Goal: Information Seeking & Learning: Learn about a topic

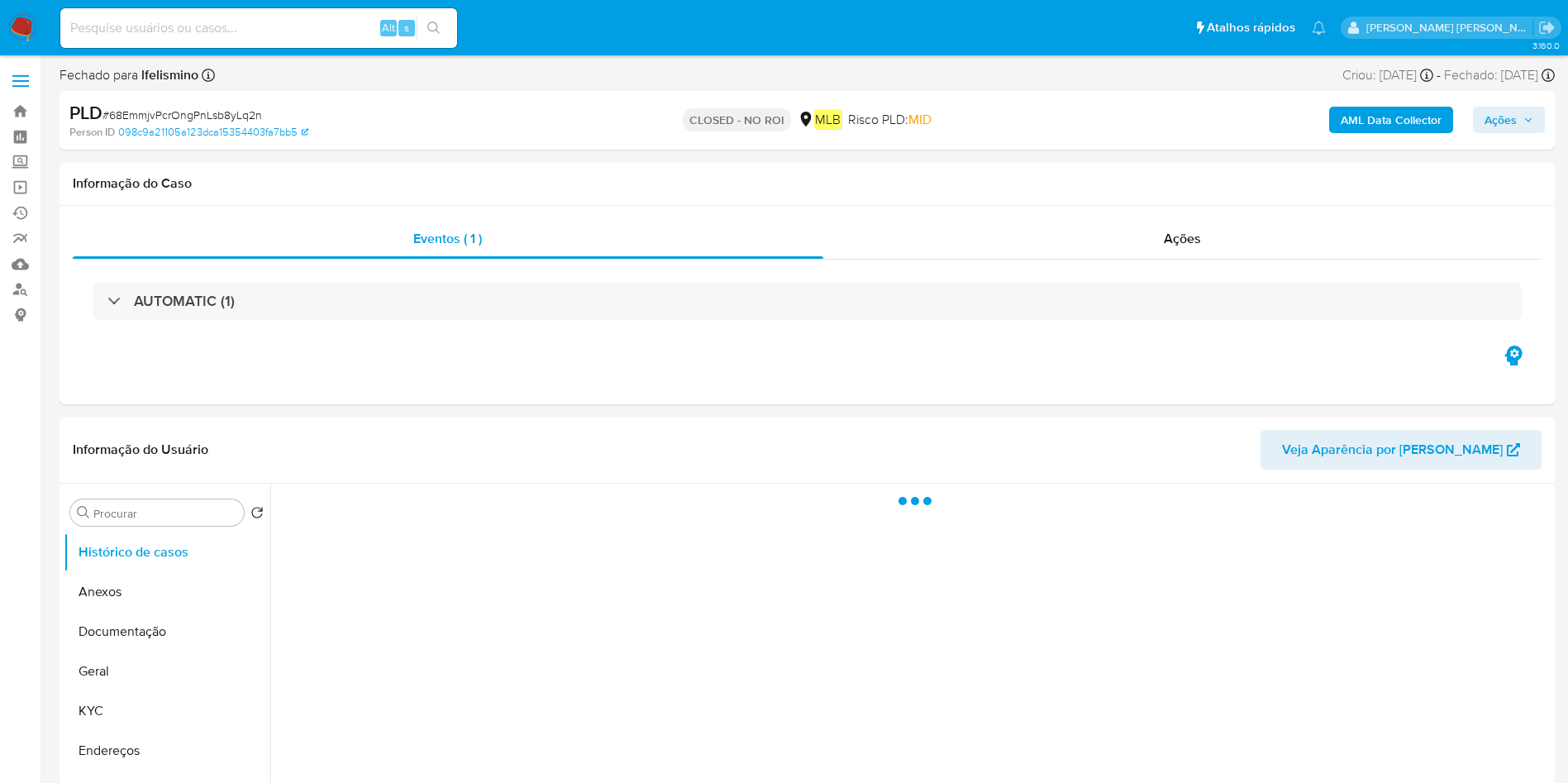
select select "10"
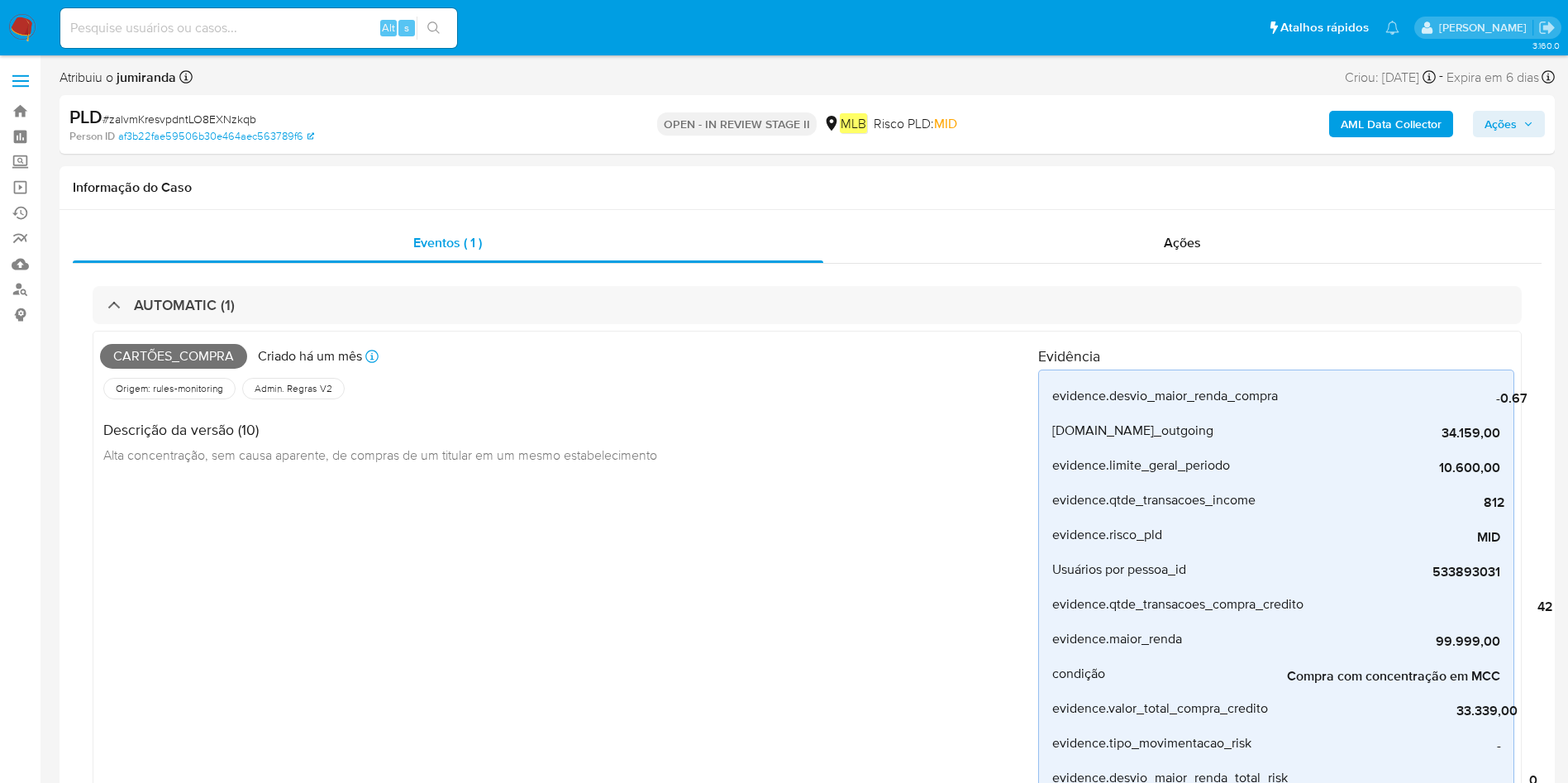
select select "10"
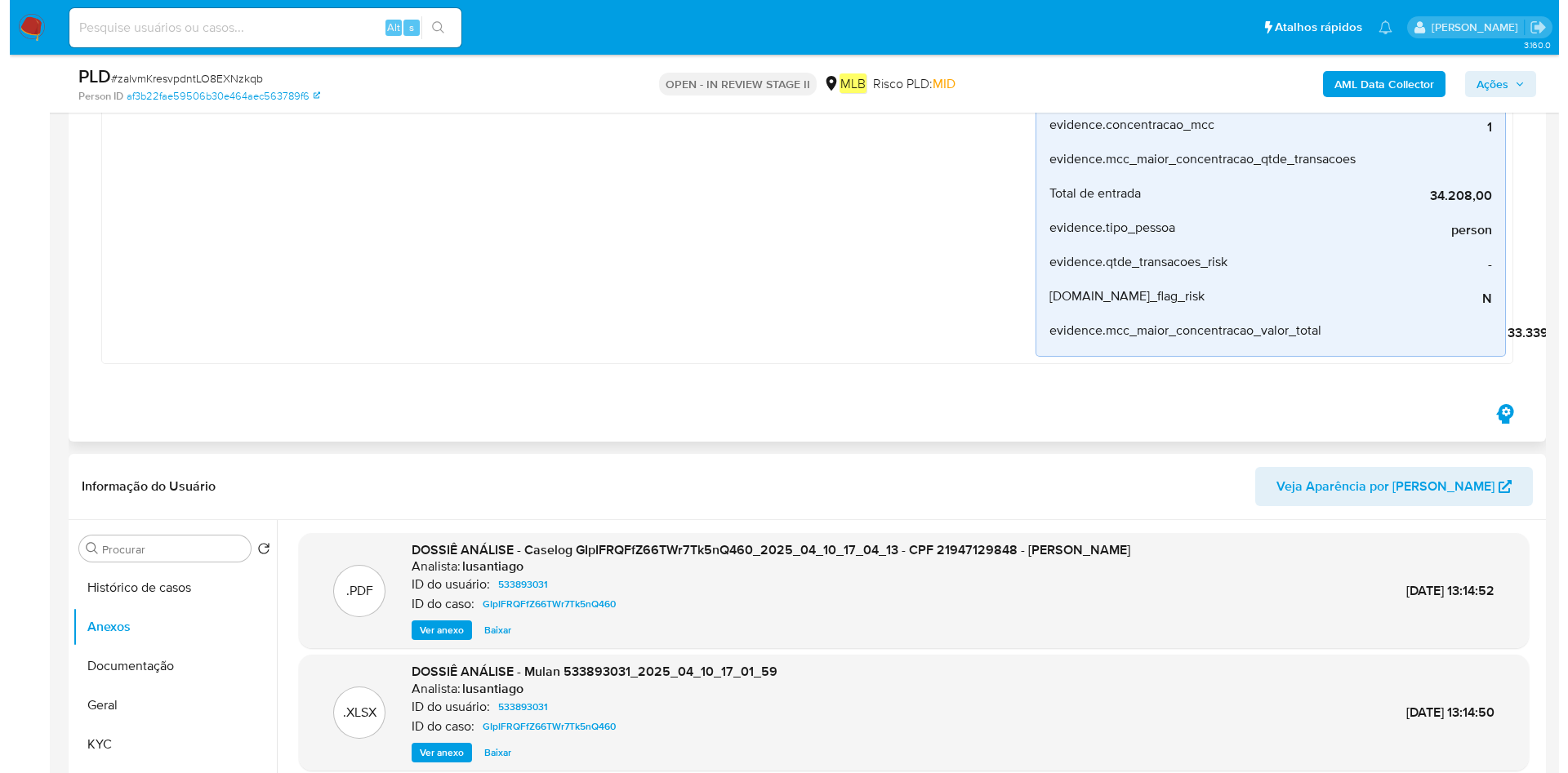
scroll to position [1102, 0]
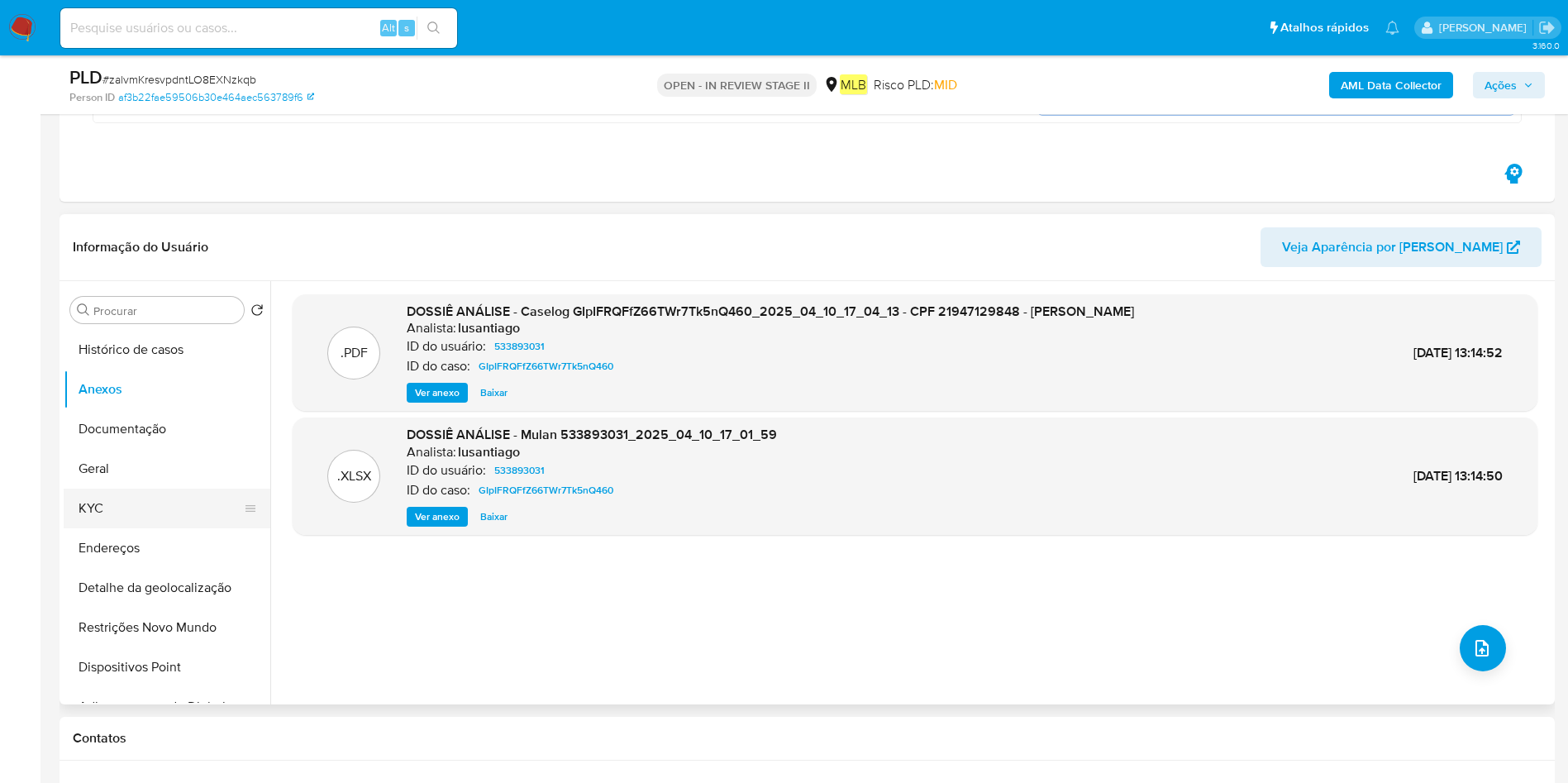
click at [91, 493] on button "KYC" at bounding box center [160, 509] width 193 height 39
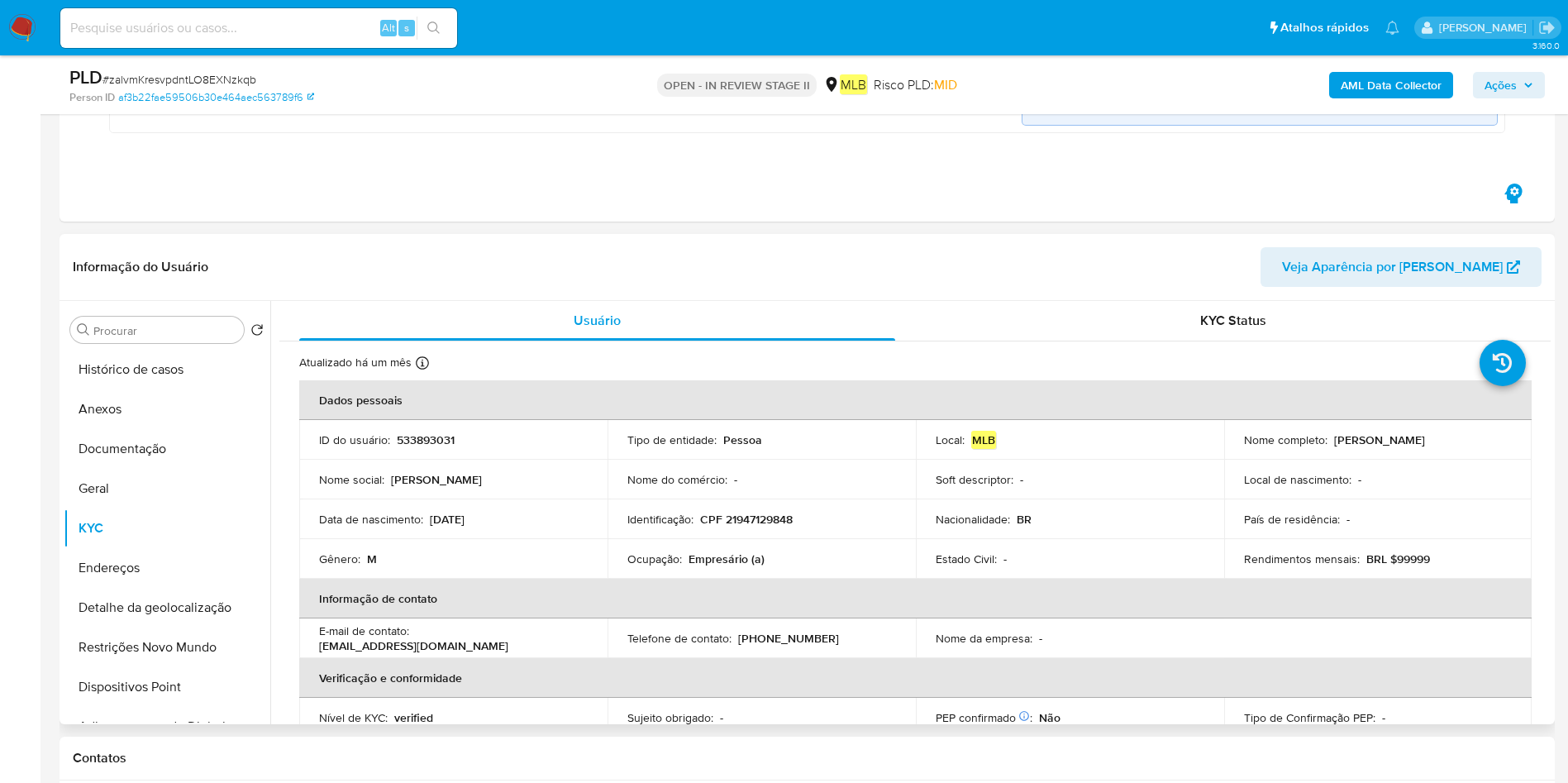
click at [746, 552] on p "Empresário (a)" at bounding box center [726, 559] width 76 height 15
copy div "Ocupação : Empresário (a)"
click at [156, 370] on button "Histórico de casos" at bounding box center [160, 369] width 193 height 39
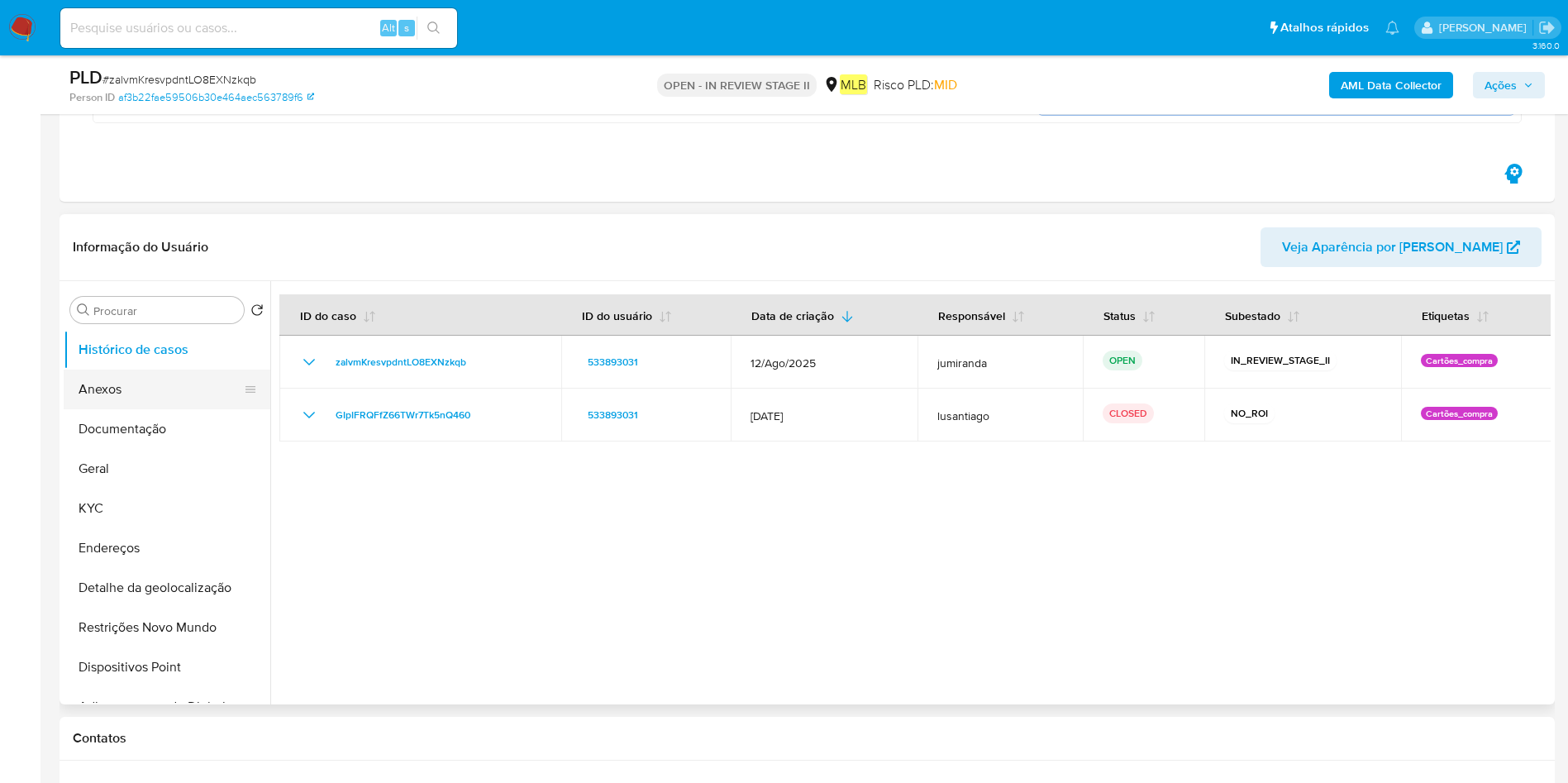
drag, startPoint x: 172, startPoint y: 384, endPoint x: 396, endPoint y: 413, distance: 225.9
click at [172, 383] on button "Anexos" at bounding box center [167, 390] width 207 height 39
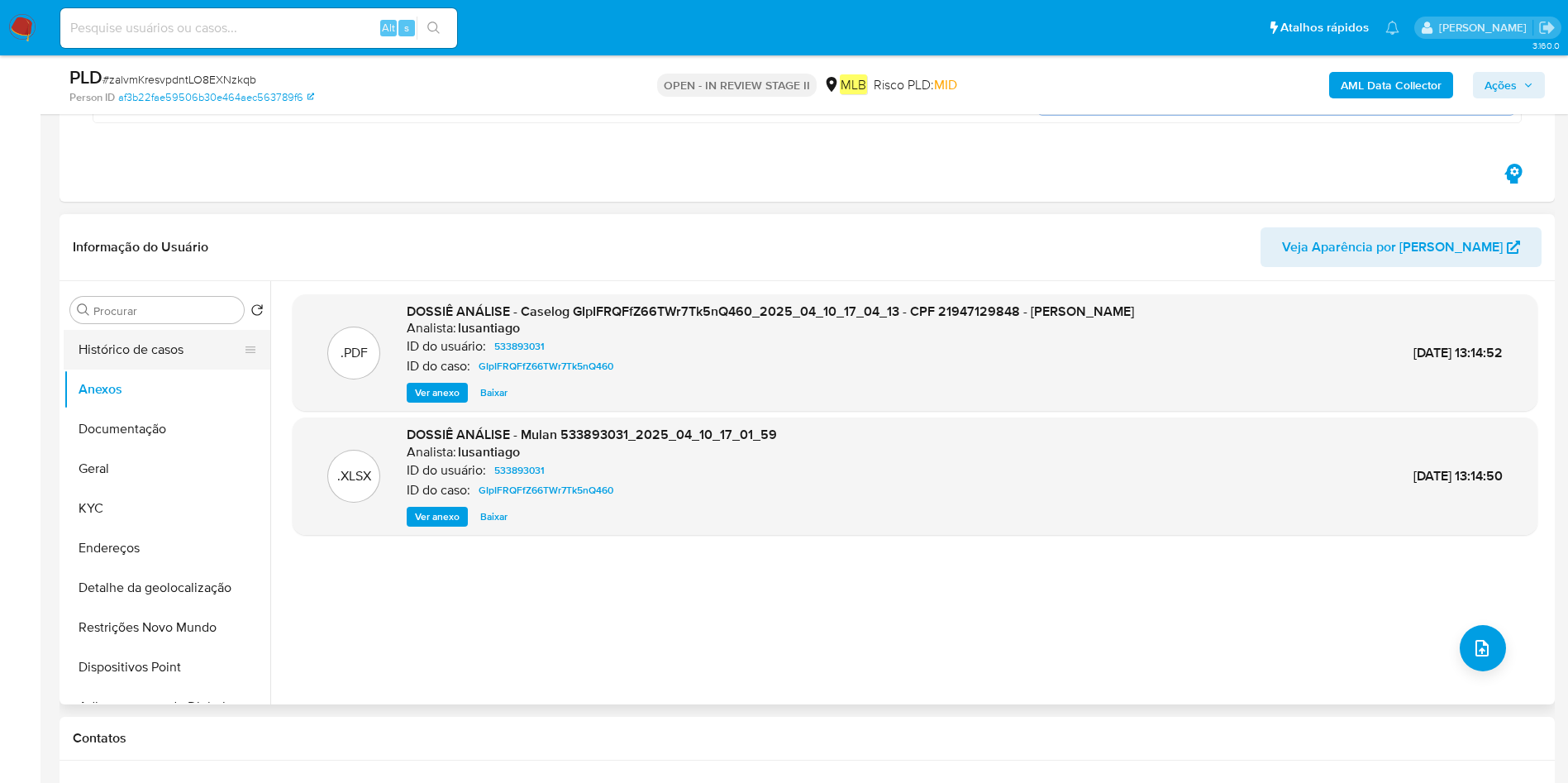
click at [184, 343] on button "Histórico de casos" at bounding box center [160, 349] width 193 height 39
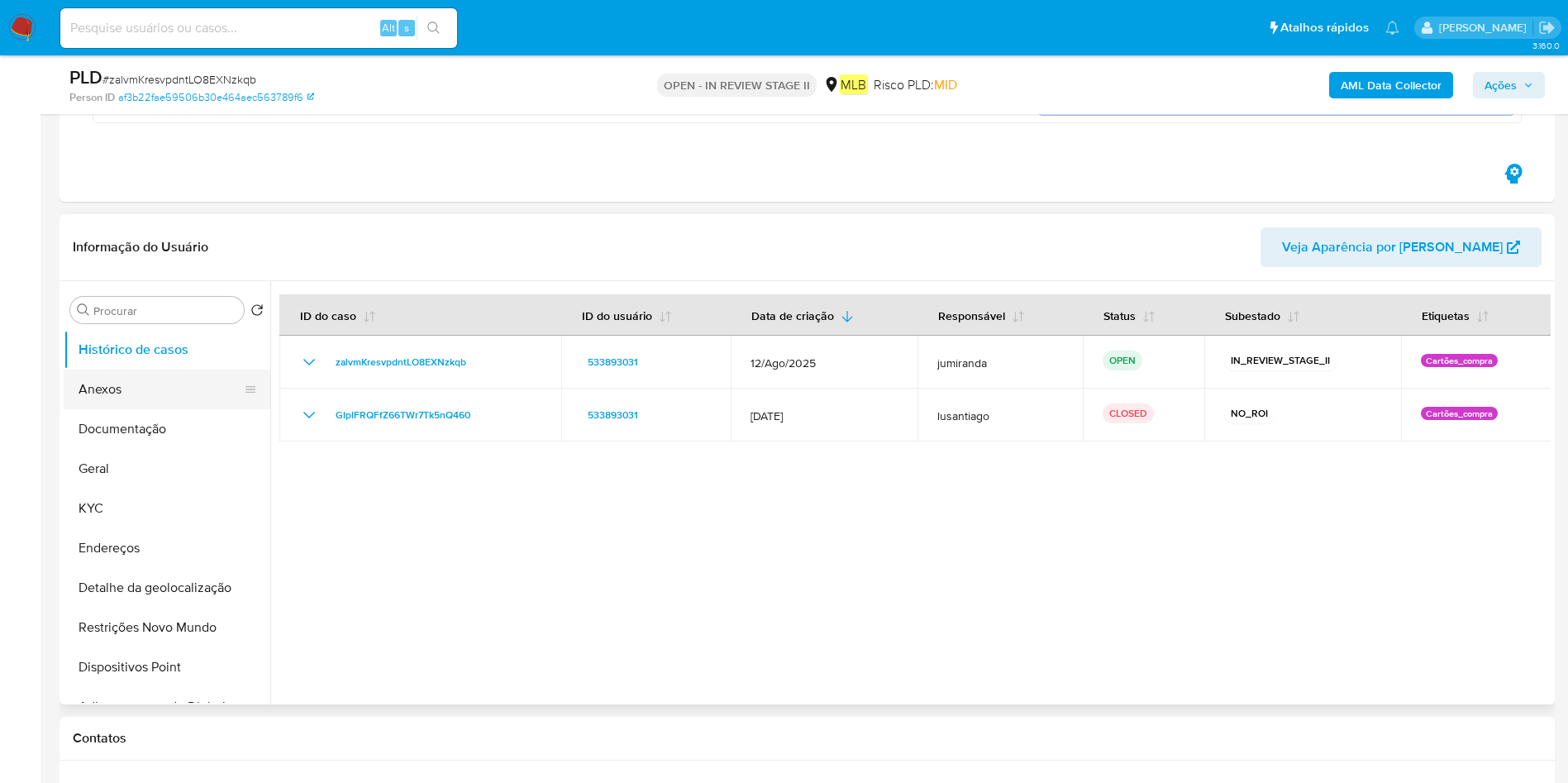
click at [167, 398] on button "Anexos" at bounding box center [160, 390] width 193 height 39
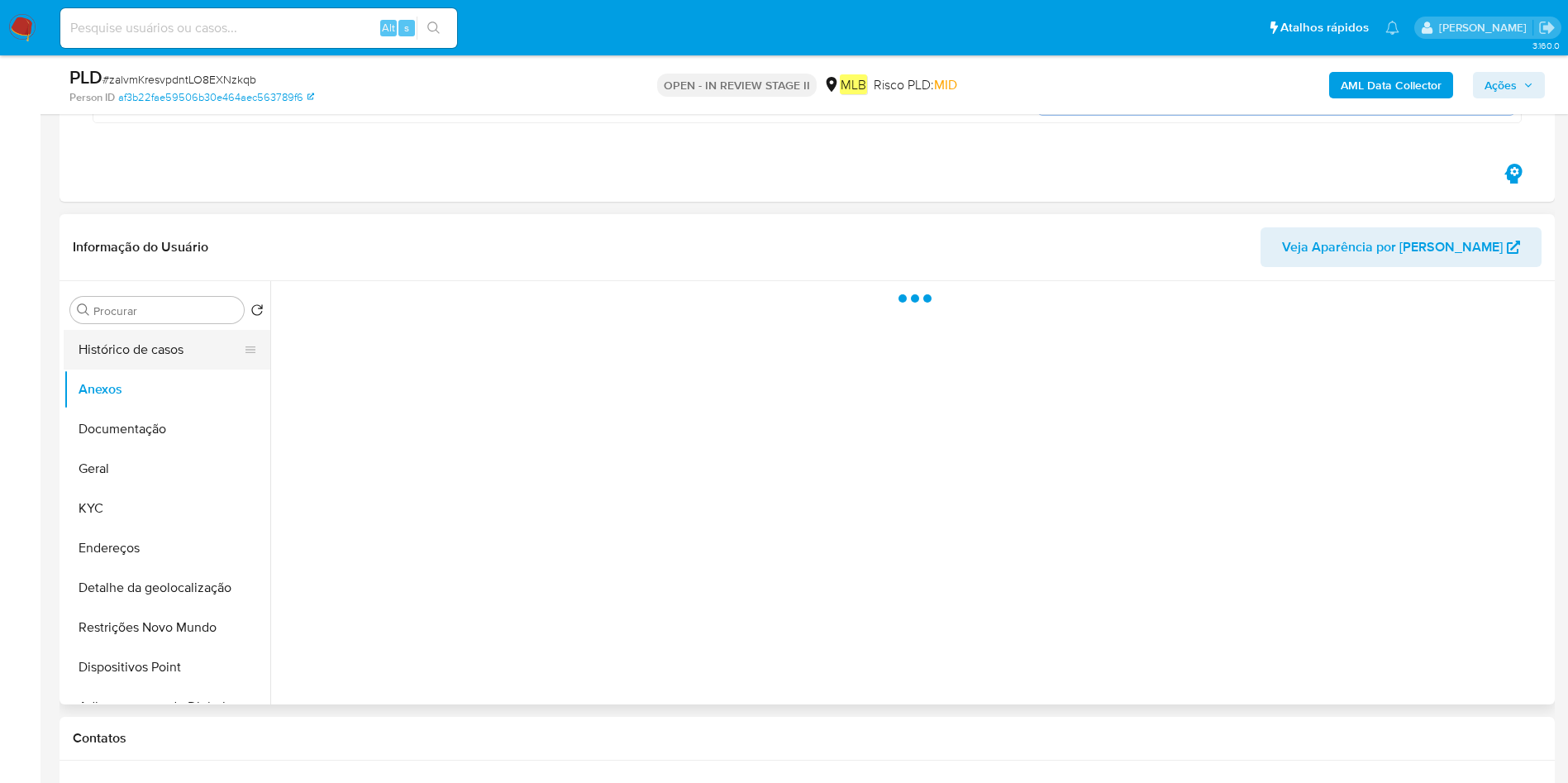
click at [181, 335] on button "Histórico de casos" at bounding box center [160, 349] width 193 height 39
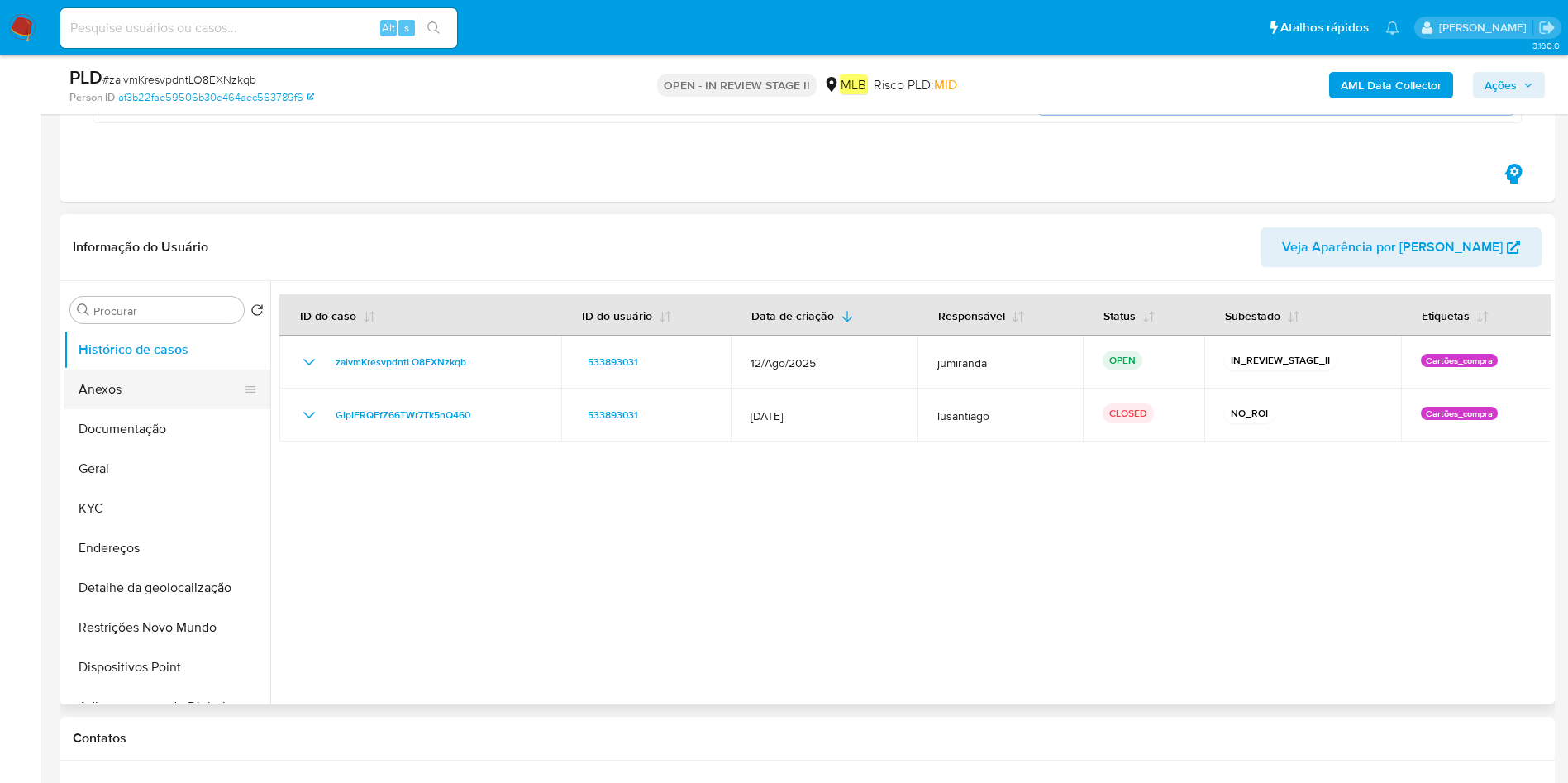
click at [158, 390] on button "Anexos" at bounding box center [160, 390] width 193 height 39
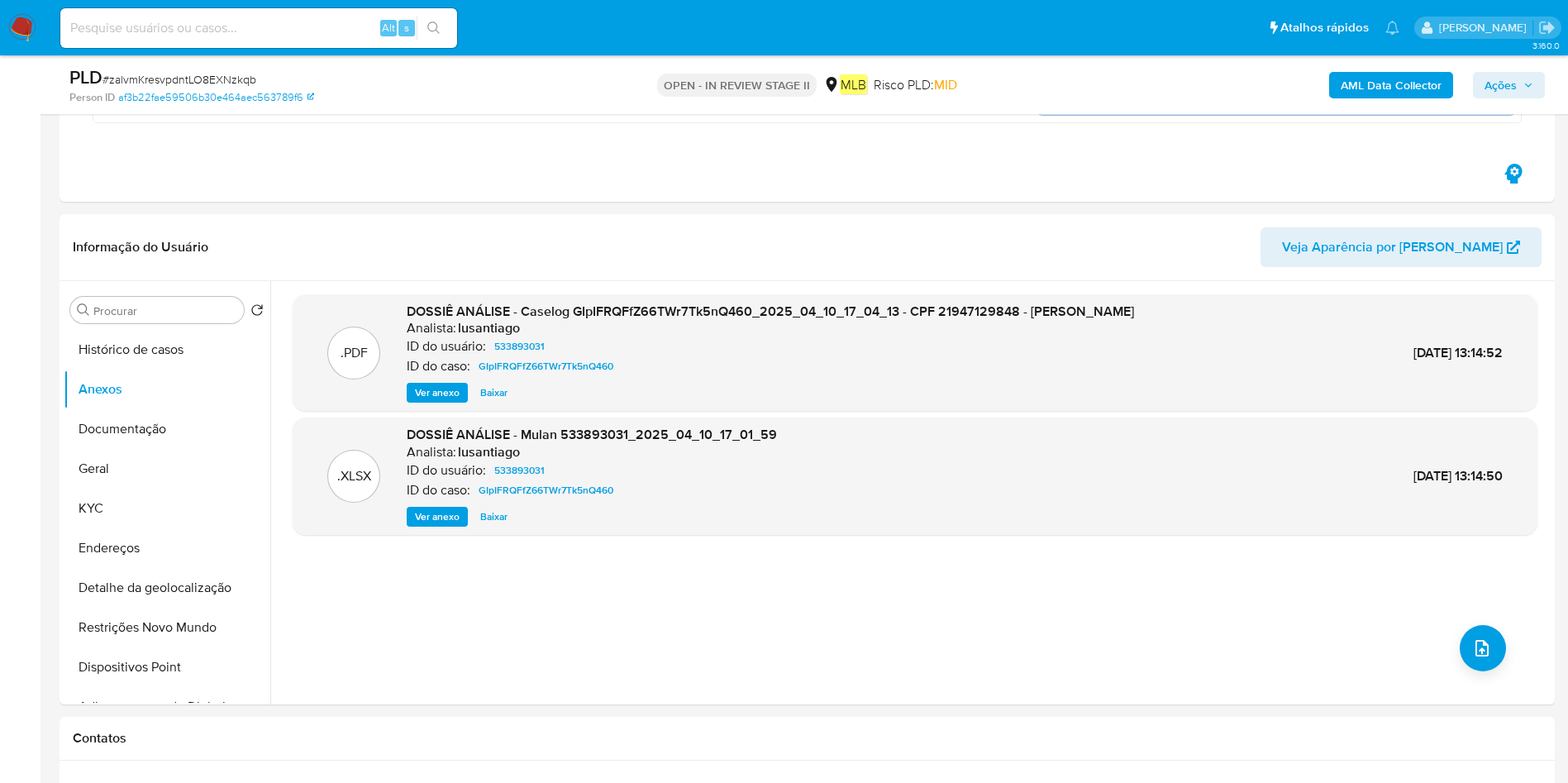
click at [1323, 86] on div "AML Data Collector Ações" at bounding box center [1301, 84] width 488 height 39
click at [1358, 73] on b "AML Data Collector" at bounding box center [1391, 85] width 101 height 27
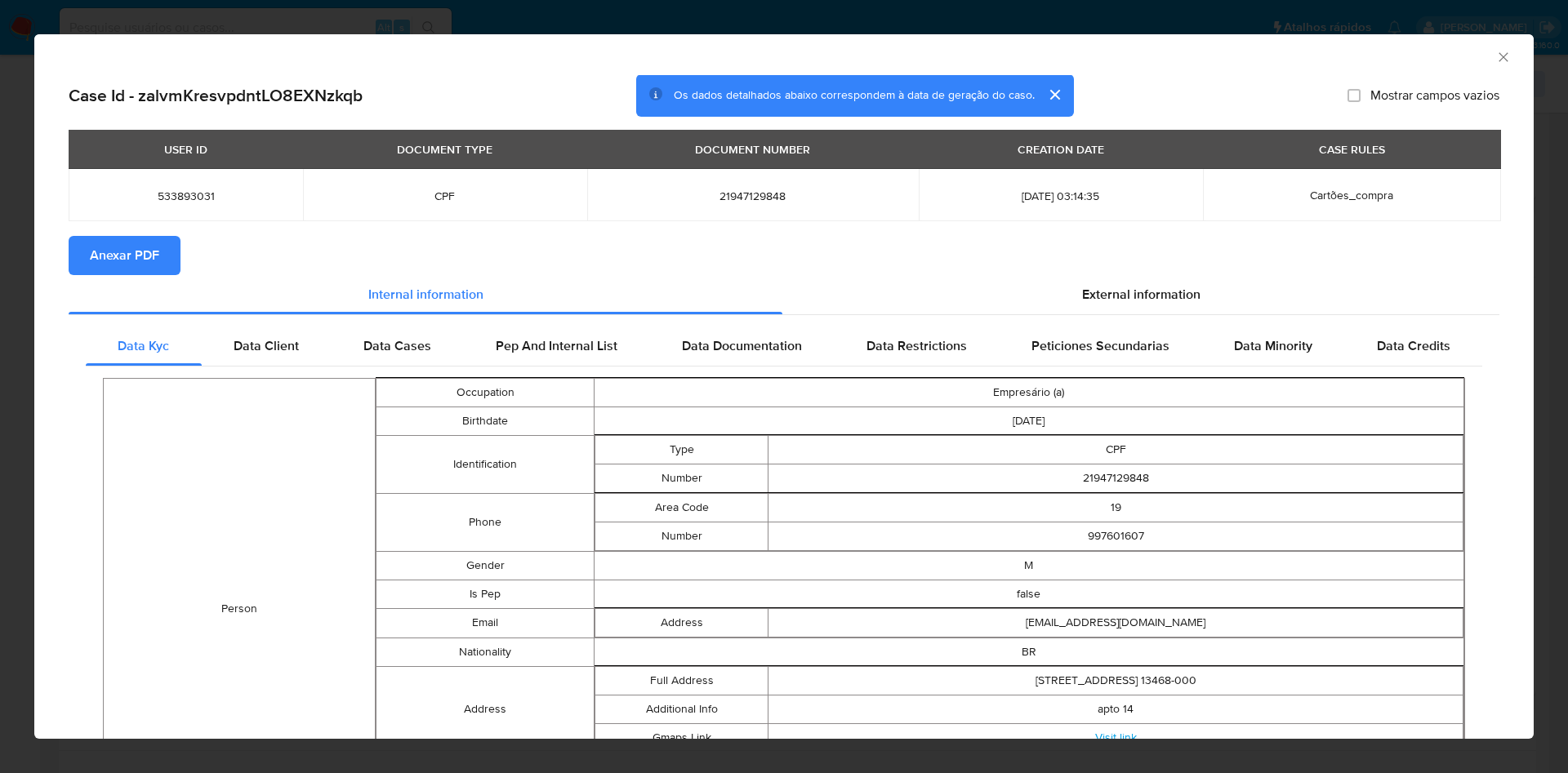
click at [158, 246] on span "Anexar PDF" at bounding box center [125, 256] width 69 height 36
click at [1495, 50] on icon "Fechar a janela" at bounding box center [1503, 57] width 16 height 16
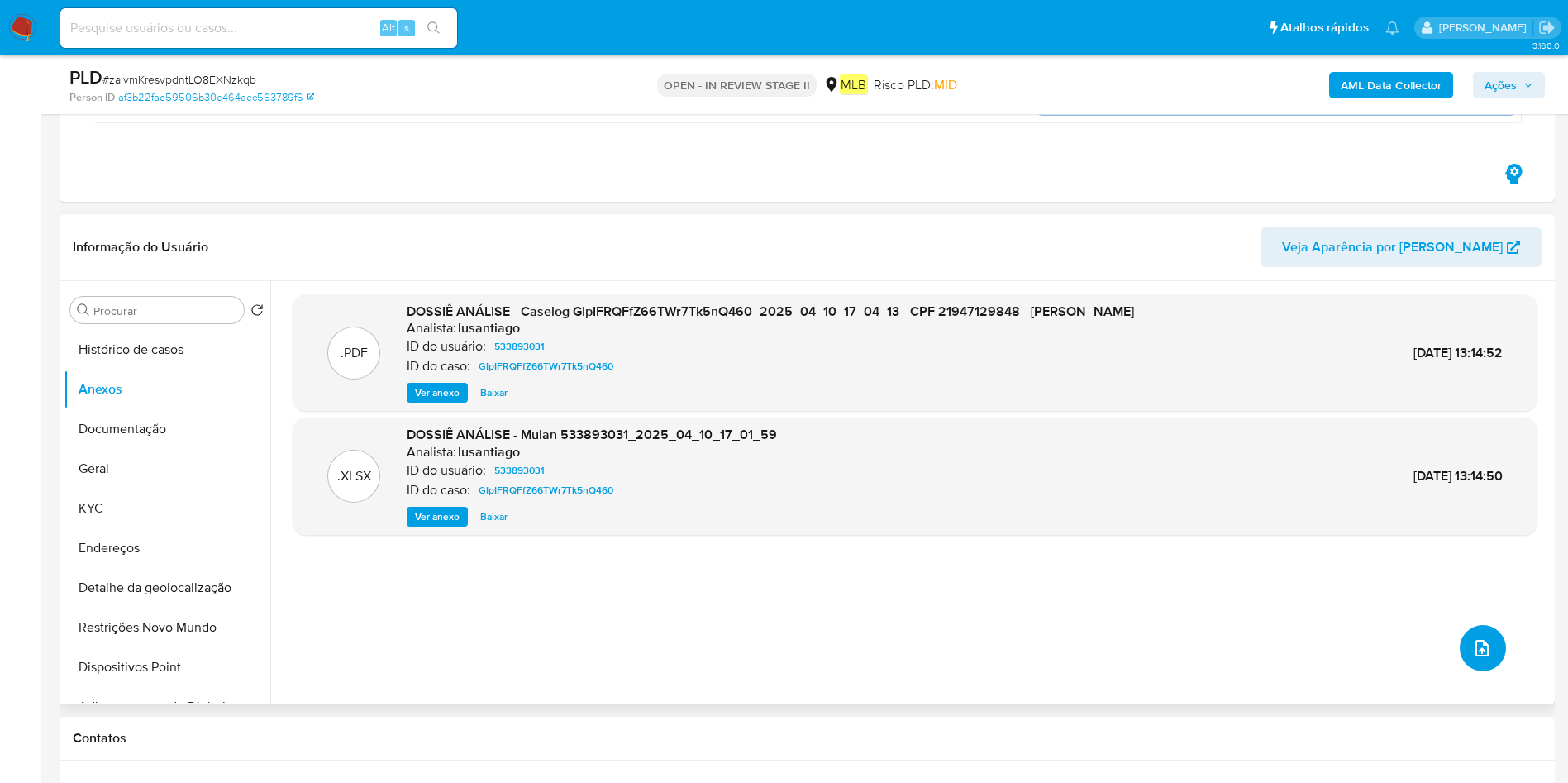
click at [1472, 639] on icon "upload-file" at bounding box center [1482, 649] width 20 height 20
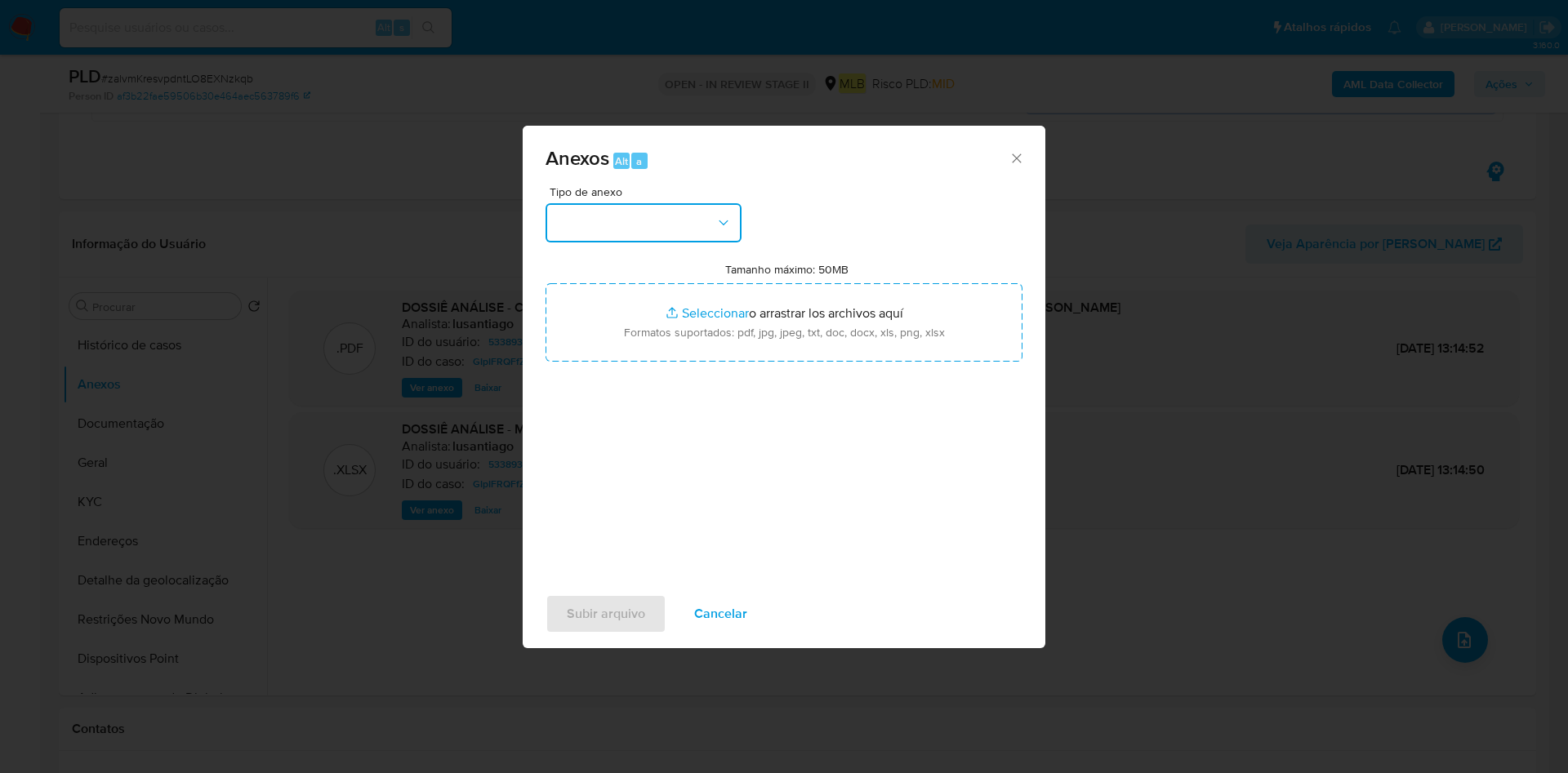
click at [660, 215] on button "button" at bounding box center [644, 223] width 196 height 39
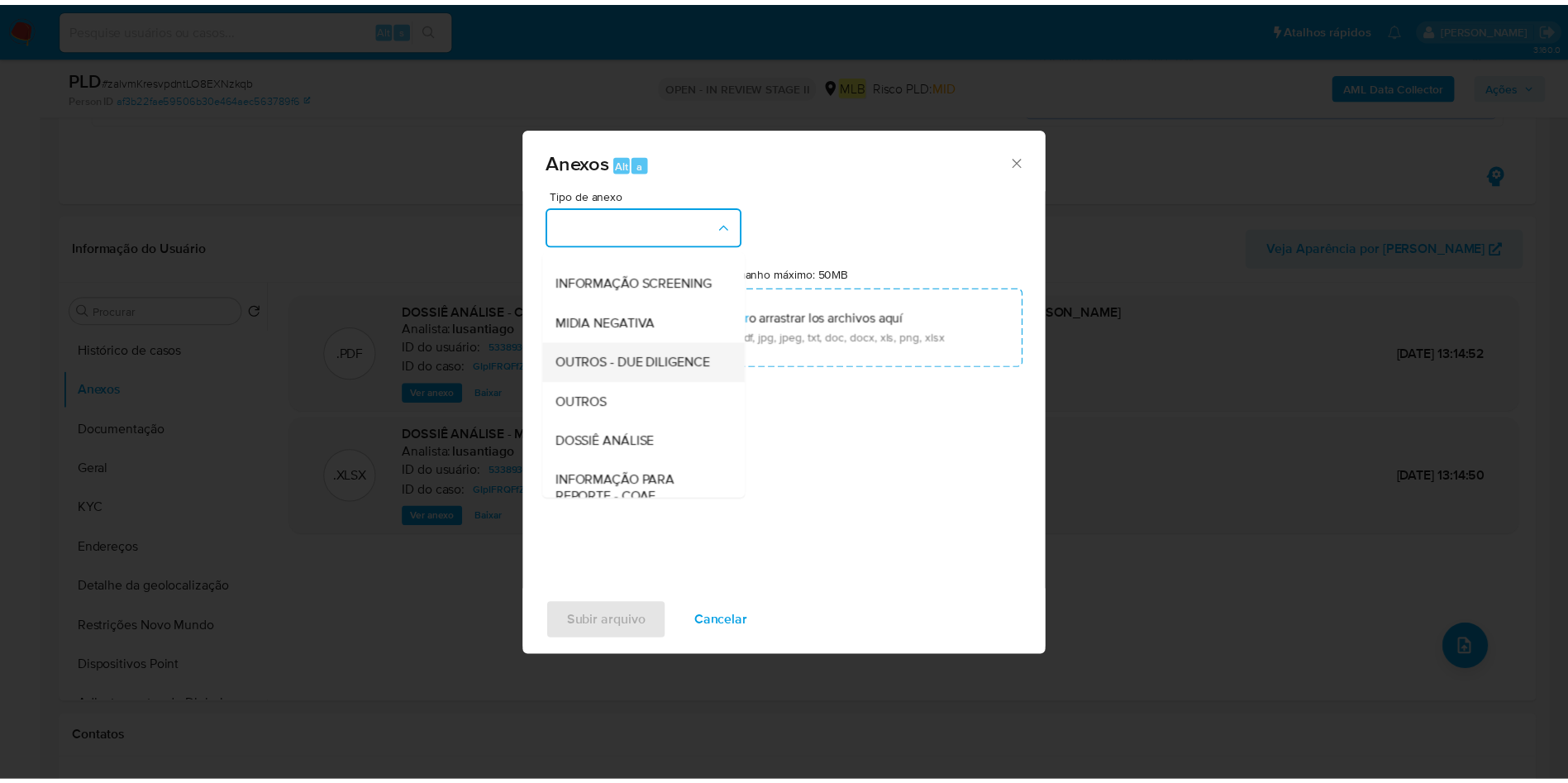
scroll to position [254, 0]
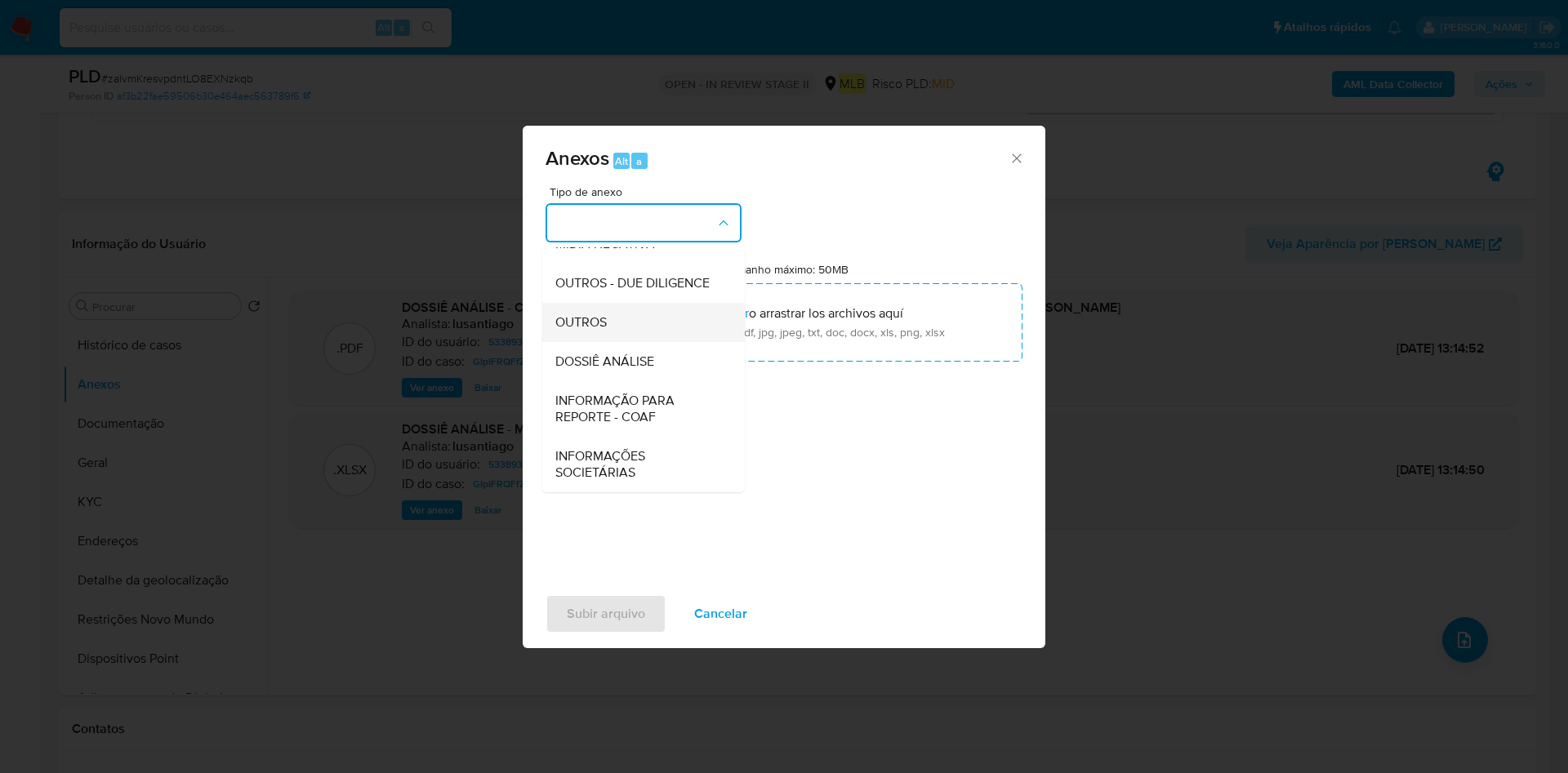
click at [612, 318] on div "OUTROS" at bounding box center [639, 322] width 166 height 39
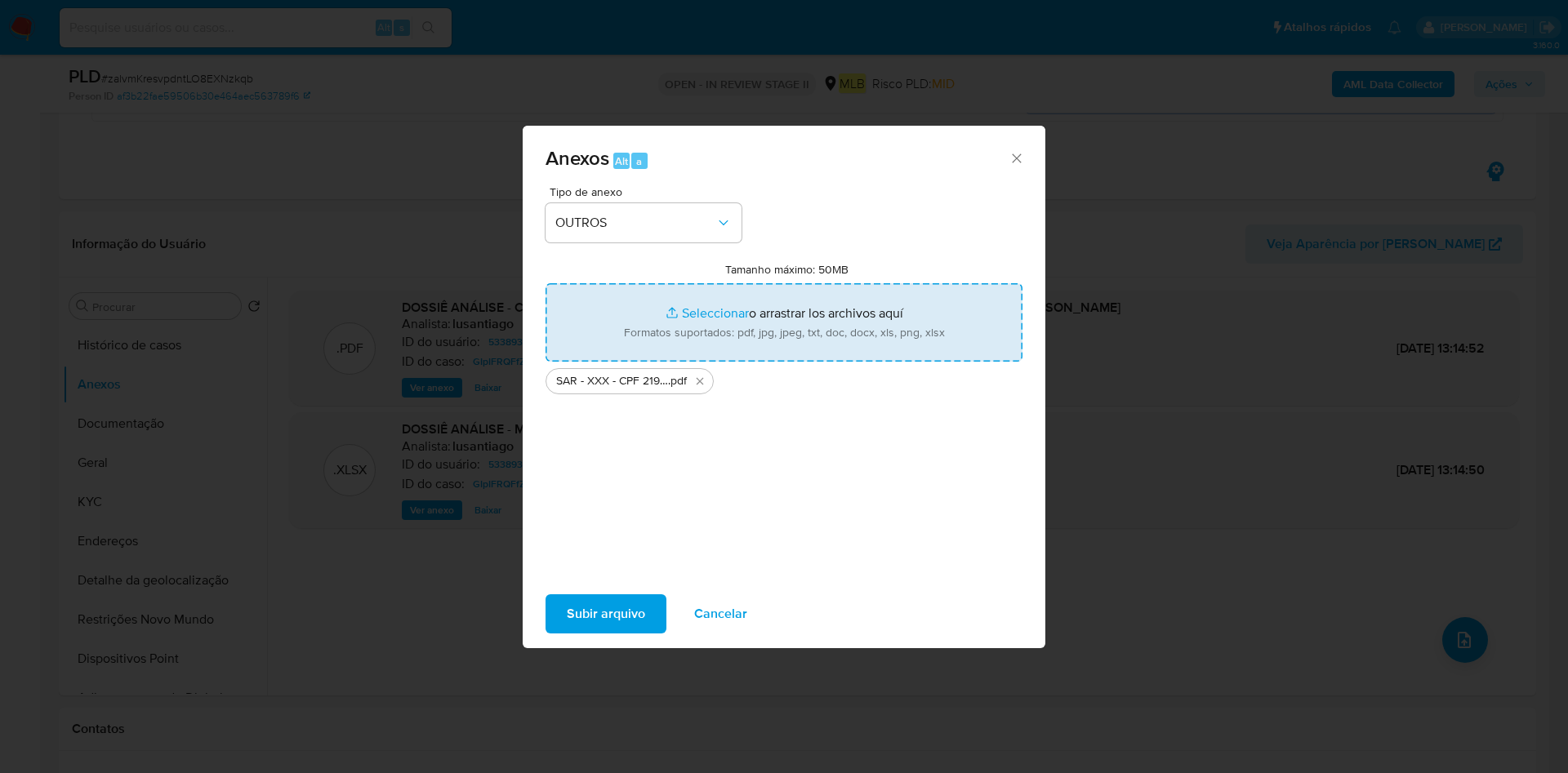
type input "C:\fakepath\Mulan 533893031_2025_09_18_09_04_57.xlsx"
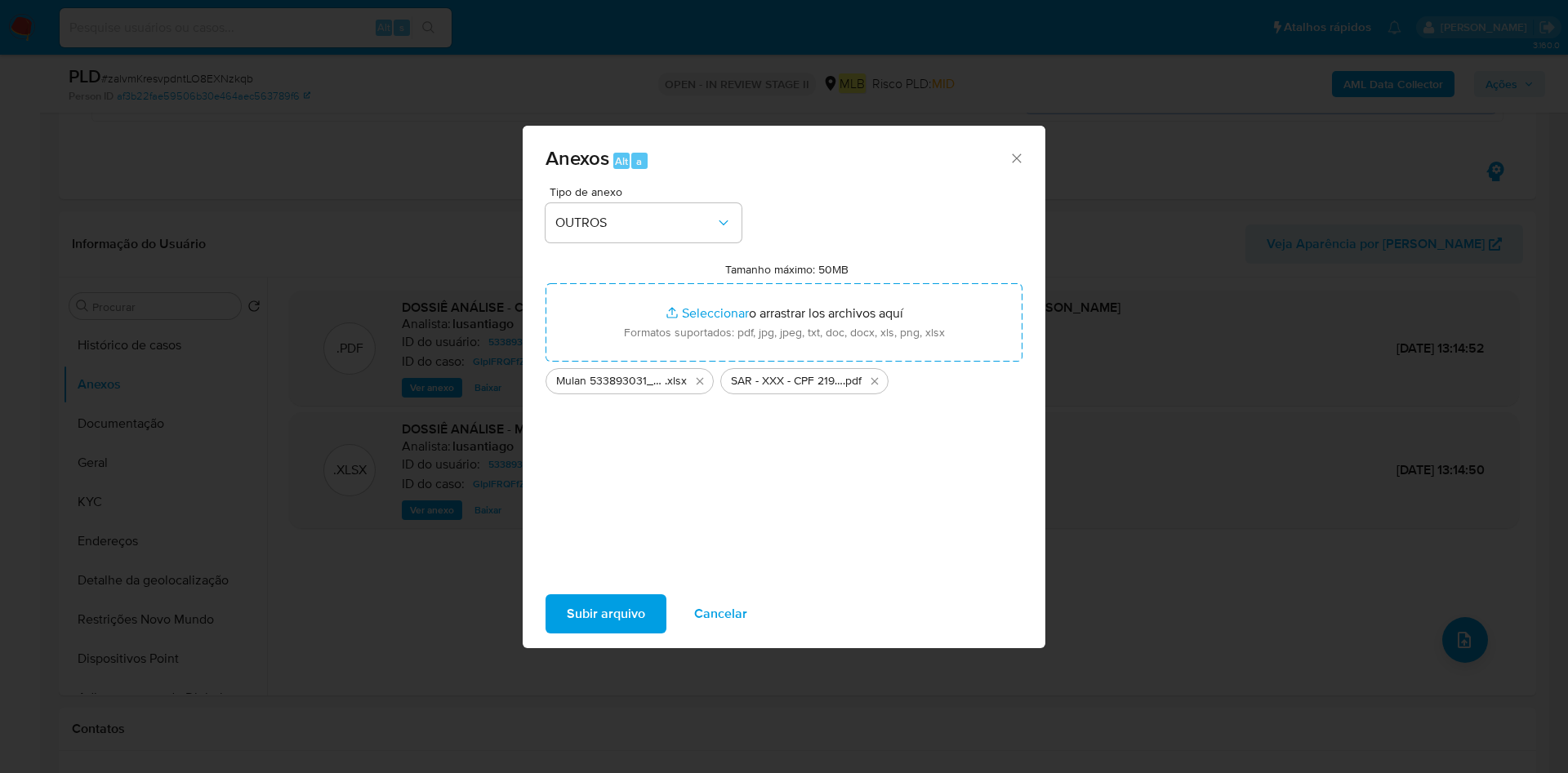
click at [611, 604] on span "Subir arquivo" at bounding box center [606, 614] width 79 height 36
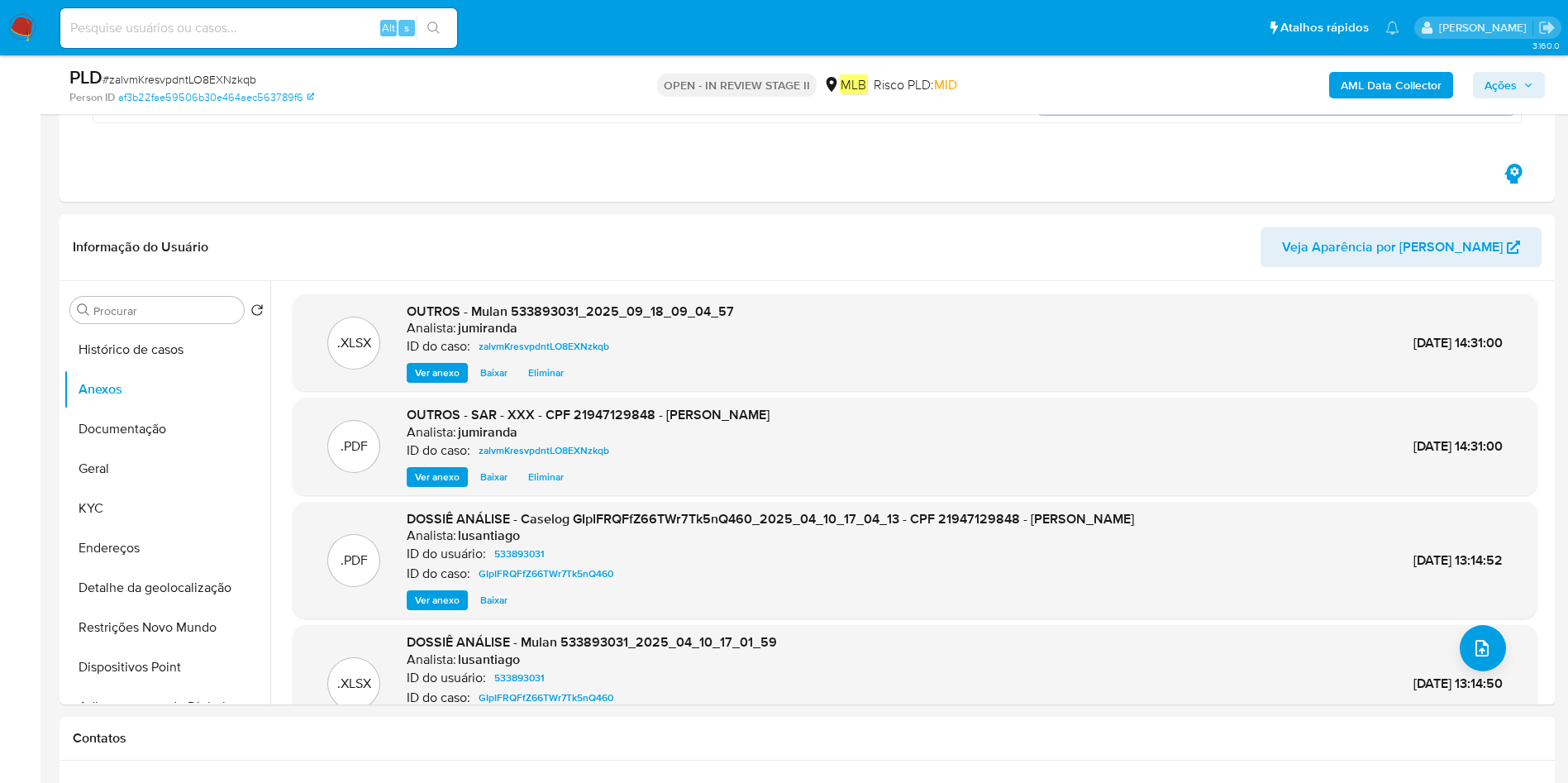
click at [1499, 81] on span "Ações" at bounding box center [1501, 85] width 32 height 27
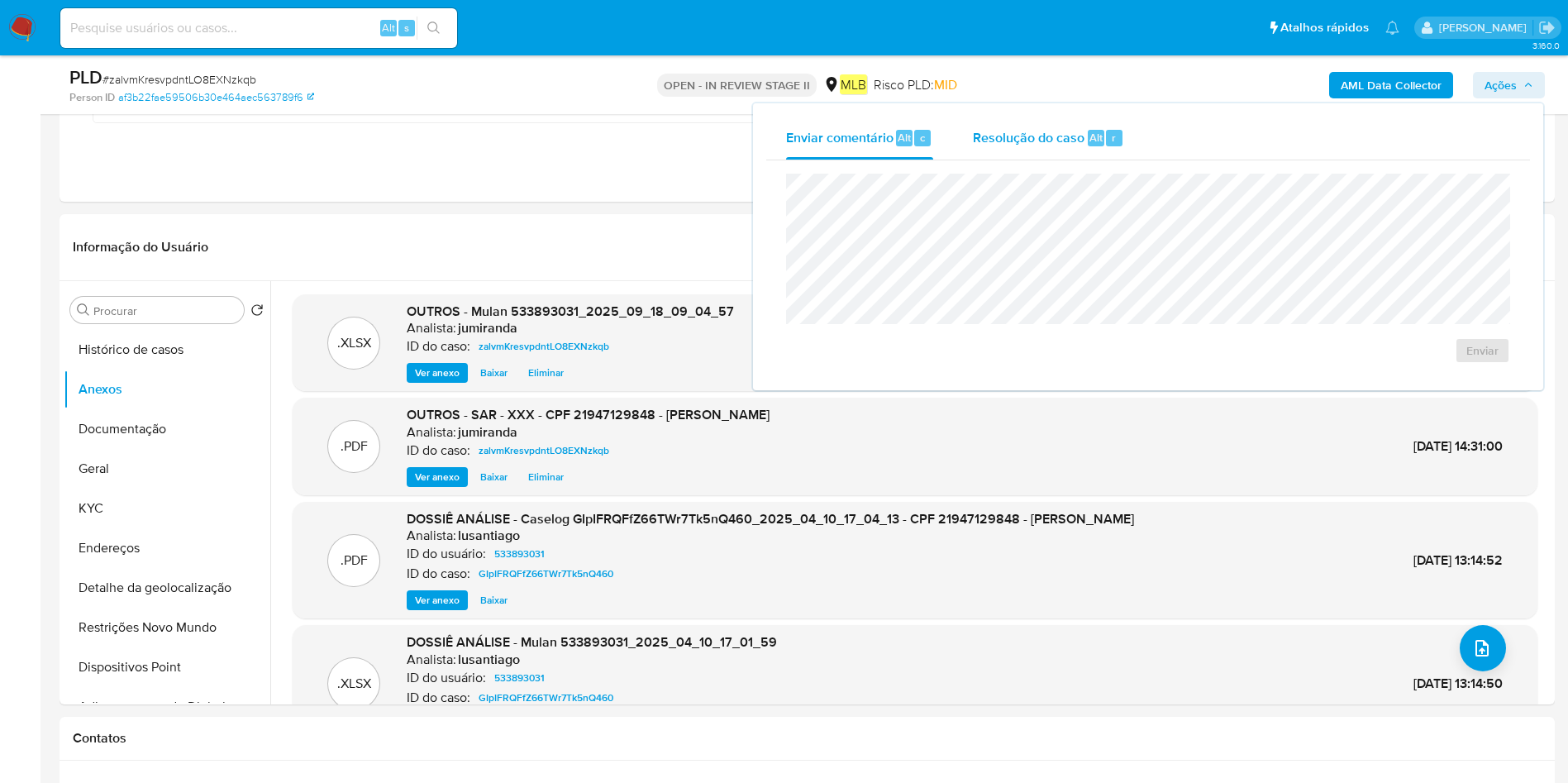
click at [1027, 140] on span "Resolução do caso" at bounding box center [1029, 136] width 112 height 19
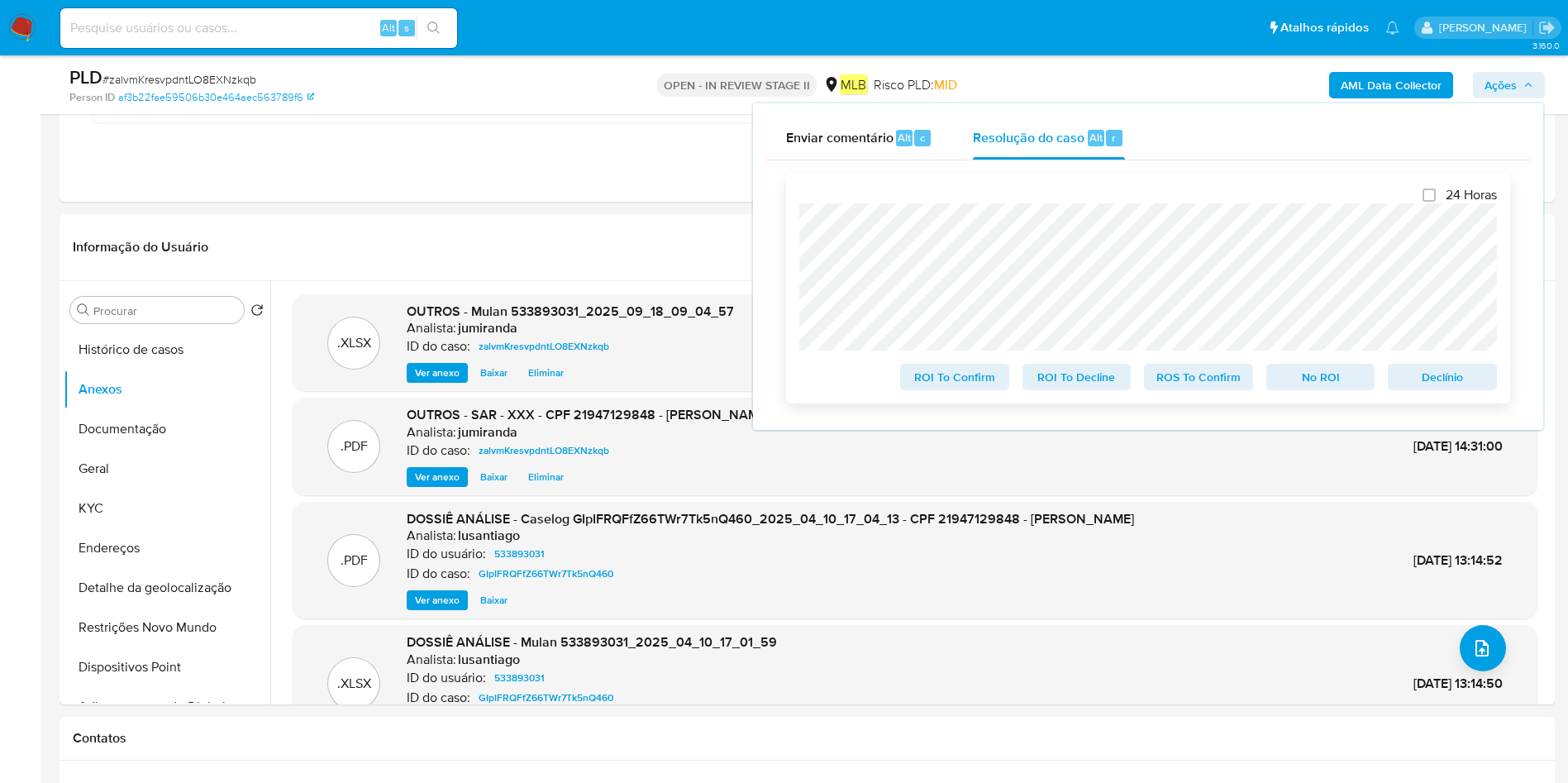
click at [1190, 382] on span "ROS To Confirm" at bounding box center [1199, 377] width 86 height 23
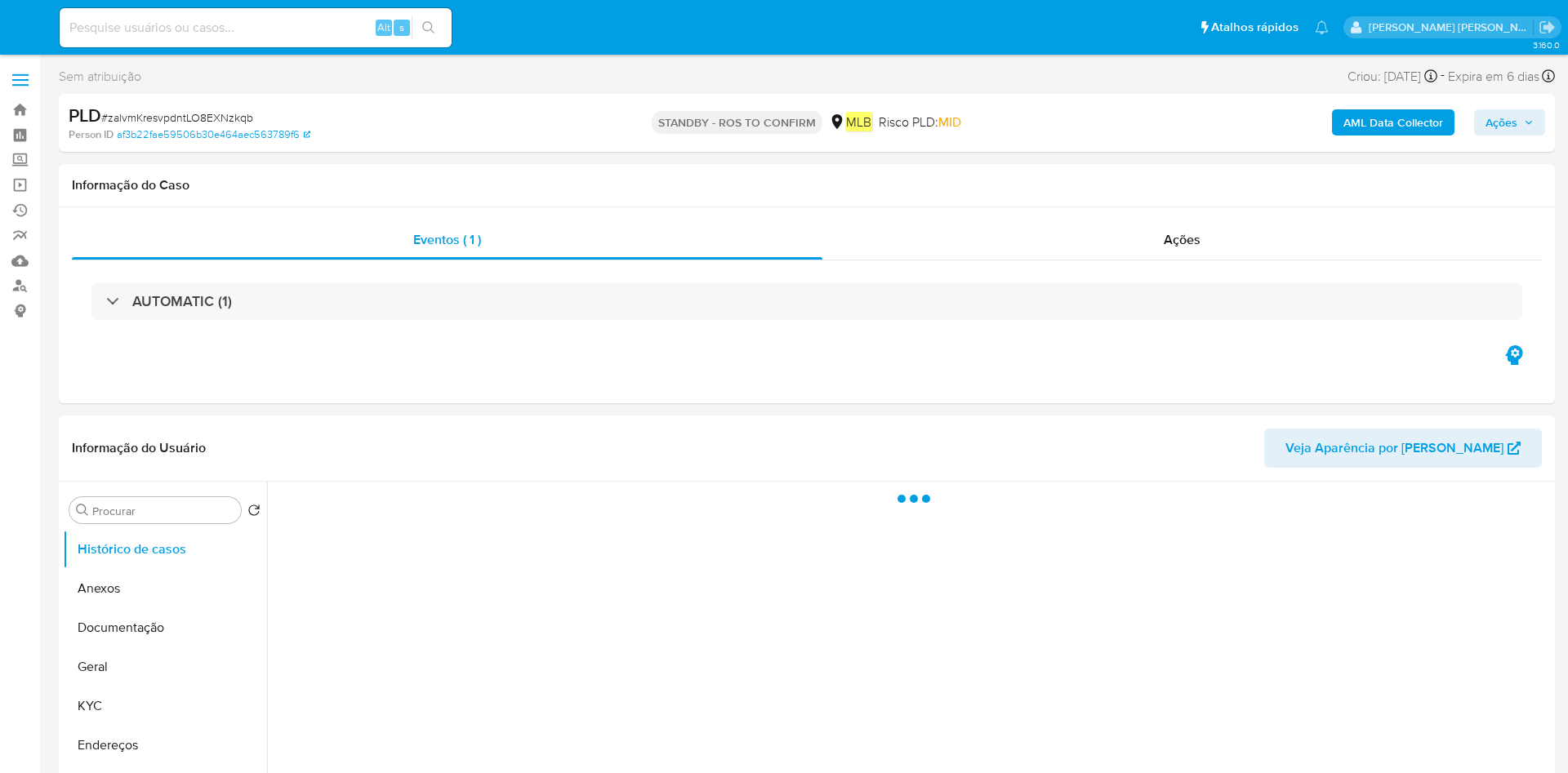
select select "10"
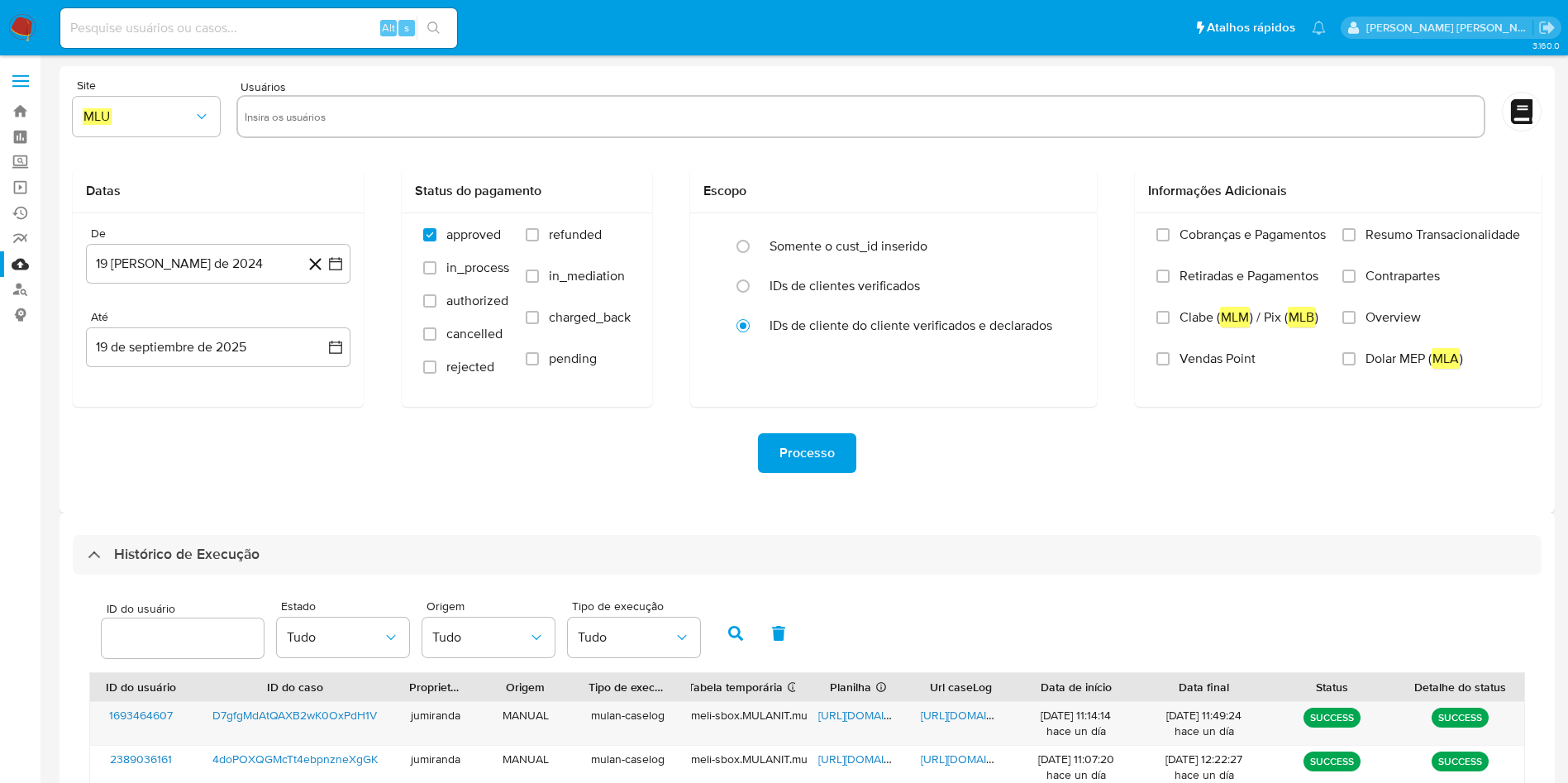
select select "10"
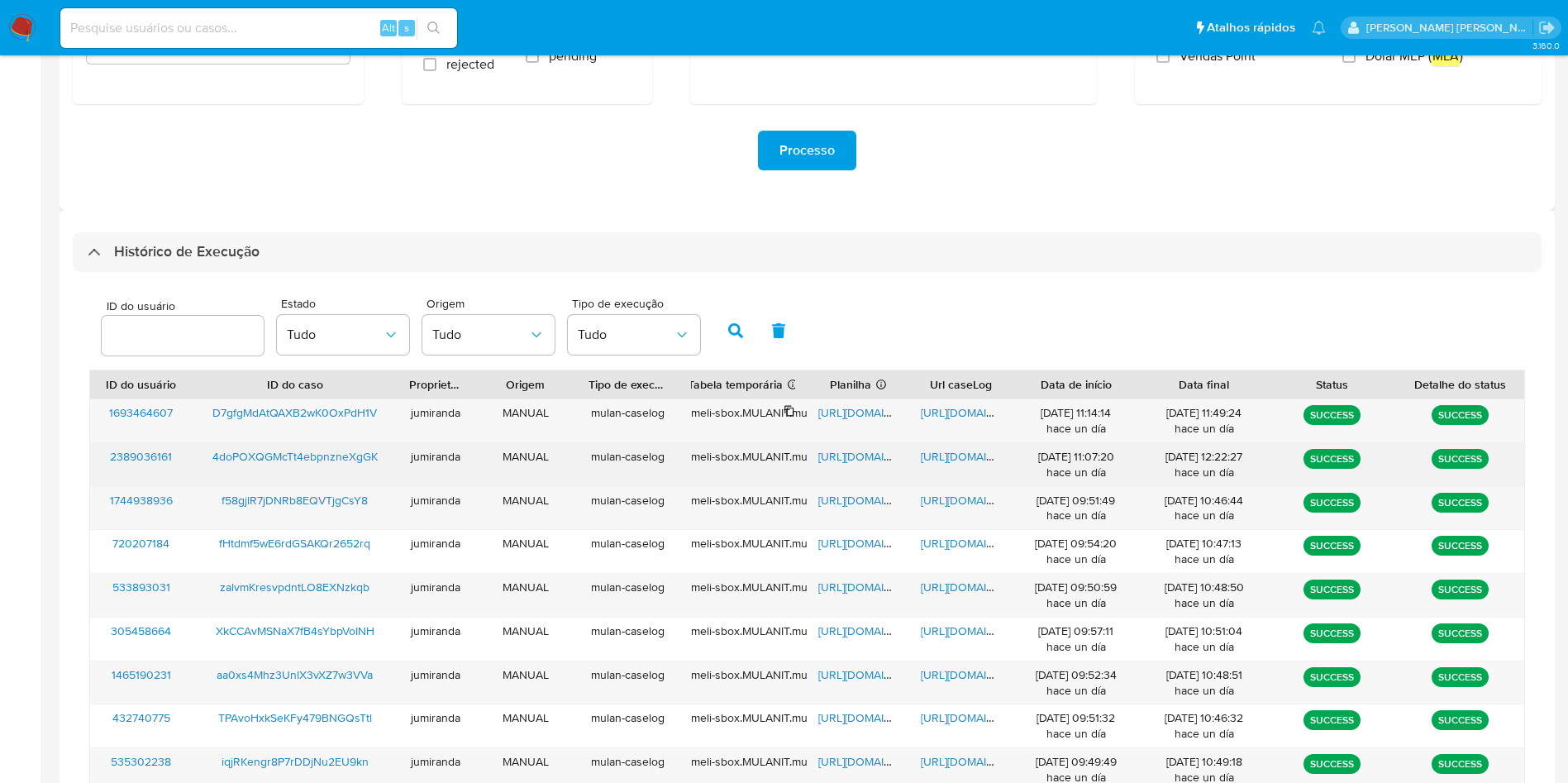
scroll to position [374, 0]
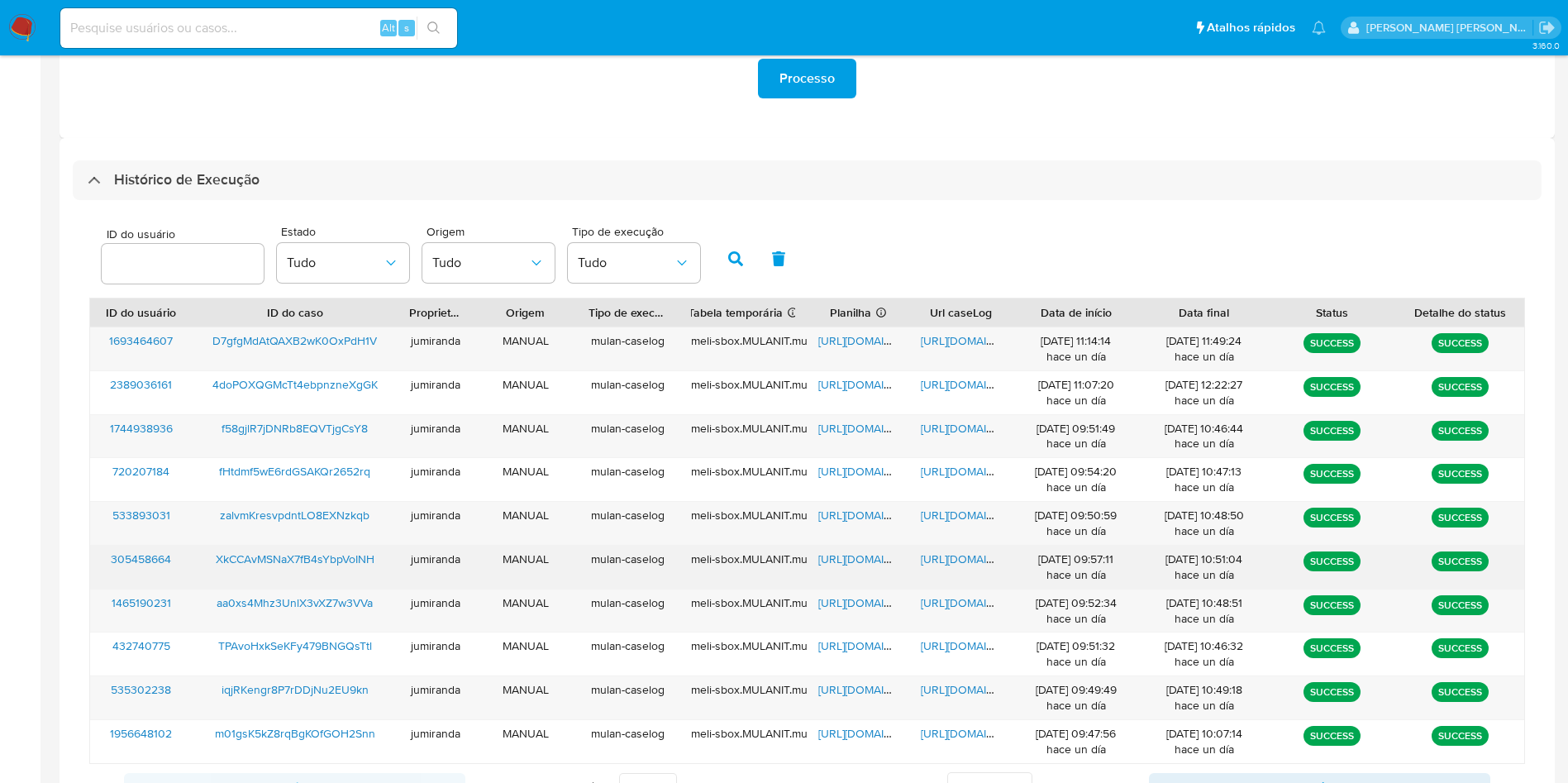
click at [844, 557] on span "https://docs.google.com/spreadsheets/d/1Bik3Kh52VS2B2tF9tXcyyuRUpfSer-ayGvynbWL…" at bounding box center [875, 559] width 114 height 16
click at [940, 553] on span "https://docs.google.com/document/d/13hgp5S6LdZW75MeufwP0bciqkrWhFB3qMj2E_UQBEOU…" at bounding box center [977, 559] width 114 height 16
click at [347, 555] on span "XkCCAvMSNaX7fB4sYbpVoINH" at bounding box center [295, 559] width 159 height 16
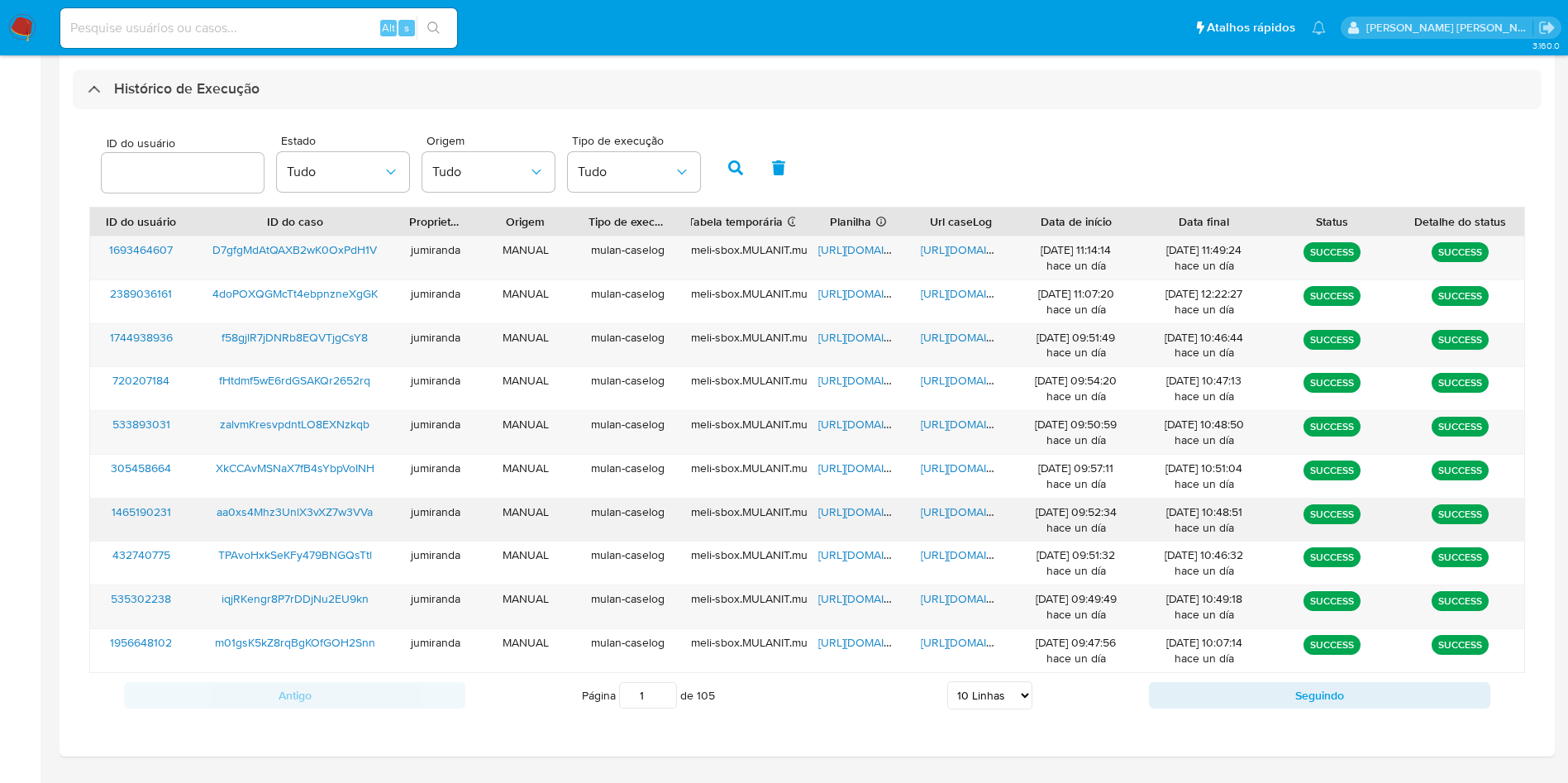
scroll to position [499, 0]
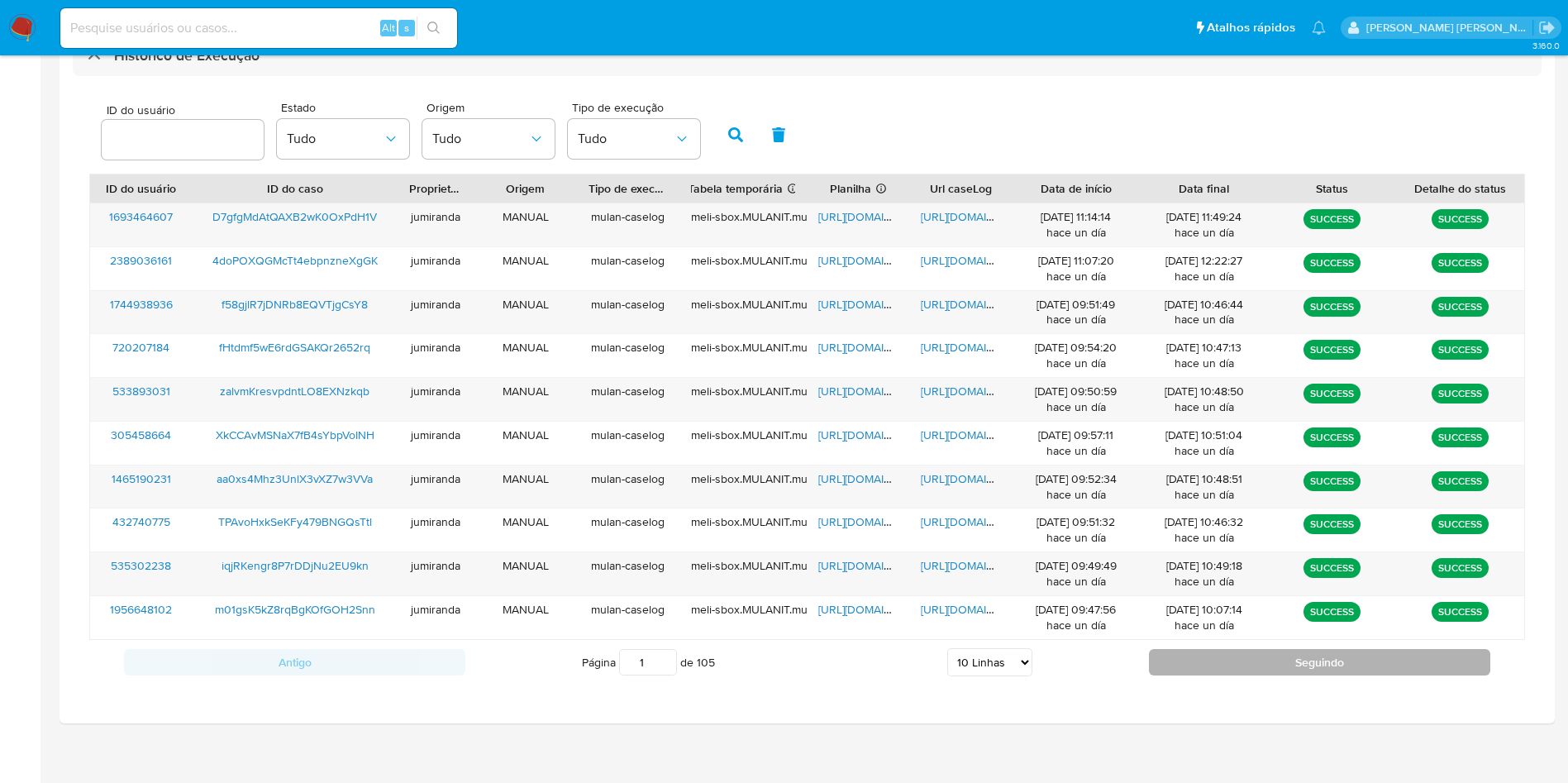
click at [1178, 651] on button "Seguindo" at bounding box center [1319, 663] width 341 height 27
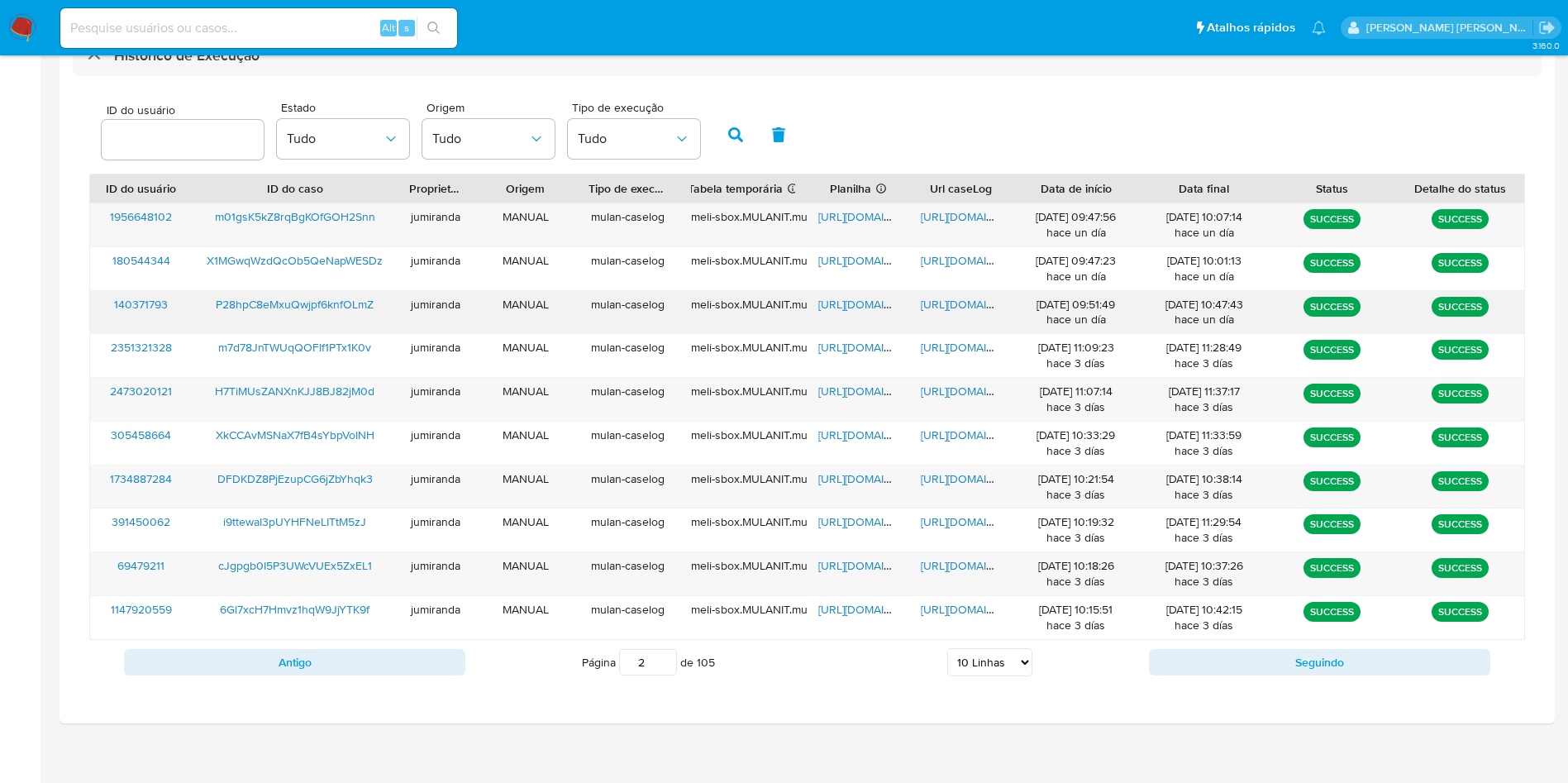
click at [857, 305] on span "https://docs.google.com/spreadsheets/d/1Ldw1CrJ-GAG1rneovykmYwsfDYUVEy4KzwPcPOd…" at bounding box center [875, 304] width 114 height 16
click at [963, 307] on span "https://docs.google.com/document/d/1LJv3HSSqXWfQ4wUSBMwJpekP3P4eHqUpHbF0QxHON4U…" at bounding box center [977, 304] width 114 height 16
click at [326, 305] on span "P28hpC8eMxuQwjpf6knfOLmZ" at bounding box center [295, 304] width 158 height 16
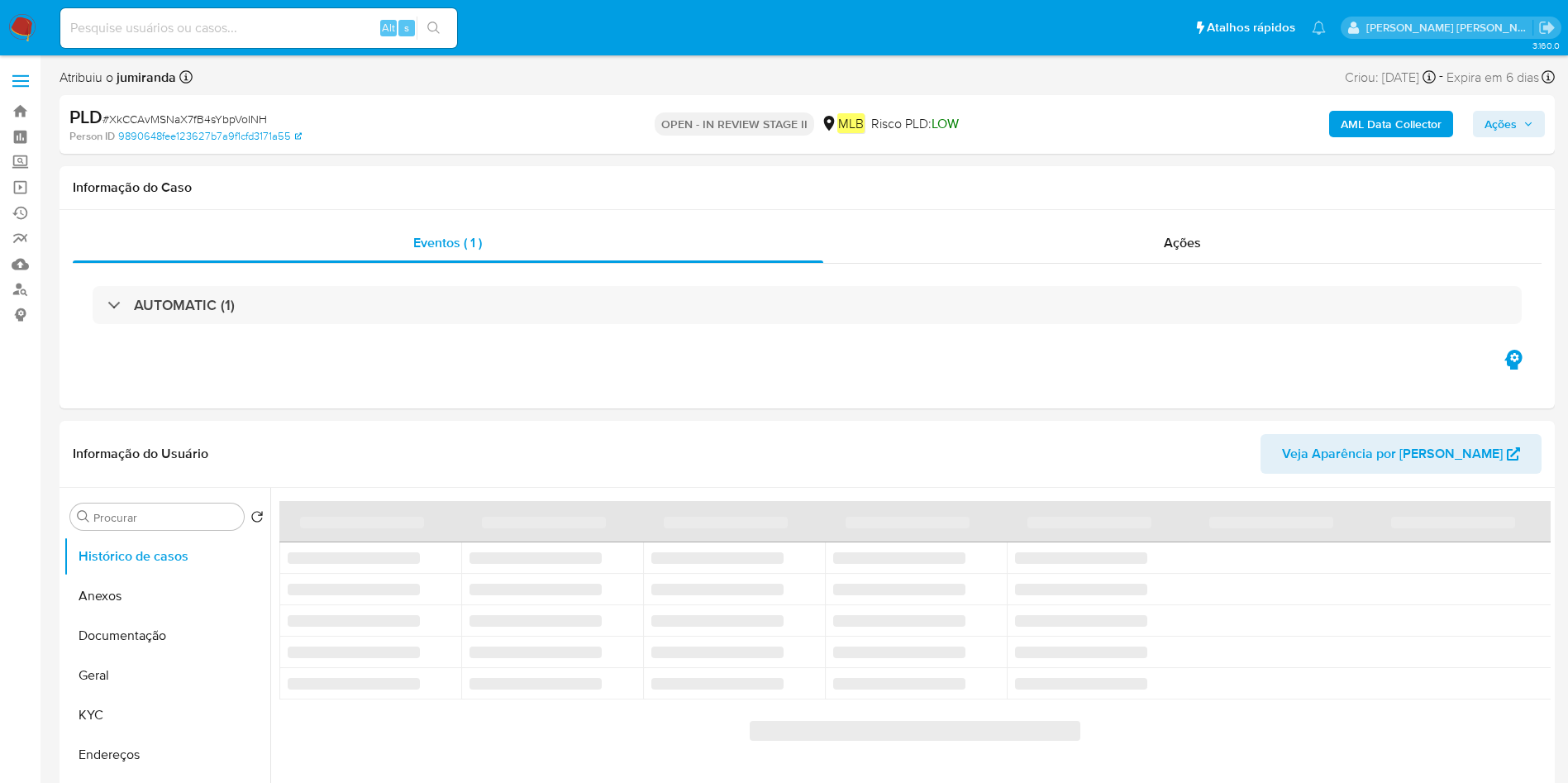
select select "10"
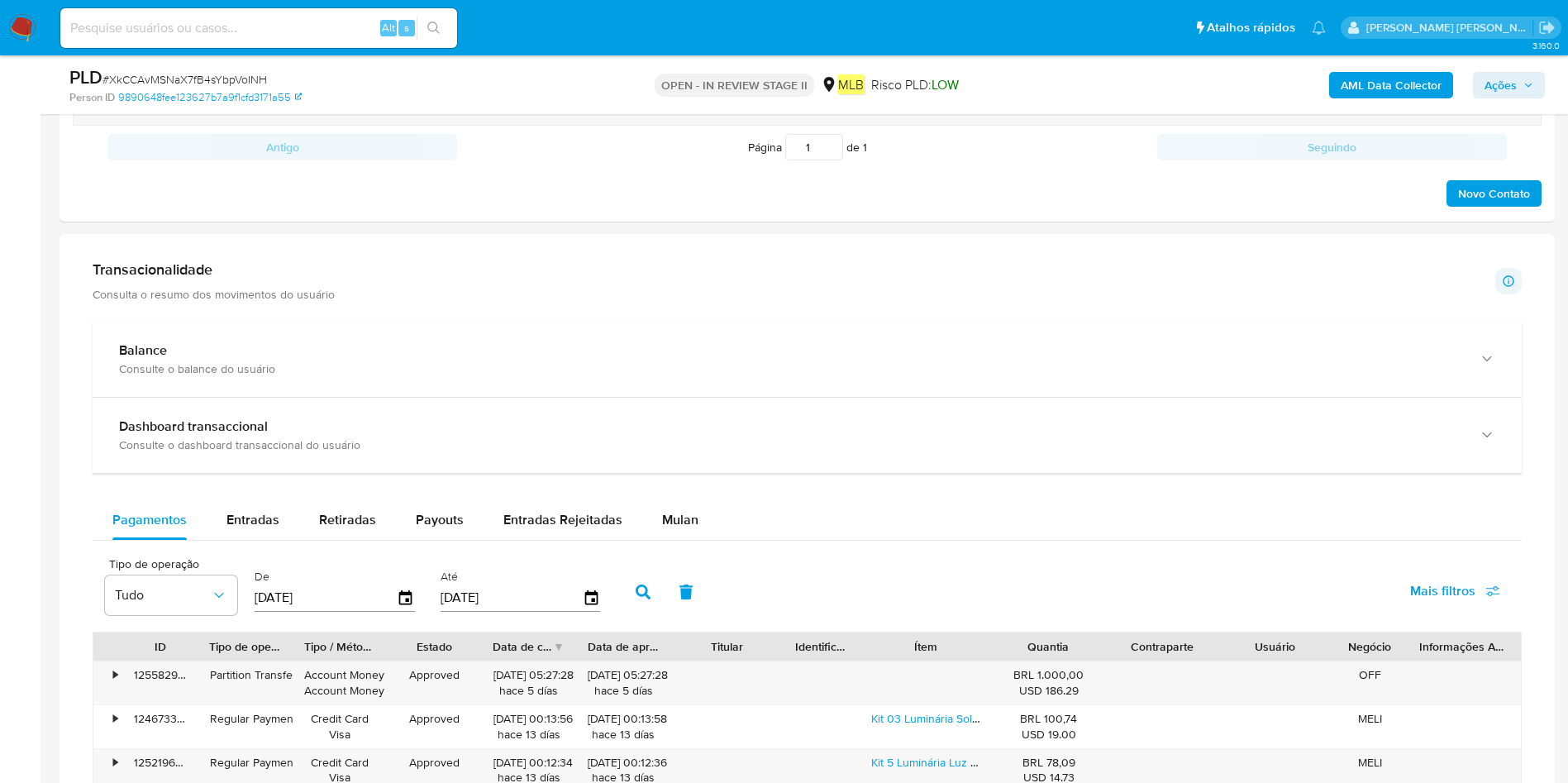
scroll to position [1044, 0]
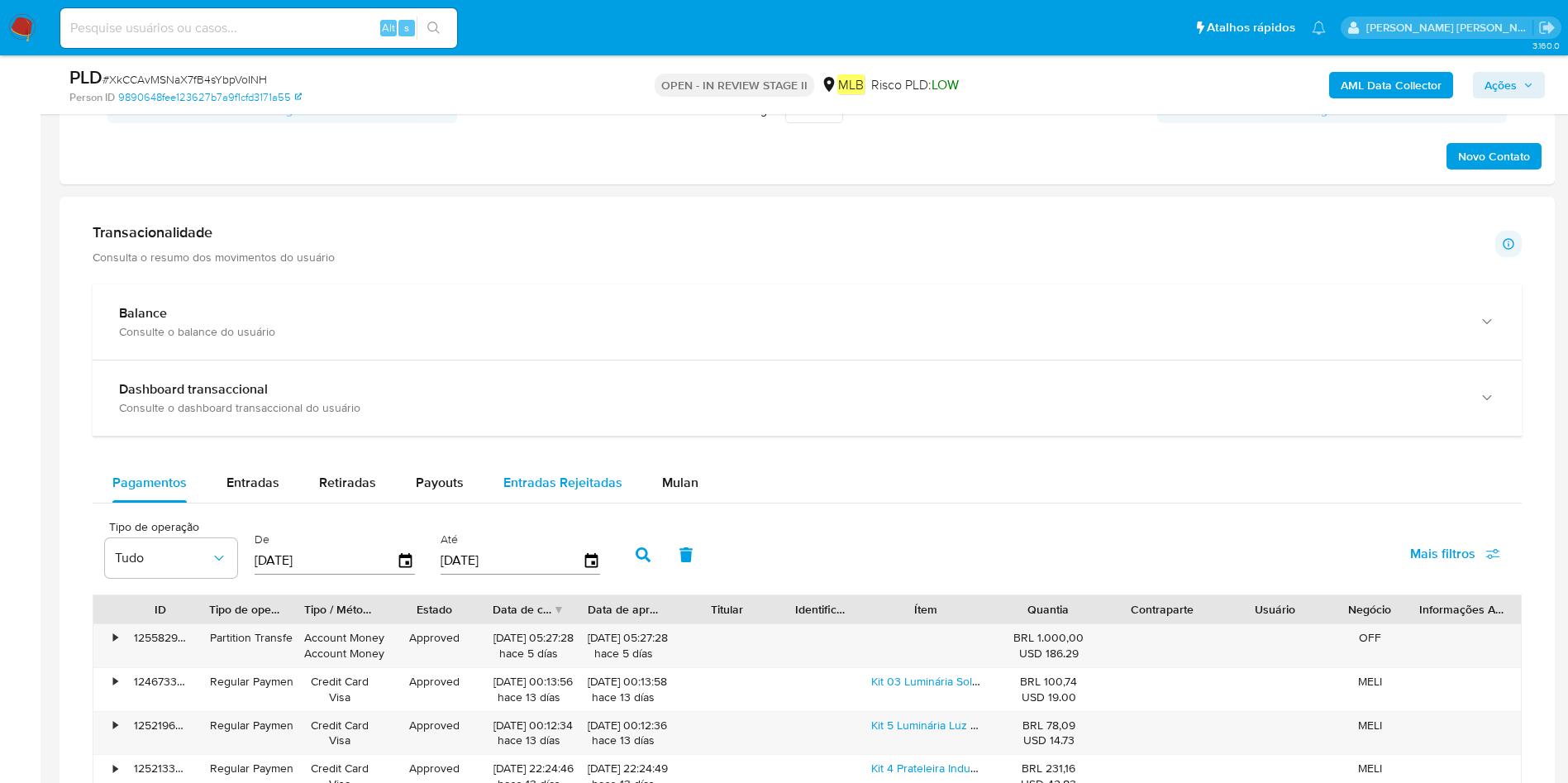
click at [553, 481] on span "Entradas Rejeitadas" at bounding box center [562, 482] width 119 height 19
select select "10"
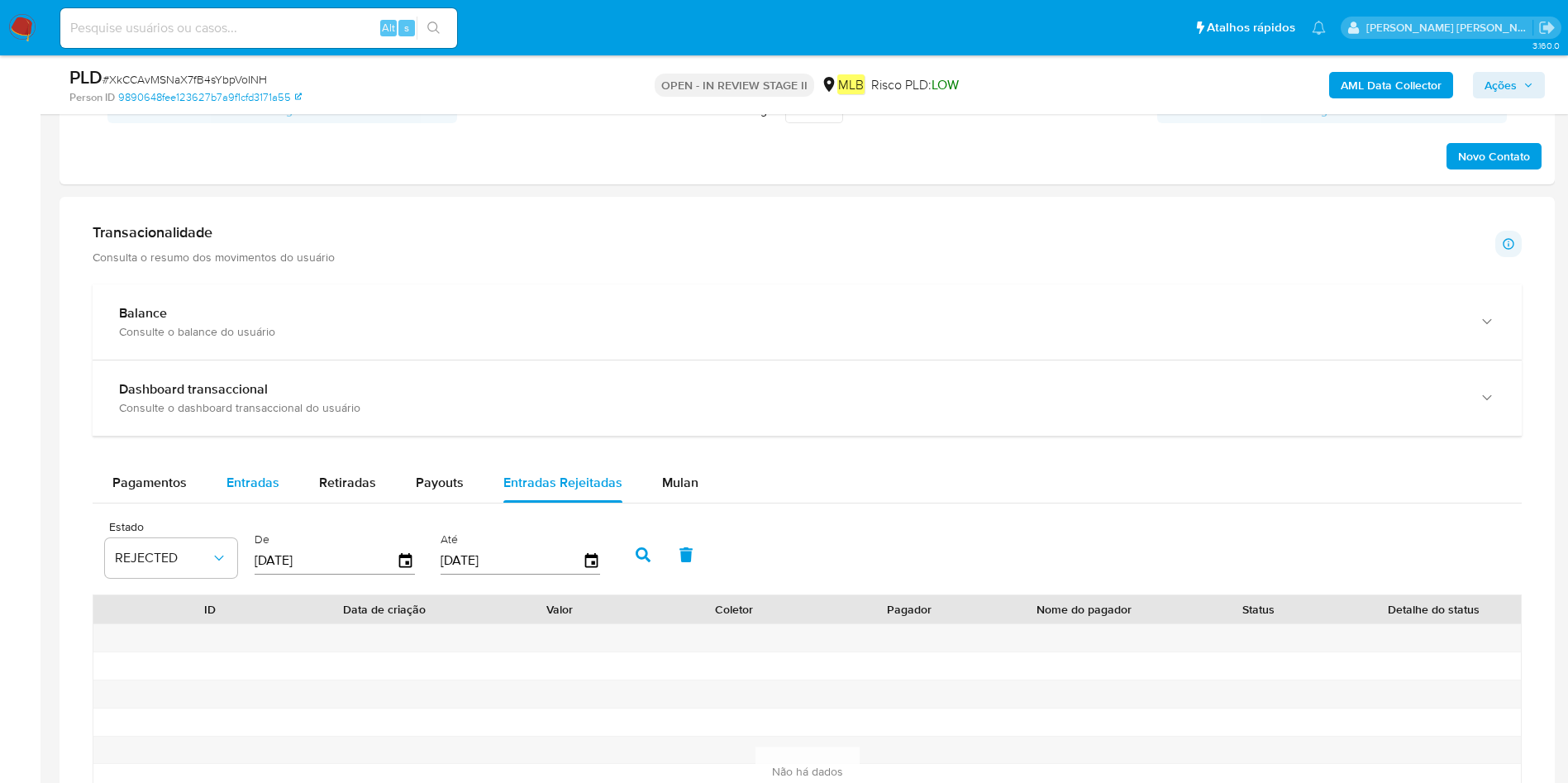
click at [260, 500] on div "Entradas" at bounding box center [253, 483] width 53 height 39
select select "10"
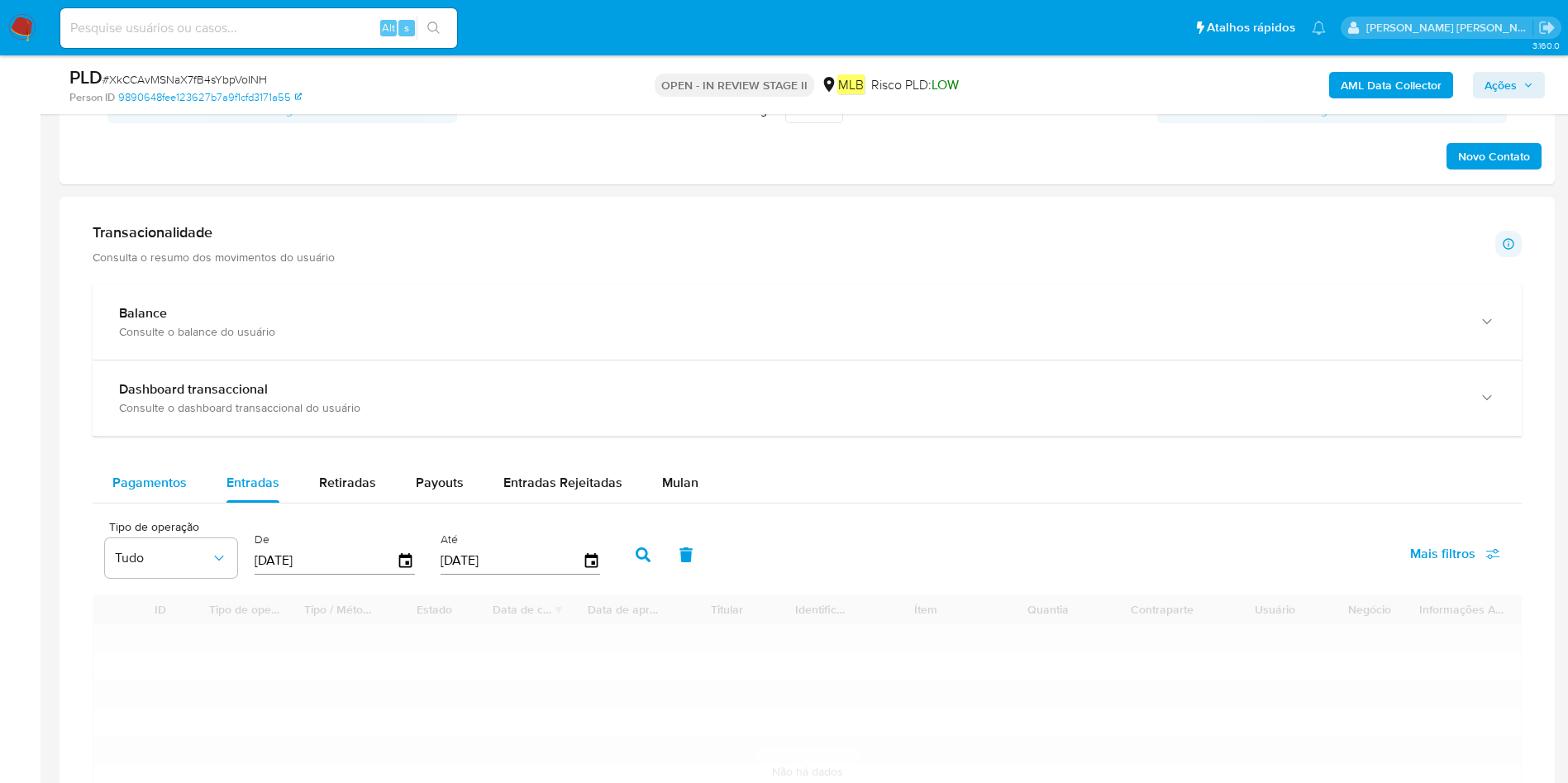
click at [188, 478] on button "Pagamentos" at bounding box center [149, 483] width 114 height 39
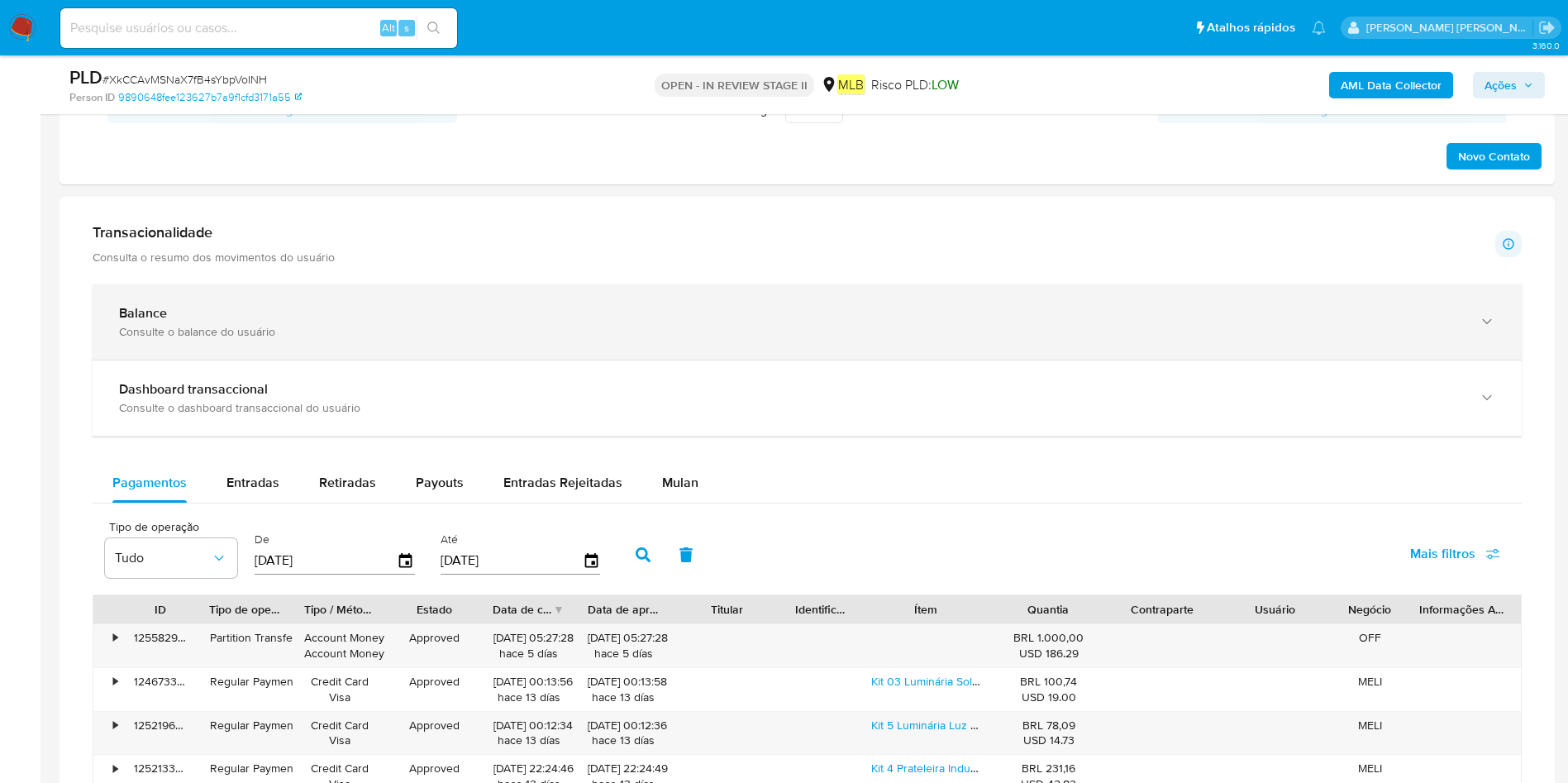
click at [318, 305] on div "Balance" at bounding box center [791, 314] width 1343 height 16
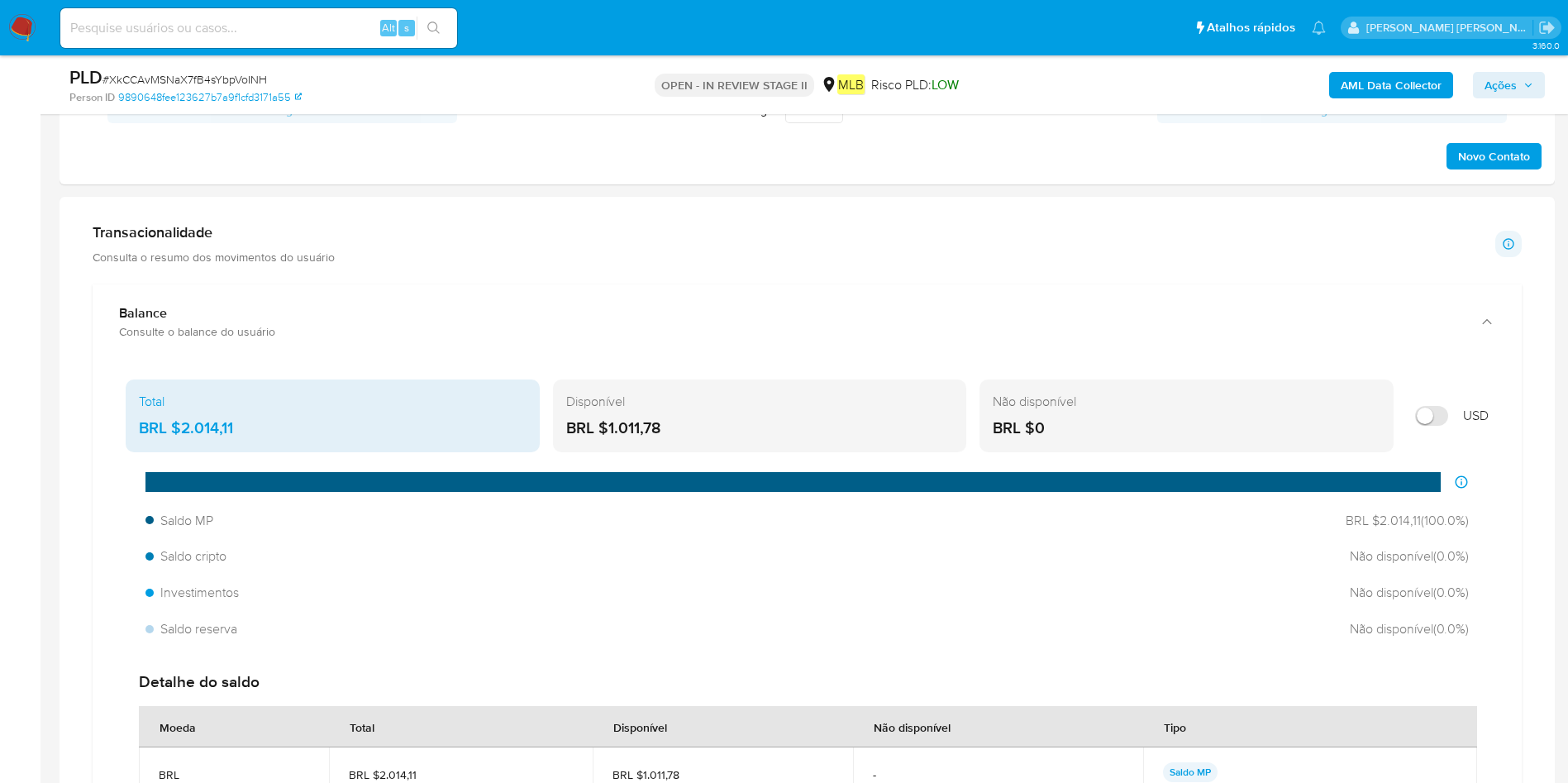
click at [1204, 390] on div "Não disponível BRL $0" at bounding box center [1187, 416] width 414 height 73
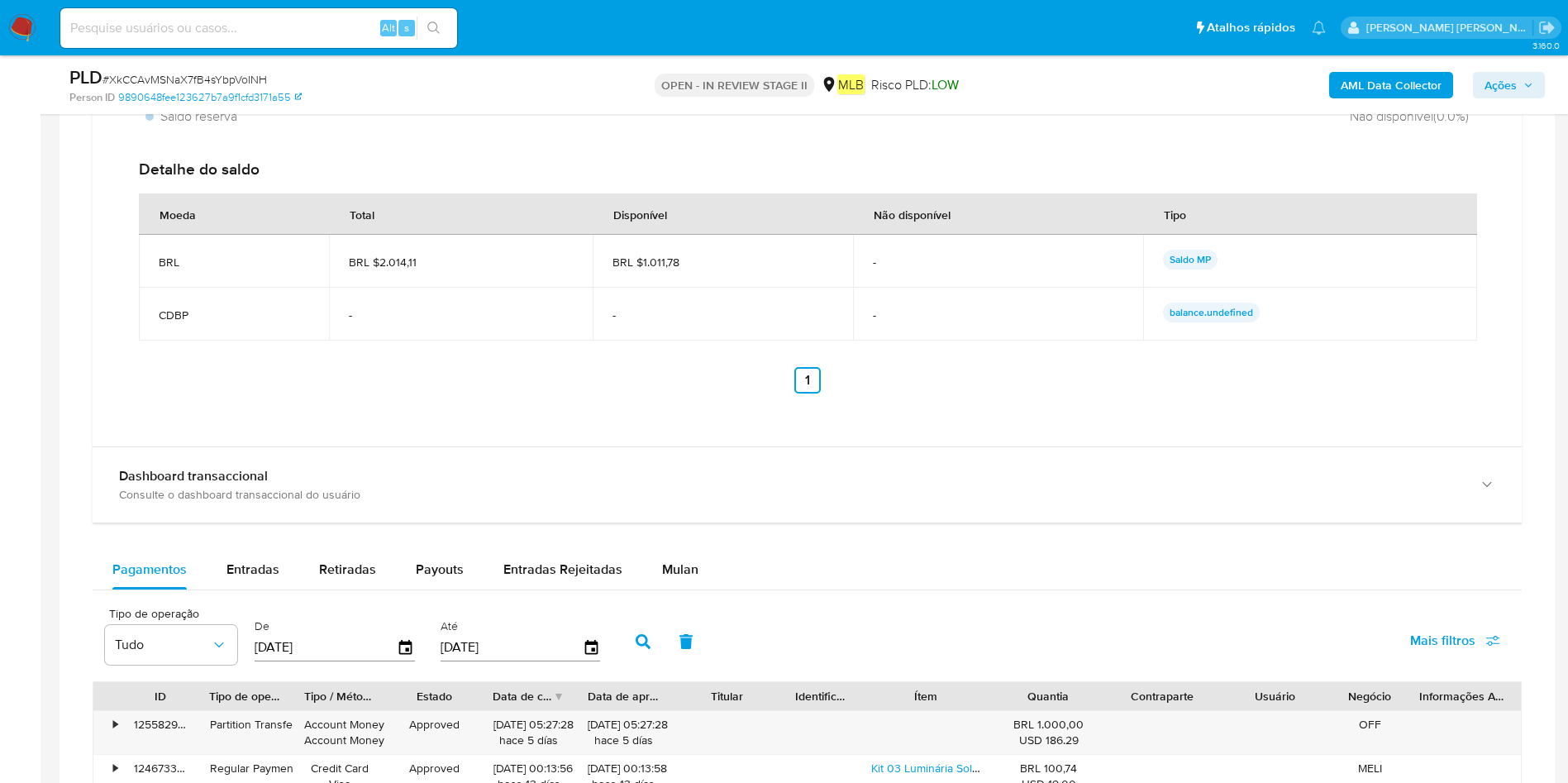
scroll to position [1664, 0]
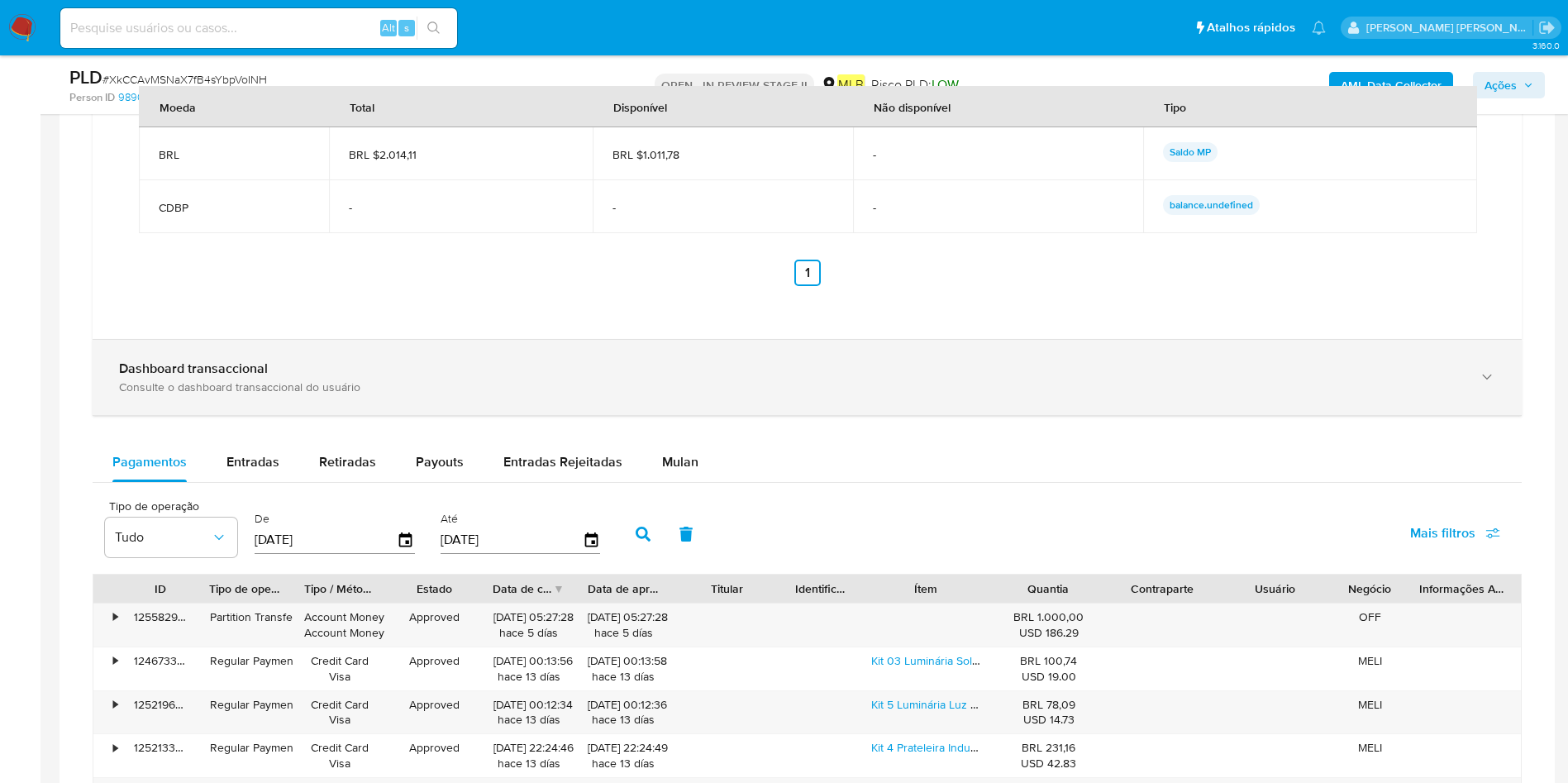
click at [403, 385] on div "Consulte o dashboard transaccional do usuário" at bounding box center [791, 387] width 1343 height 15
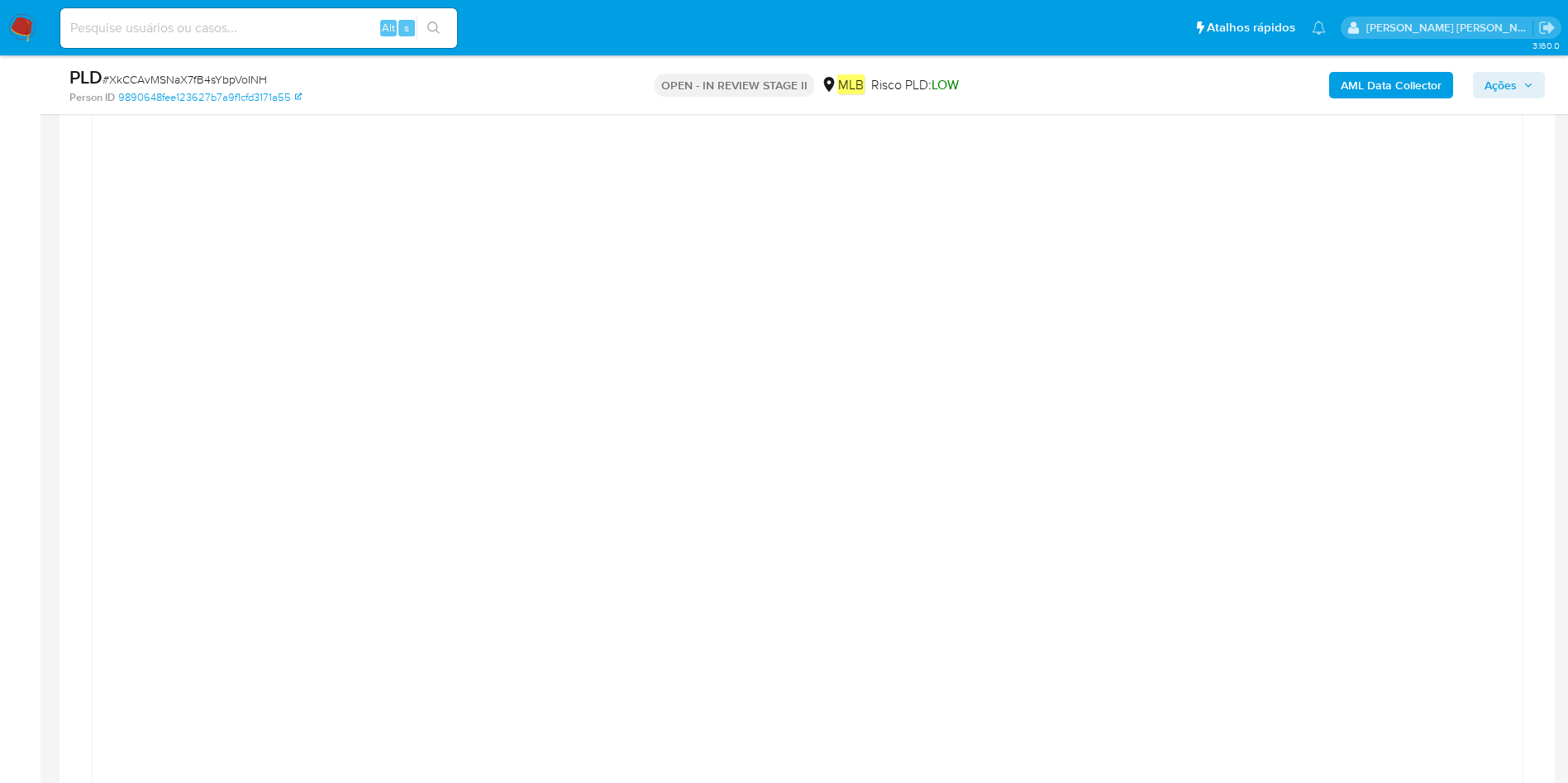
scroll to position [1912, 0]
click at [1399, 400] on div at bounding box center [807, 552] width 1403 height 744
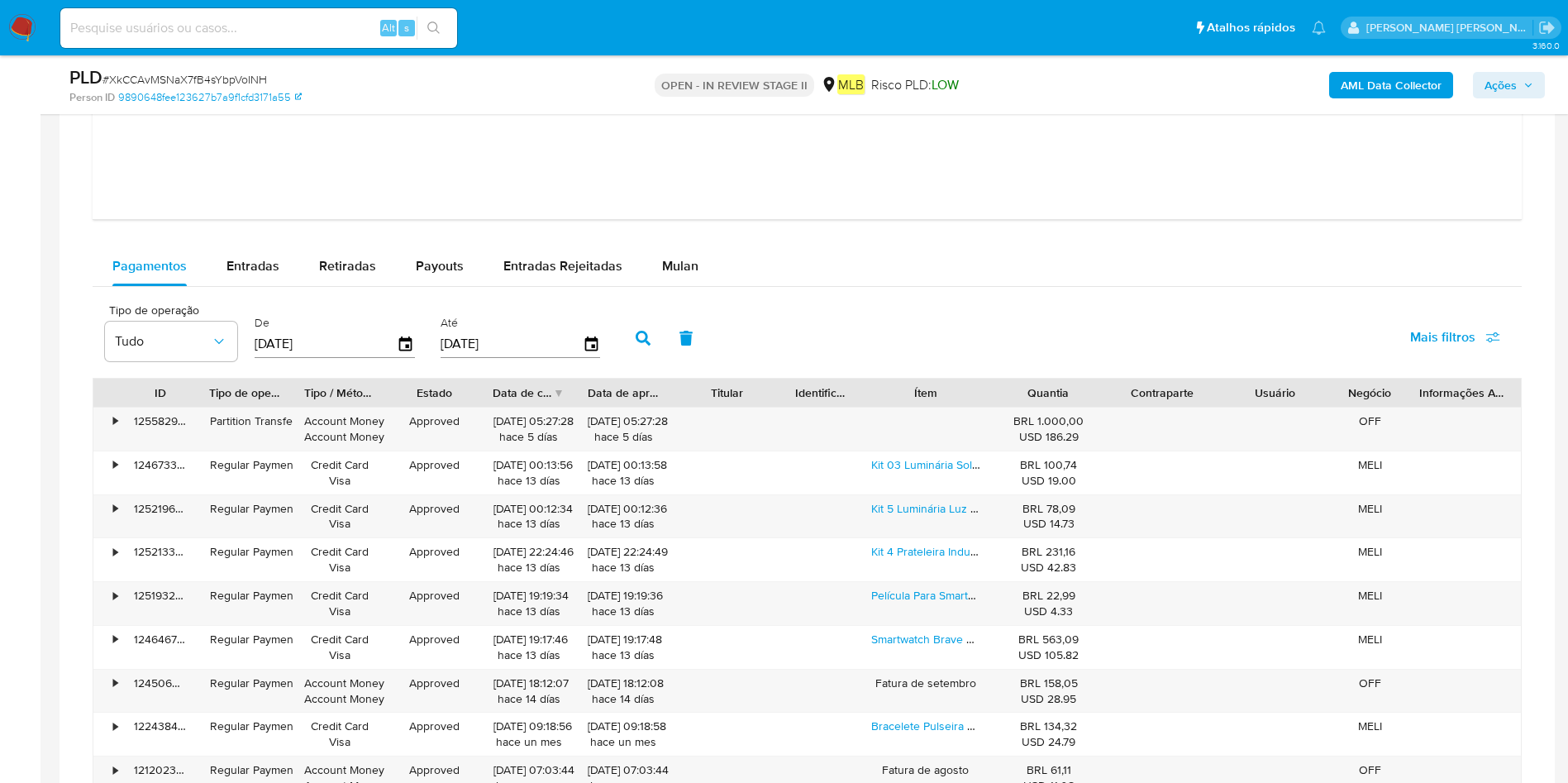
scroll to position [2781, 0]
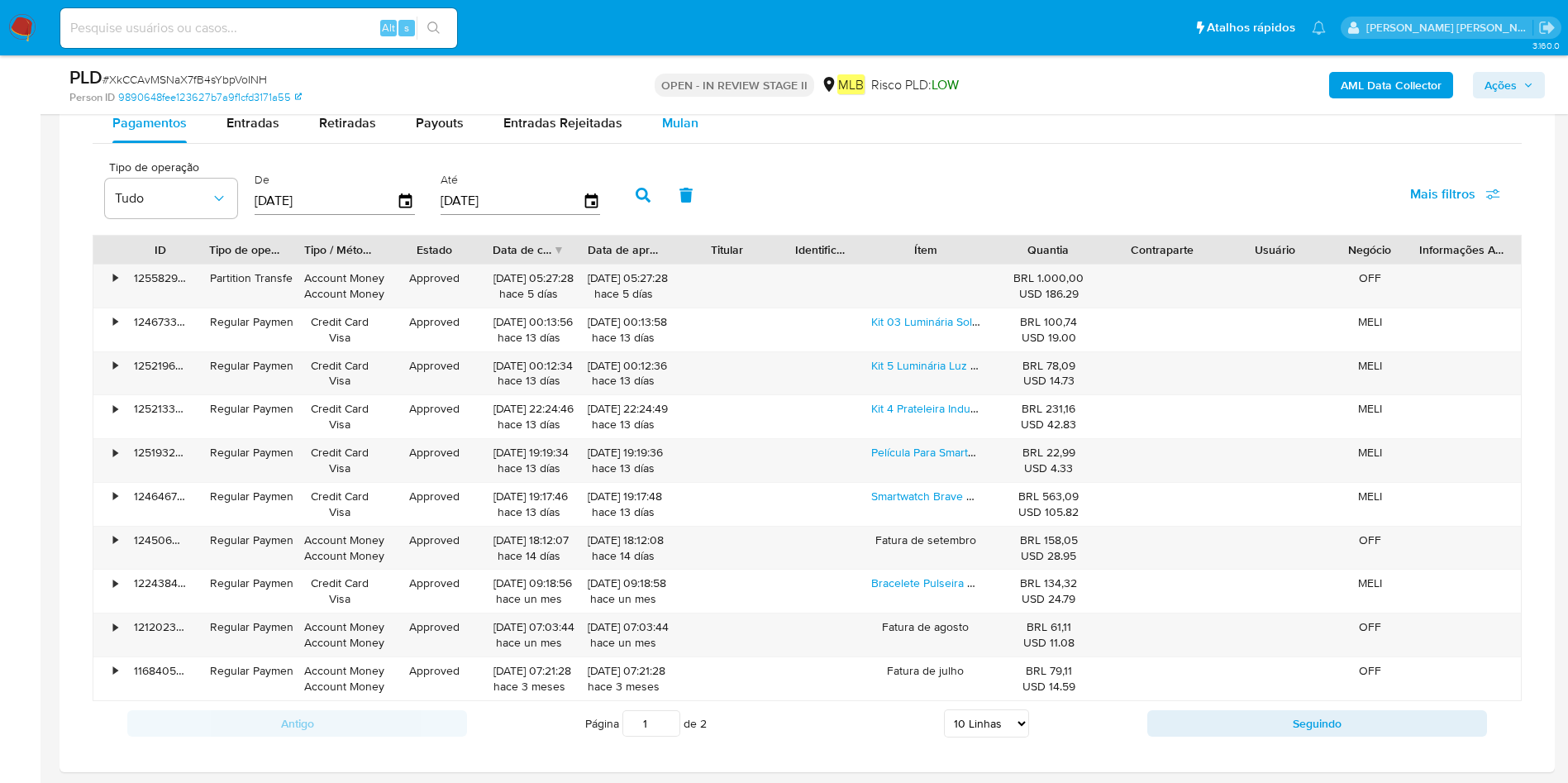
click at [681, 116] on span "Mulan" at bounding box center [680, 122] width 37 height 19
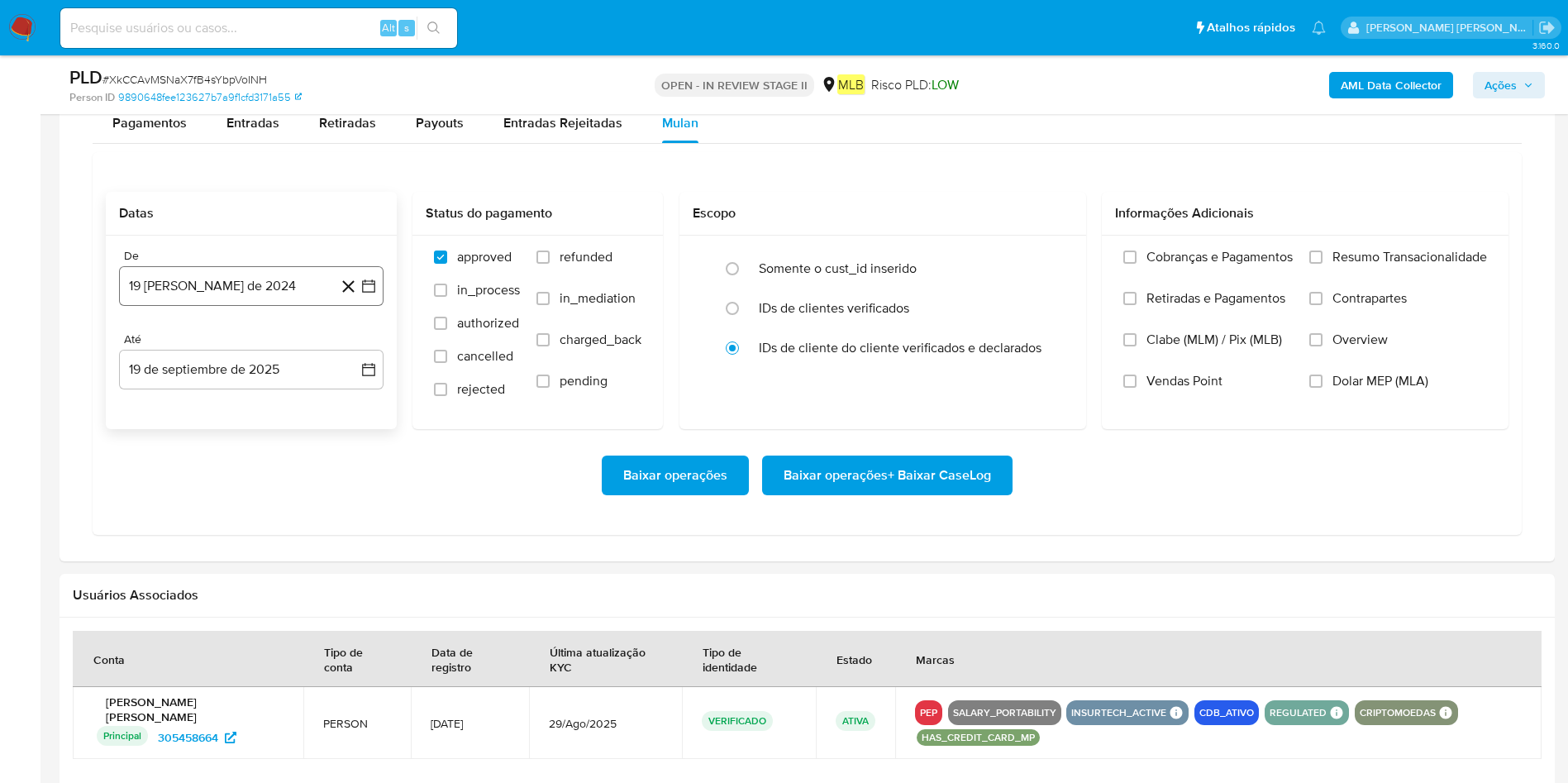
click at [183, 285] on button "19 de agosto de 2024" at bounding box center [251, 286] width 264 height 39
click at [263, 343] on span "agosto 2024" at bounding box center [244, 346] width 75 height 16
click at [349, 344] on icon "Año siguiente" at bounding box center [350, 346] width 20 height 20
click at [309, 410] on button "mar" at bounding box center [321, 406] width 47 height 27
click at [317, 407] on button "1" at bounding box center [318, 407] width 27 height 27
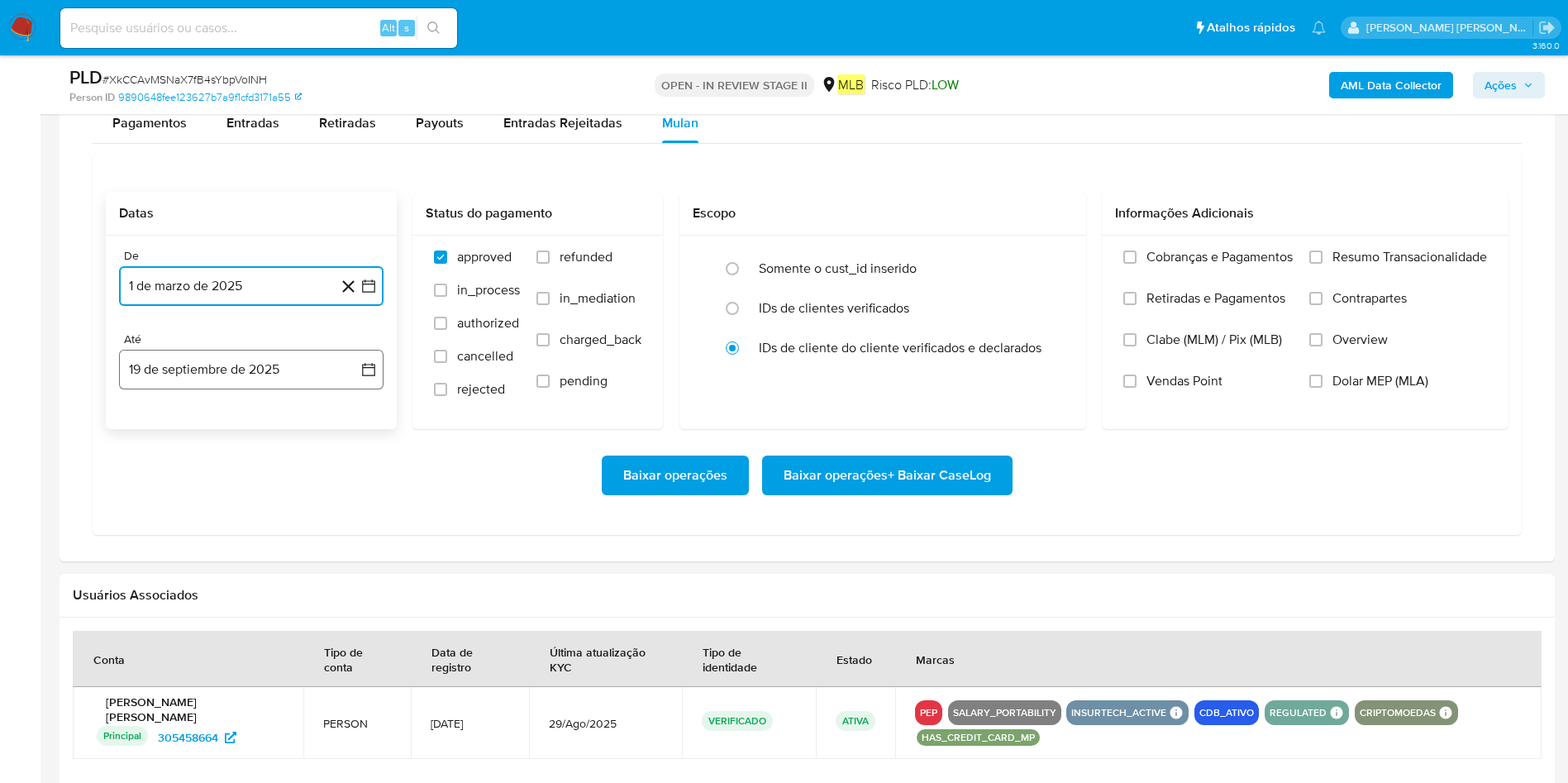
click at [285, 378] on button "19 de septiembre de 2025" at bounding box center [251, 369] width 264 height 39
click at [248, 549] on button "18" at bounding box center [252, 556] width 27 height 27
click at [1341, 254] on span "Resumo Transacionalidade" at bounding box center [1409, 257] width 155 height 16
click at [1323, 254] on input "Resumo Transacionalidade" at bounding box center [1315, 257] width 13 height 13
click at [922, 478] on span "Baixar operações + Baixar CaseLog" at bounding box center [887, 475] width 208 height 37
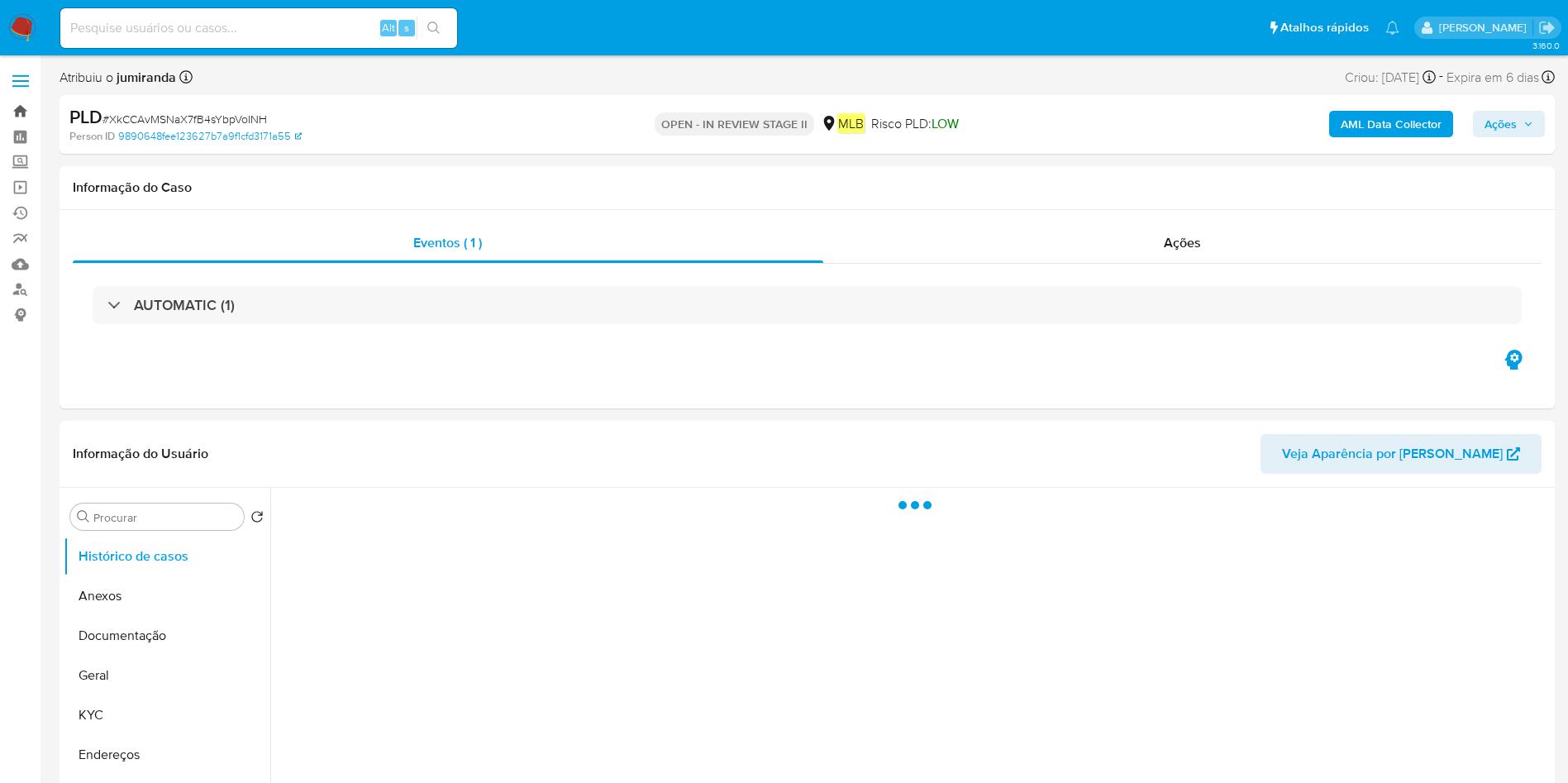
click at [21, 110] on link "Bandeja" at bounding box center [99, 111] width 197 height 26
select select "10"
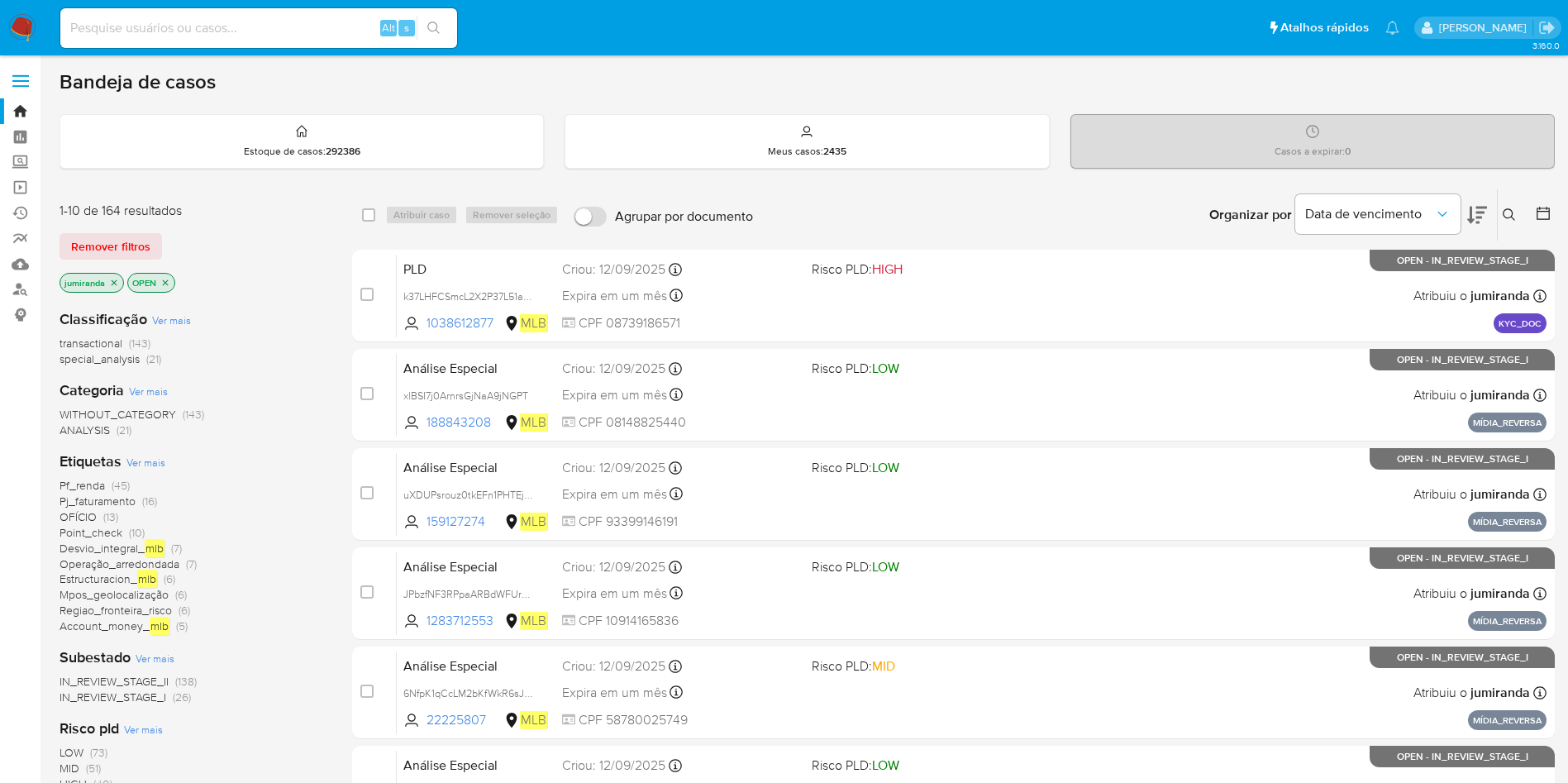
click at [1512, 206] on button at bounding box center [1512, 215] width 27 height 20
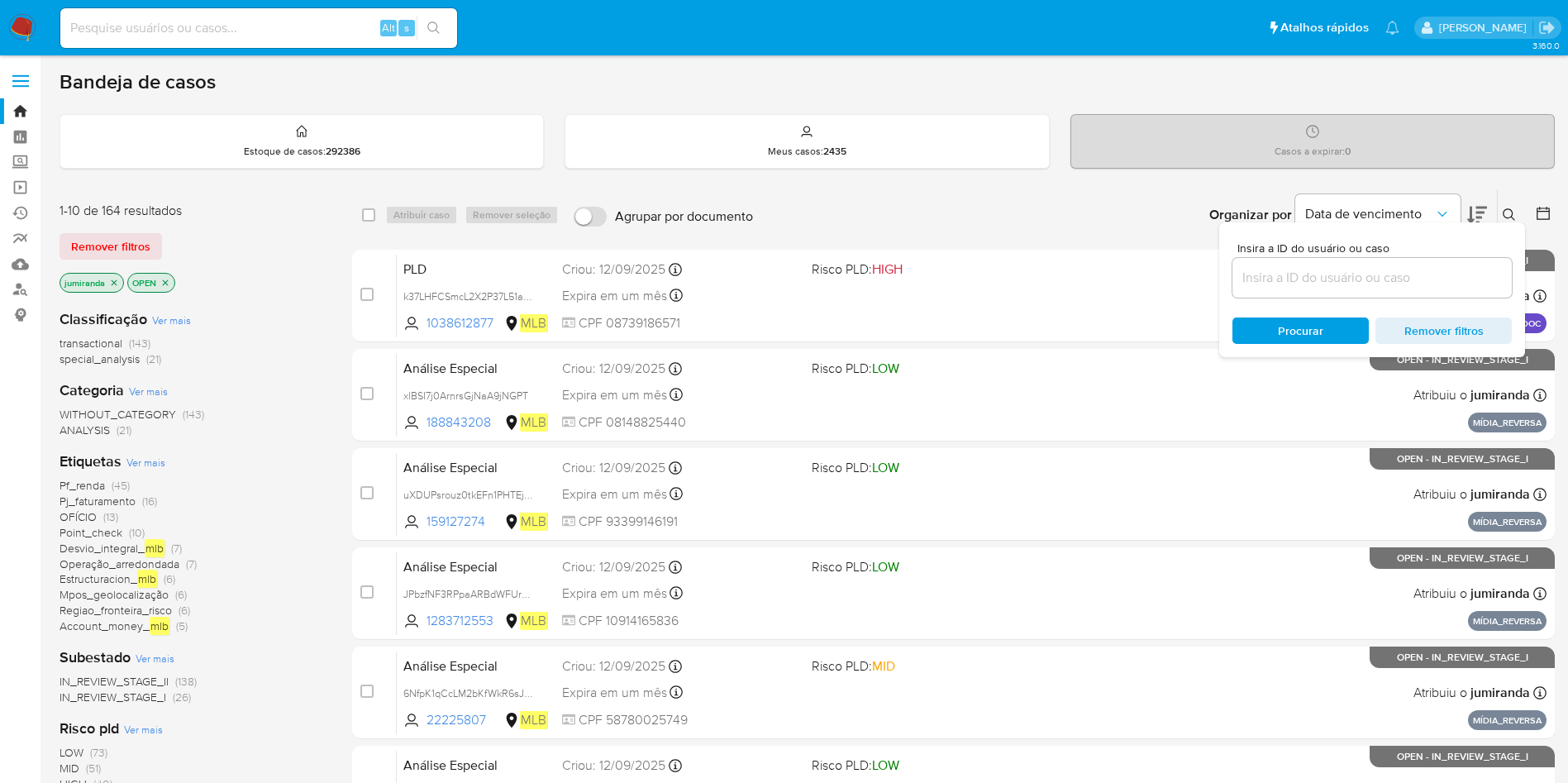
click at [1526, 207] on div at bounding box center [1539, 214] width 30 height 51
click at [1532, 208] on div at bounding box center [1539, 214] width 30 height 51
click at [1539, 210] on icon at bounding box center [1543, 213] width 16 height 16
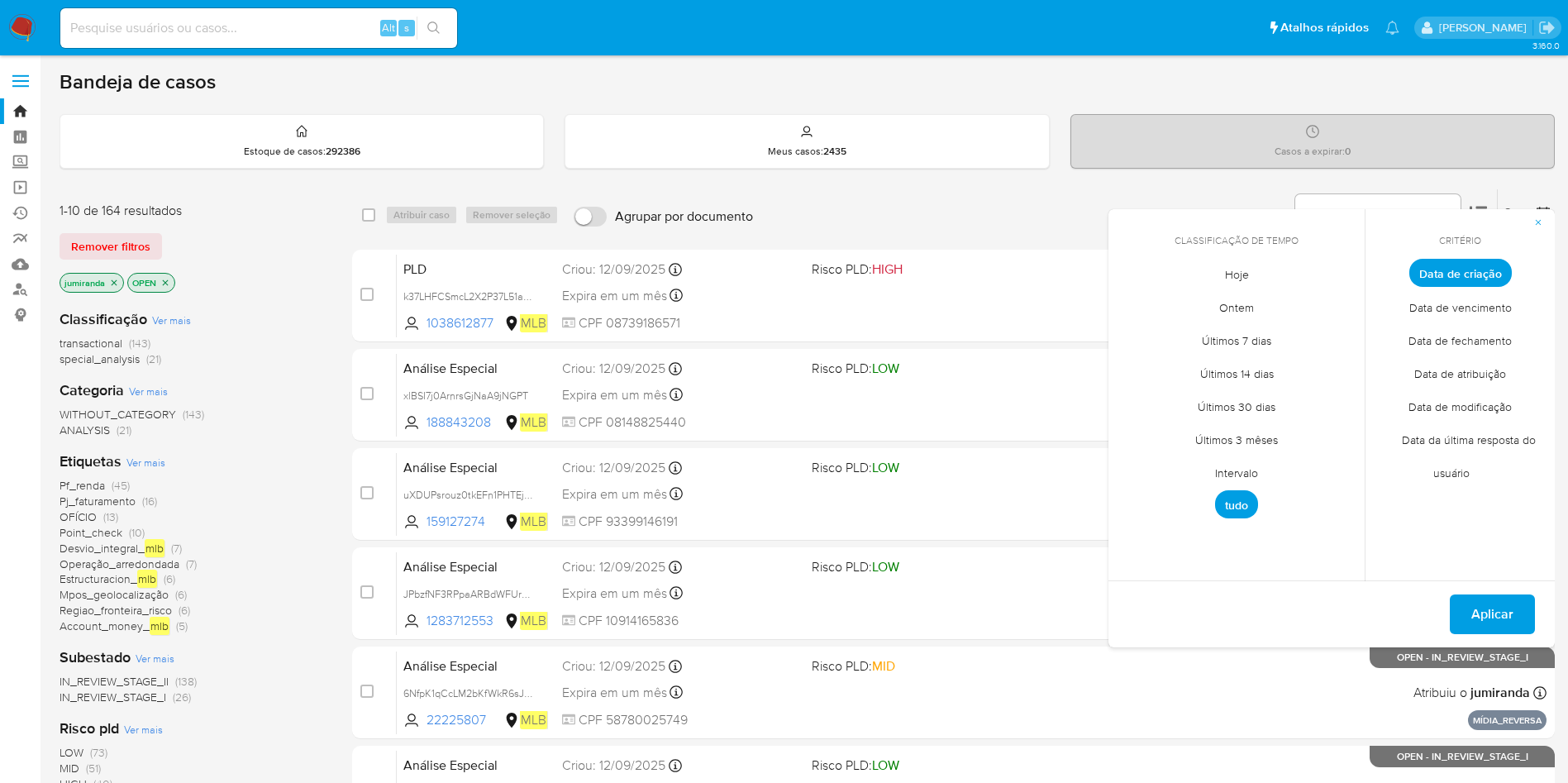
click at [1470, 274] on span "Data de criação" at bounding box center [1461, 272] width 102 height 28
click at [1248, 469] on span "Intervalo" at bounding box center [1237, 473] width 78 height 34
click at [1141, 300] on icon "Mes anterior" at bounding box center [1134, 304] width 20 height 20
click at [1136, 298] on icon "Mes anterior" at bounding box center [1134, 304] width 20 height 20
click at [1345, 306] on icon "Mes siguiente" at bounding box center [1339, 304] width 20 height 20
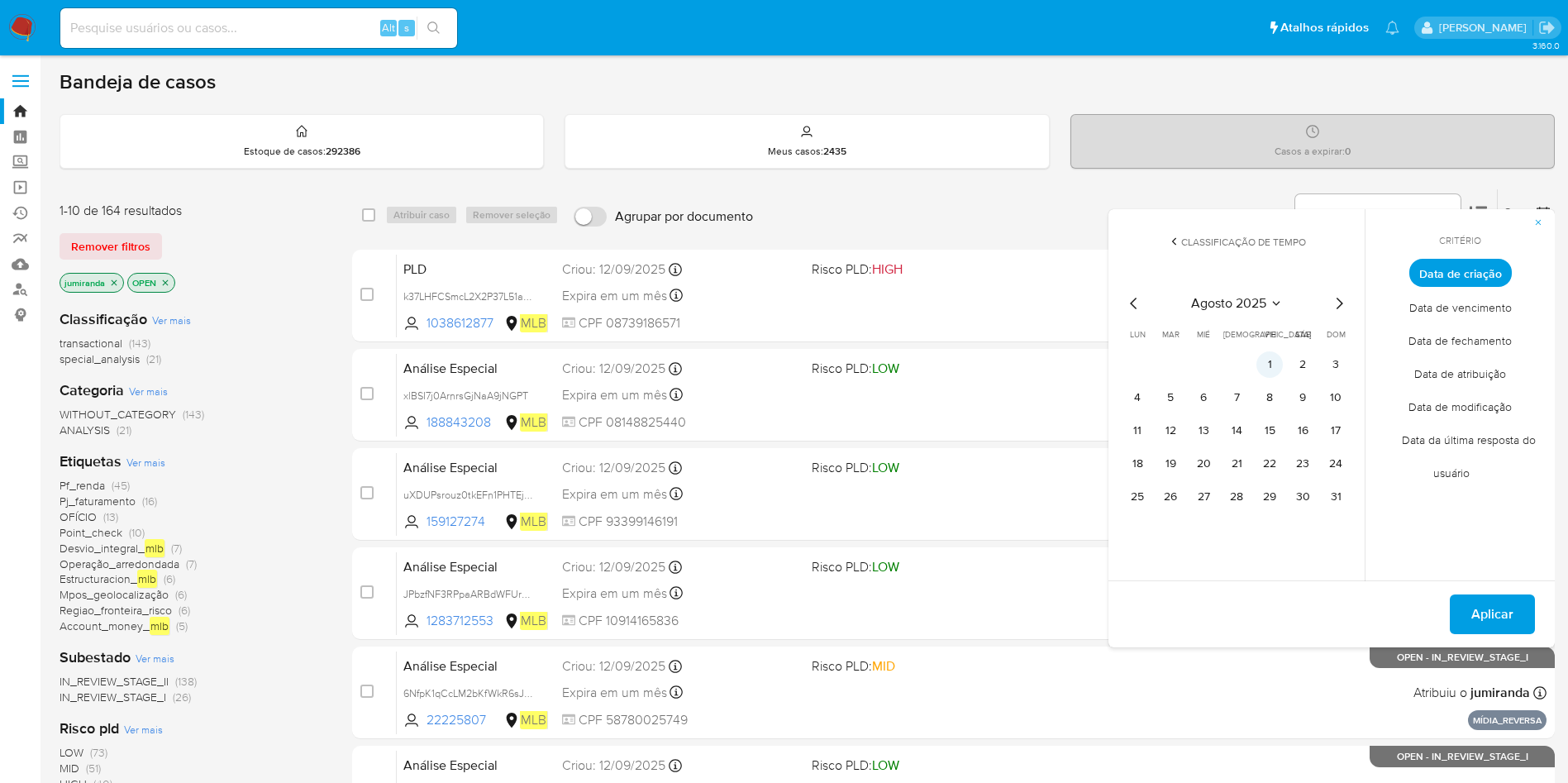
click at [1261, 362] on button "1" at bounding box center [1270, 365] width 27 height 27
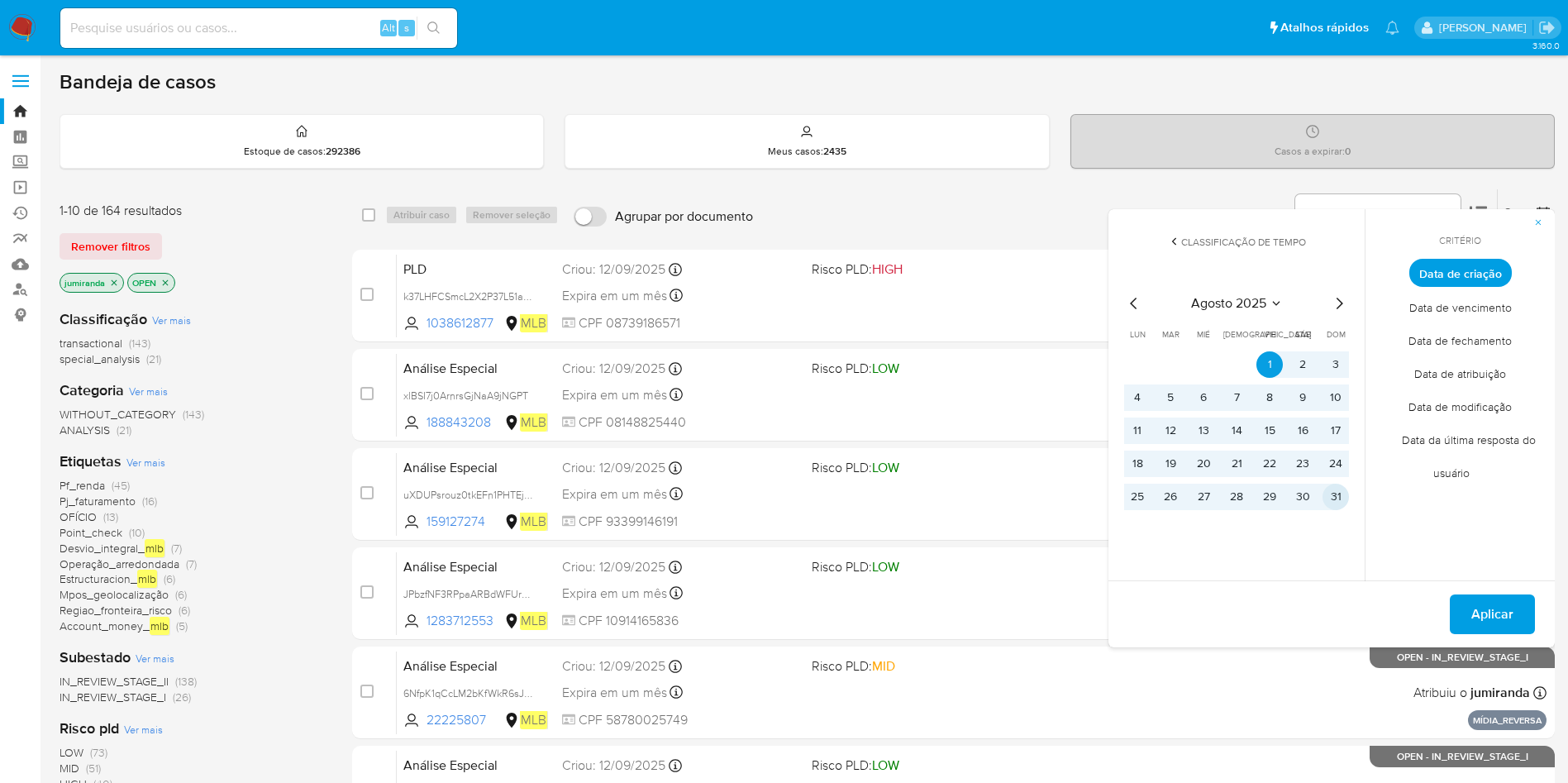
click at [1332, 488] on button "31" at bounding box center [1336, 497] width 27 height 27
click at [1469, 603] on button "Aplicar" at bounding box center [1492, 615] width 85 height 39
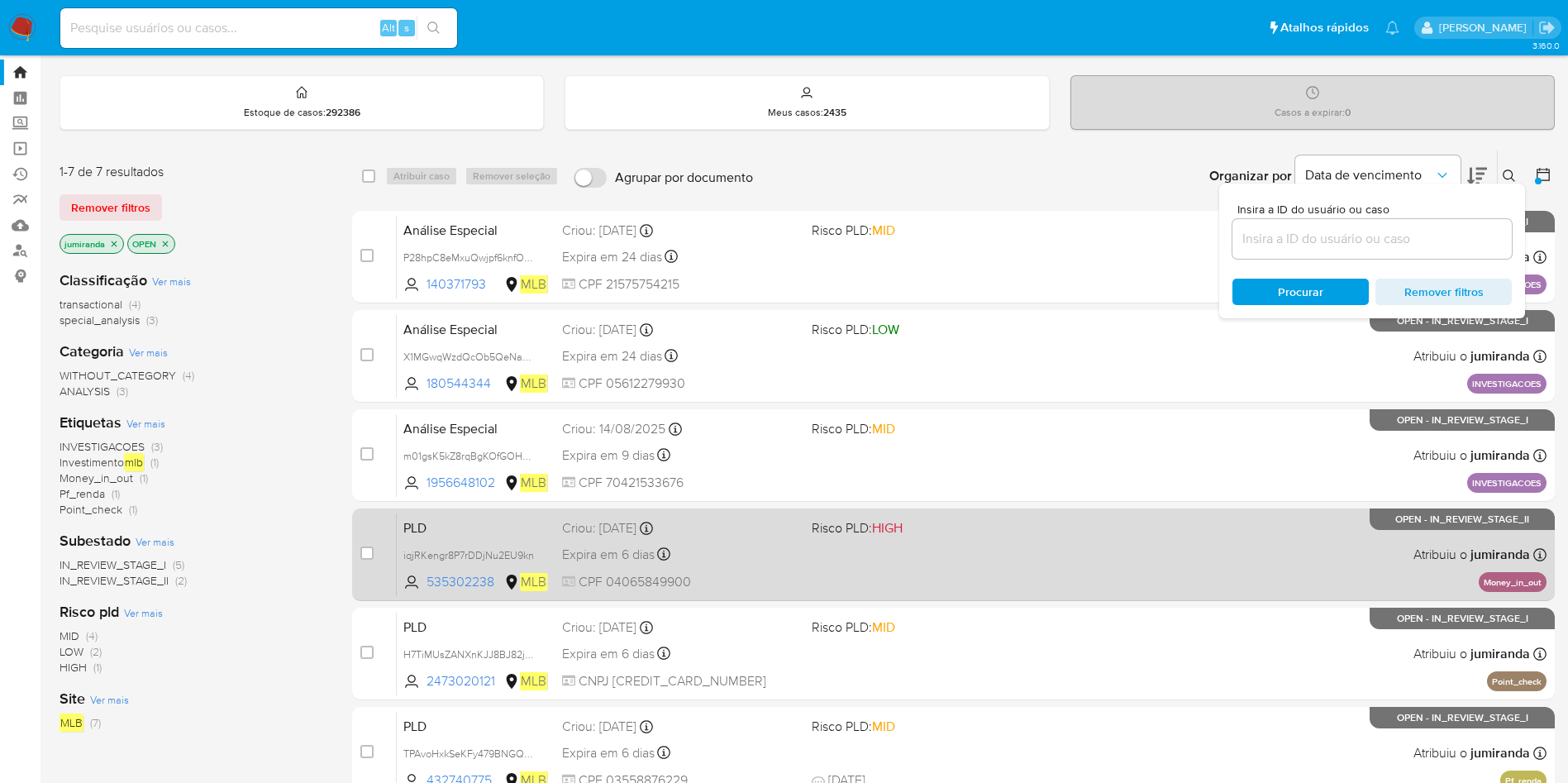
scroll to position [37, 0]
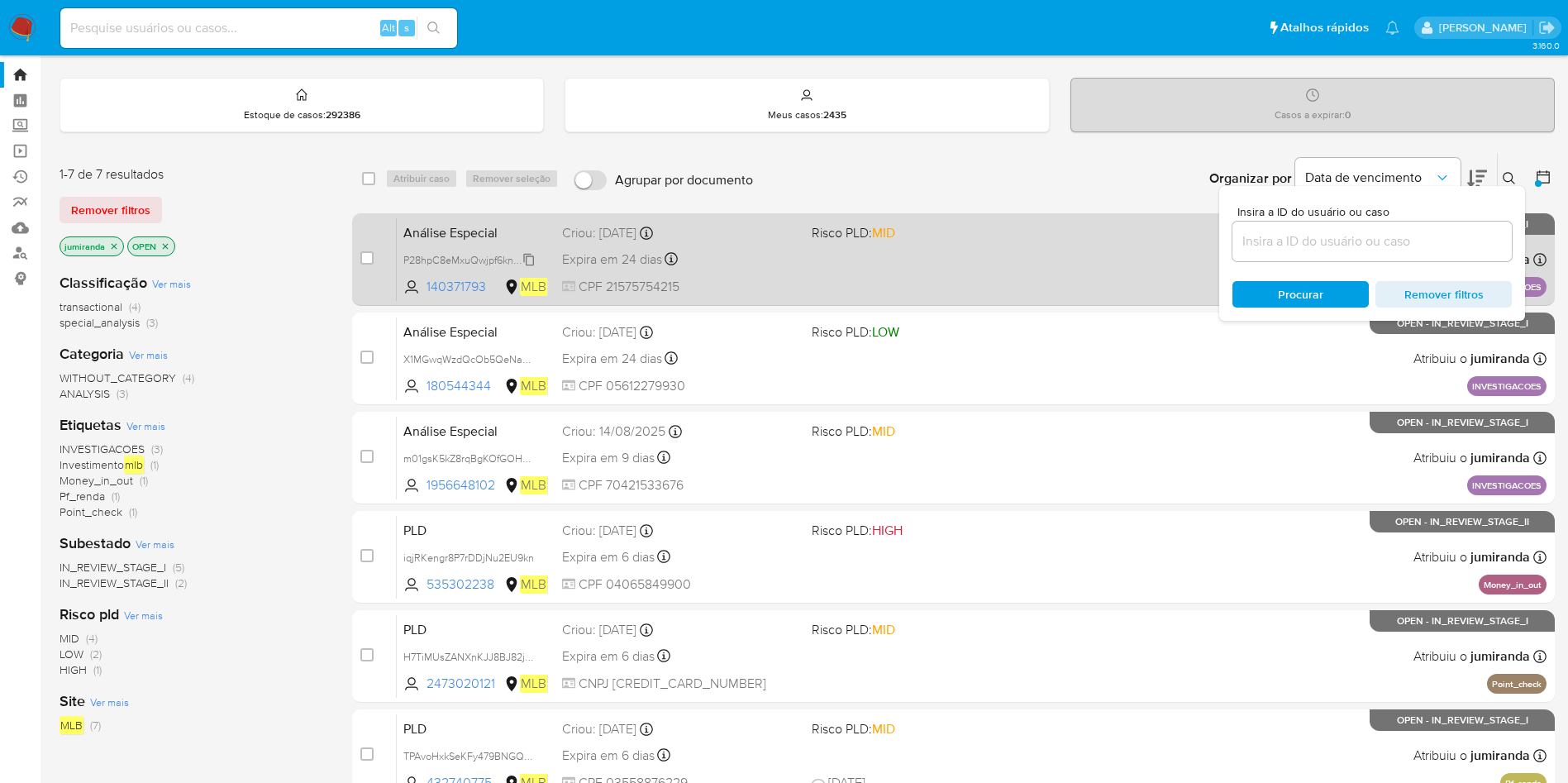
click at [478, 256] on span "P28hpC8eMxuQwjpf6knfOLmZ" at bounding box center [473, 259] width 140 height 18
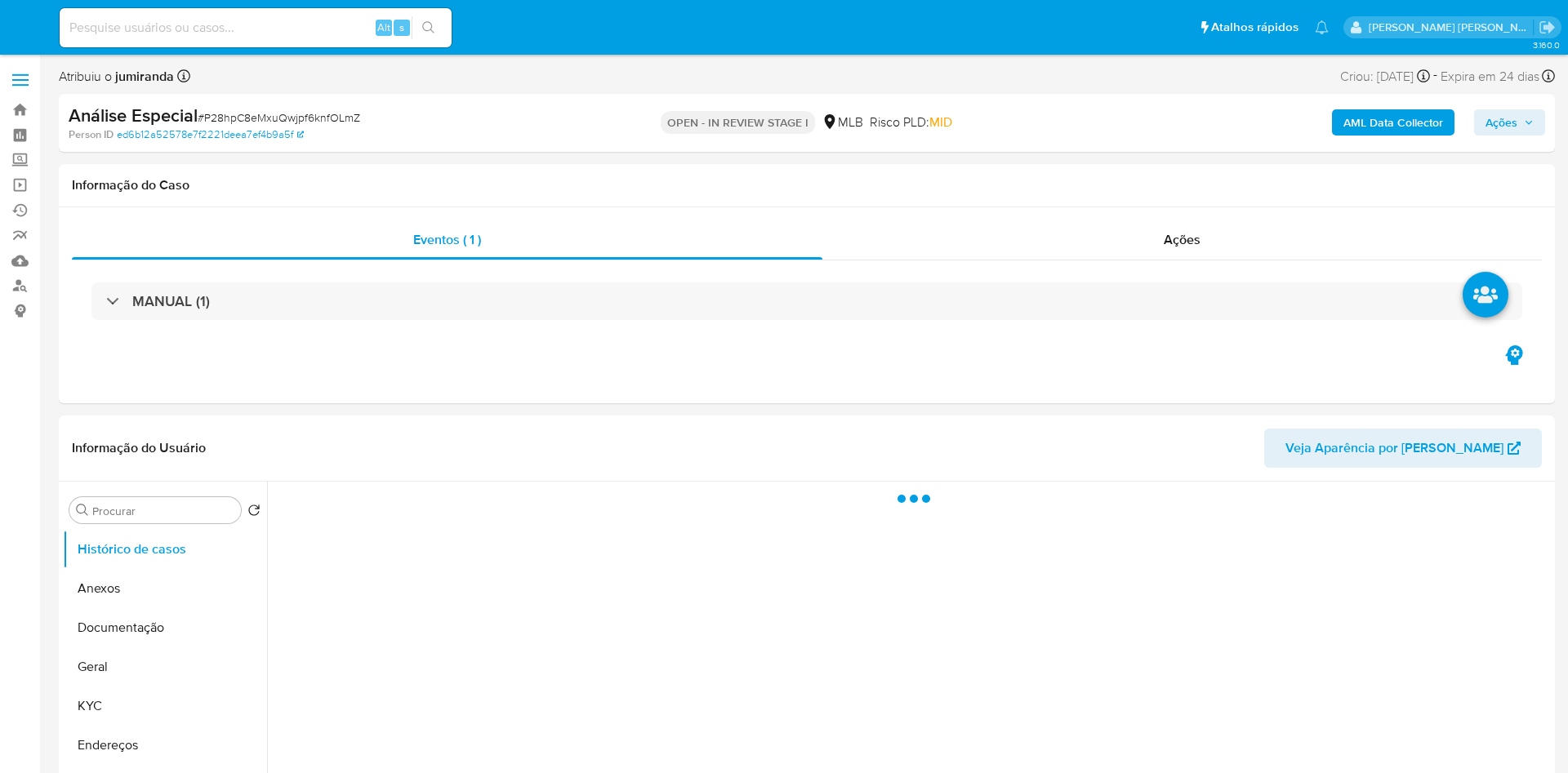
select select "10"
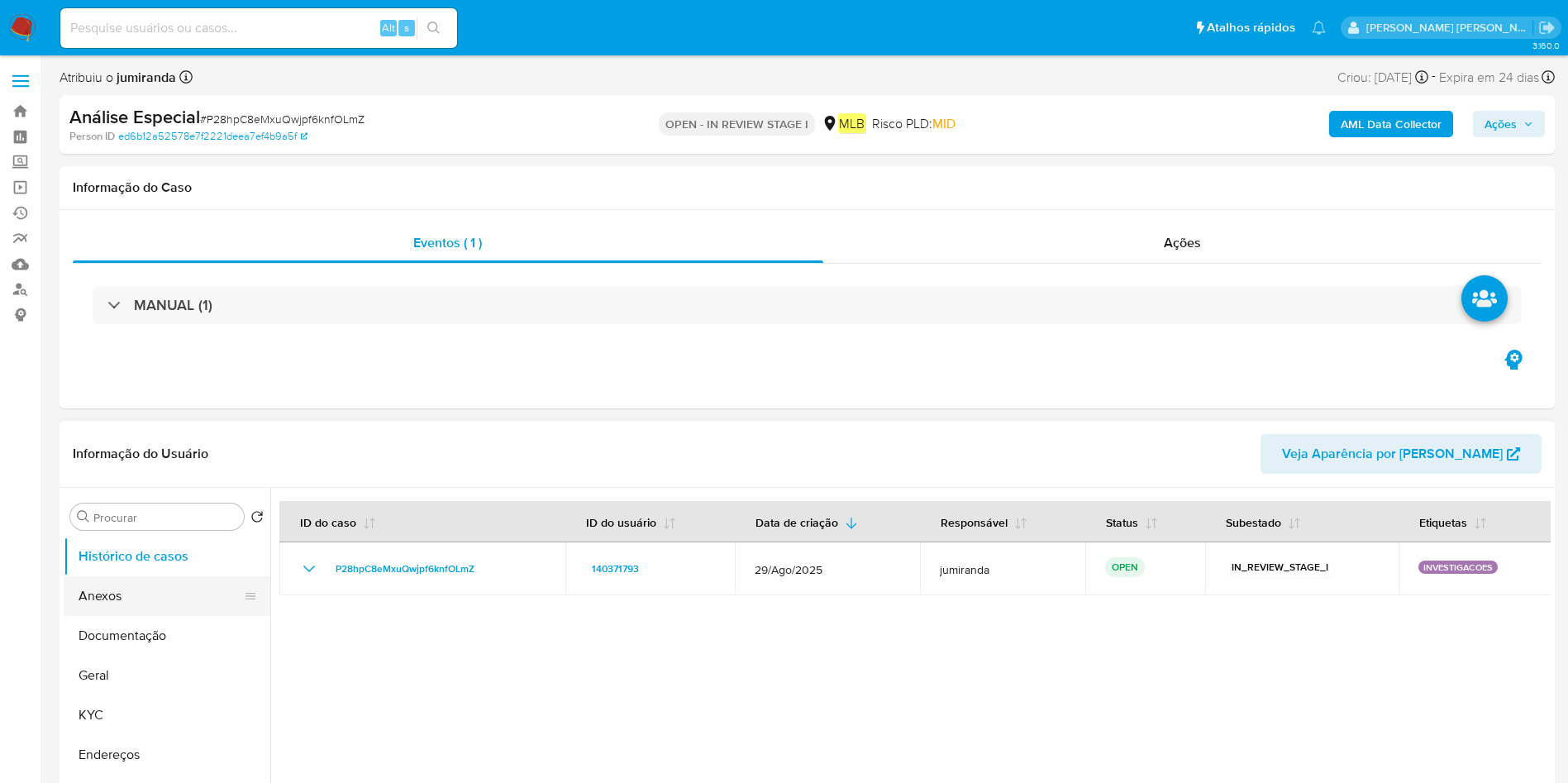
click at [99, 591] on button "Anexos" at bounding box center [160, 596] width 193 height 39
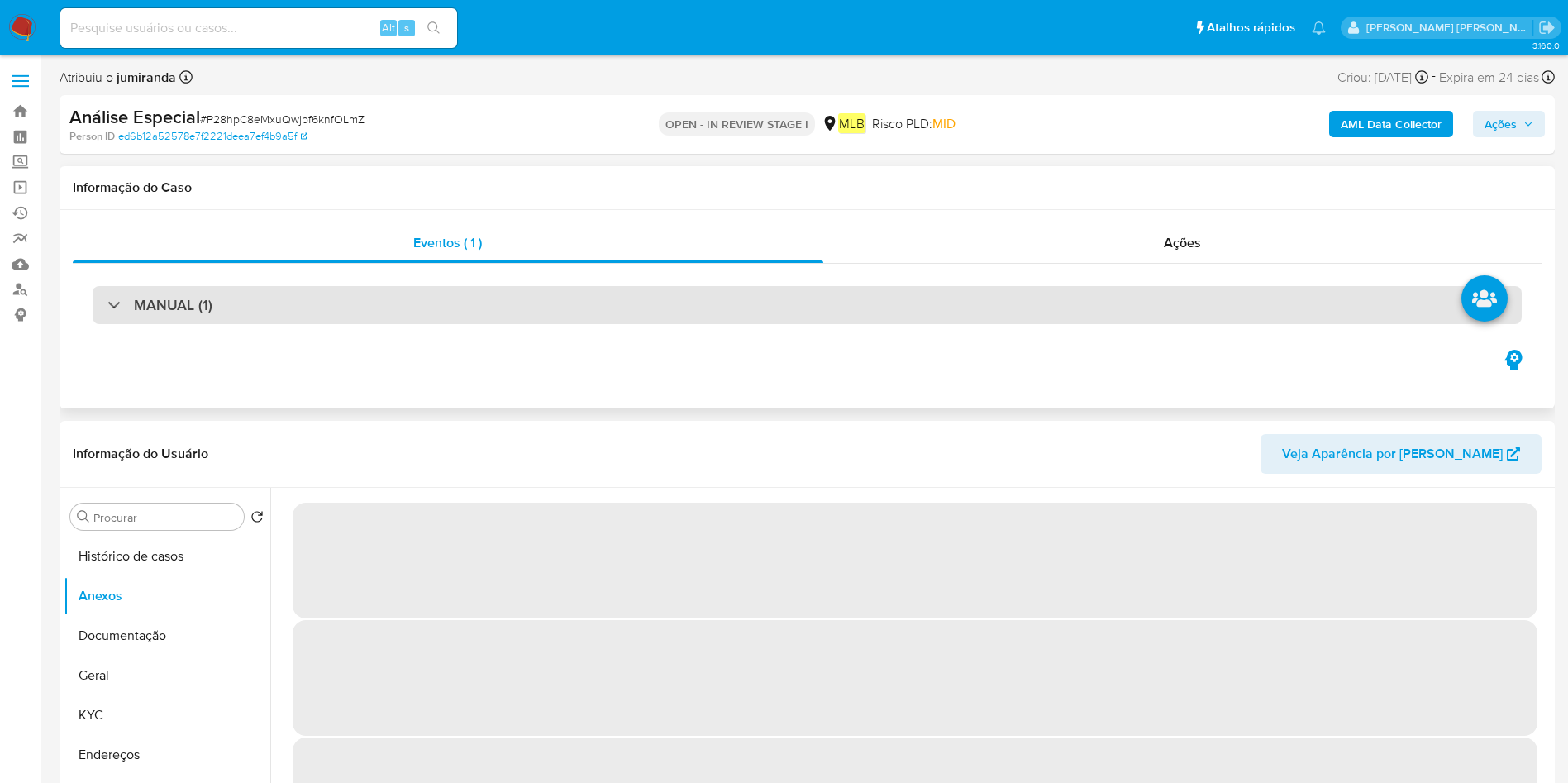
click at [330, 289] on div "MANUAL (1)" at bounding box center [807, 305] width 1429 height 38
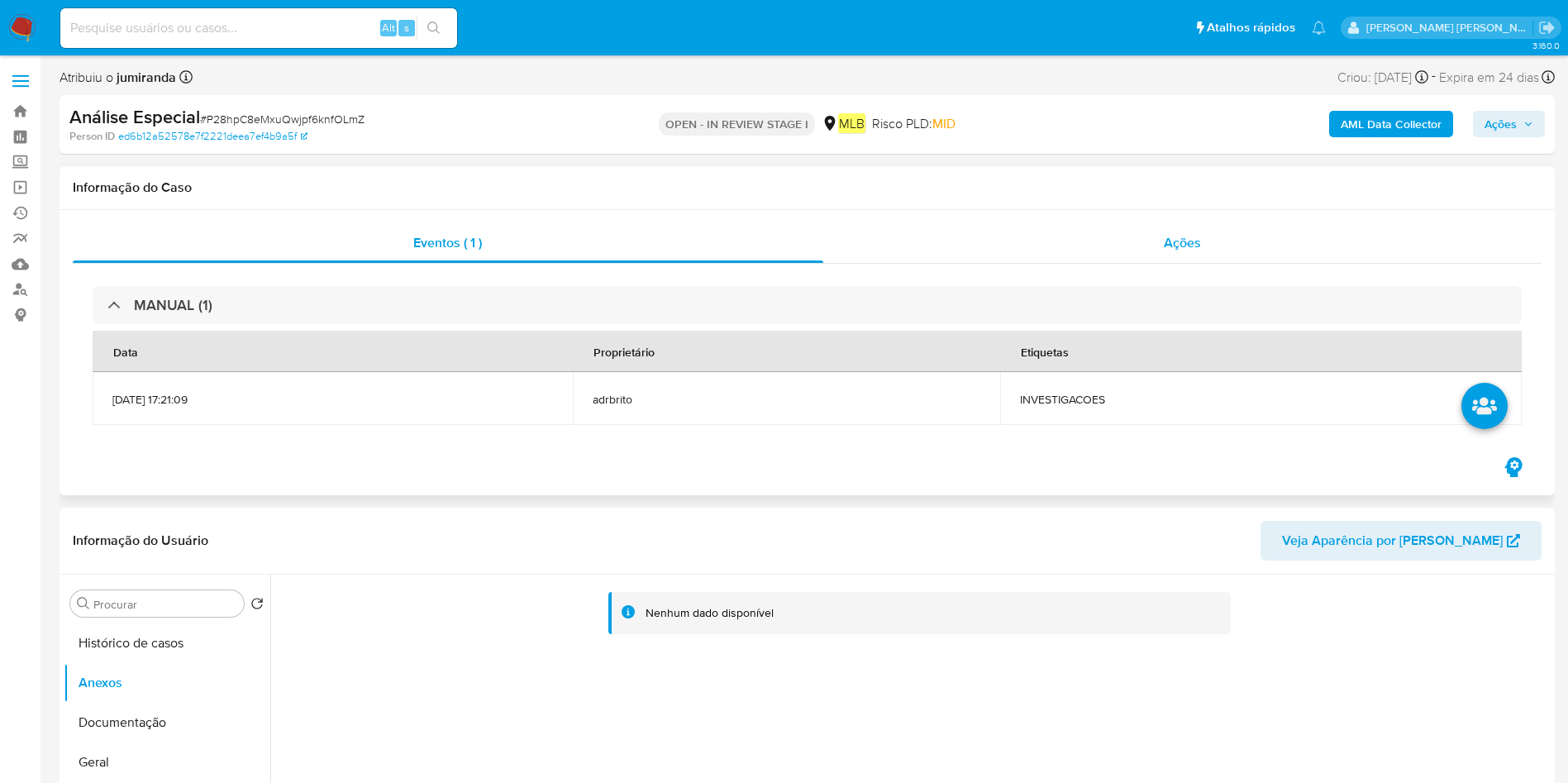
click at [1119, 229] on div "Ações" at bounding box center [1182, 243] width 719 height 39
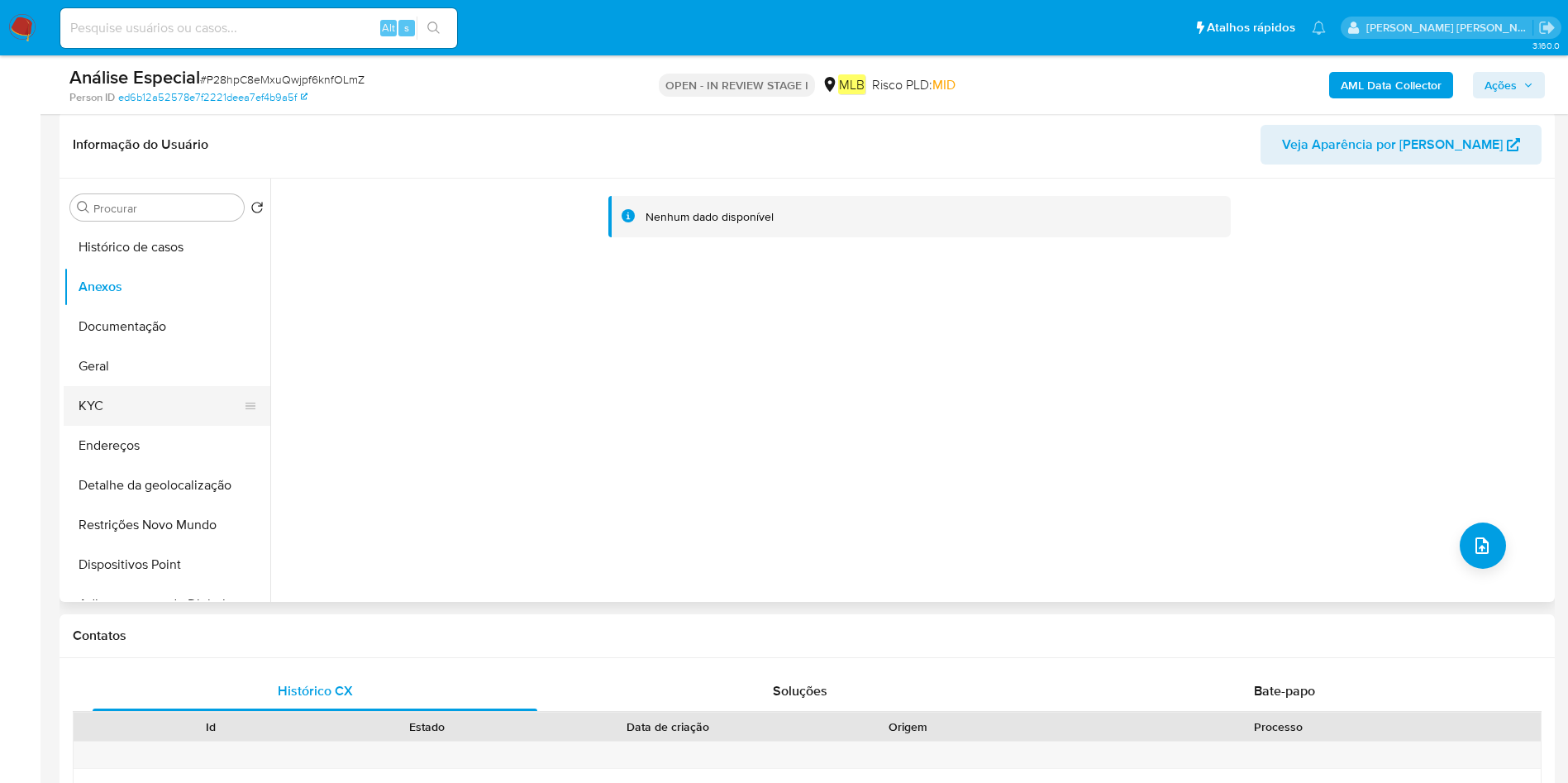
click at [159, 395] on button "KYC" at bounding box center [160, 406] width 193 height 39
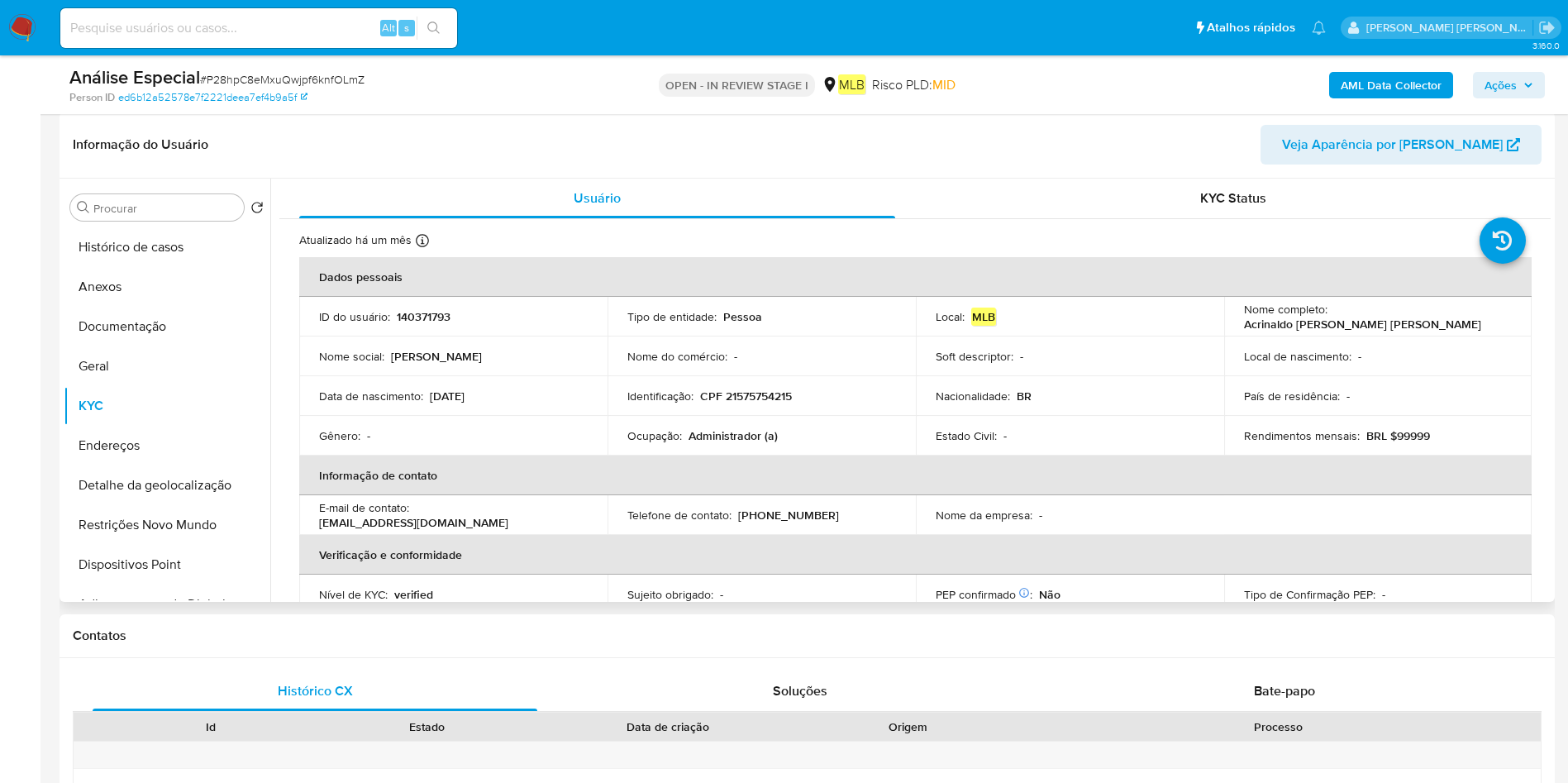
click at [702, 441] on p "Administrador (a)" at bounding box center [733, 435] width 90 height 15
copy div "Ocupação : Administrador (a)"
click at [145, 366] on button "Geral" at bounding box center [160, 366] width 193 height 39
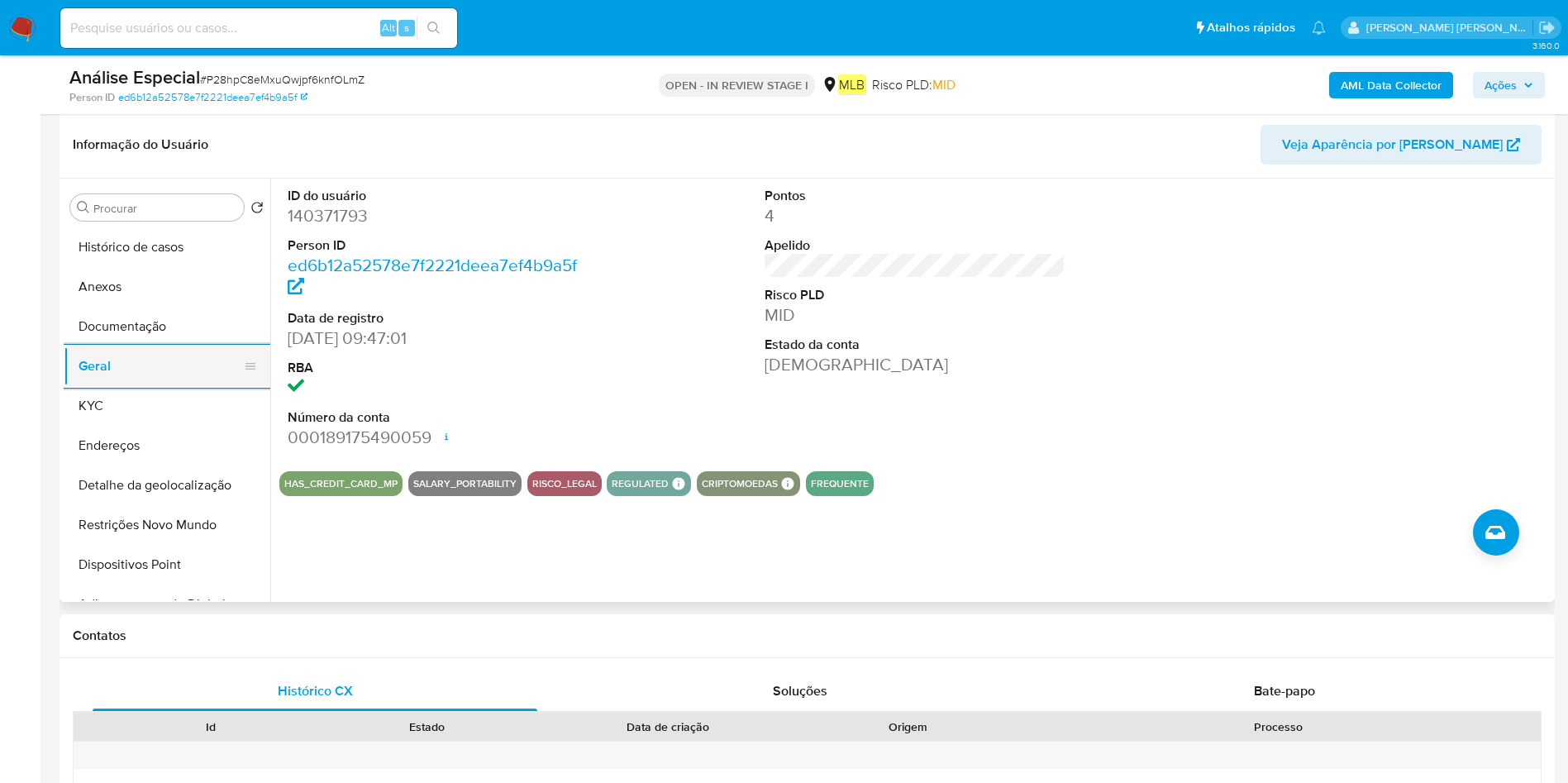
drag, startPoint x: 132, startPoint y: 390, endPoint x: 251, endPoint y: 346, distance: 126.9
click at [131, 390] on button "KYC" at bounding box center [167, 406] width 207 height 39
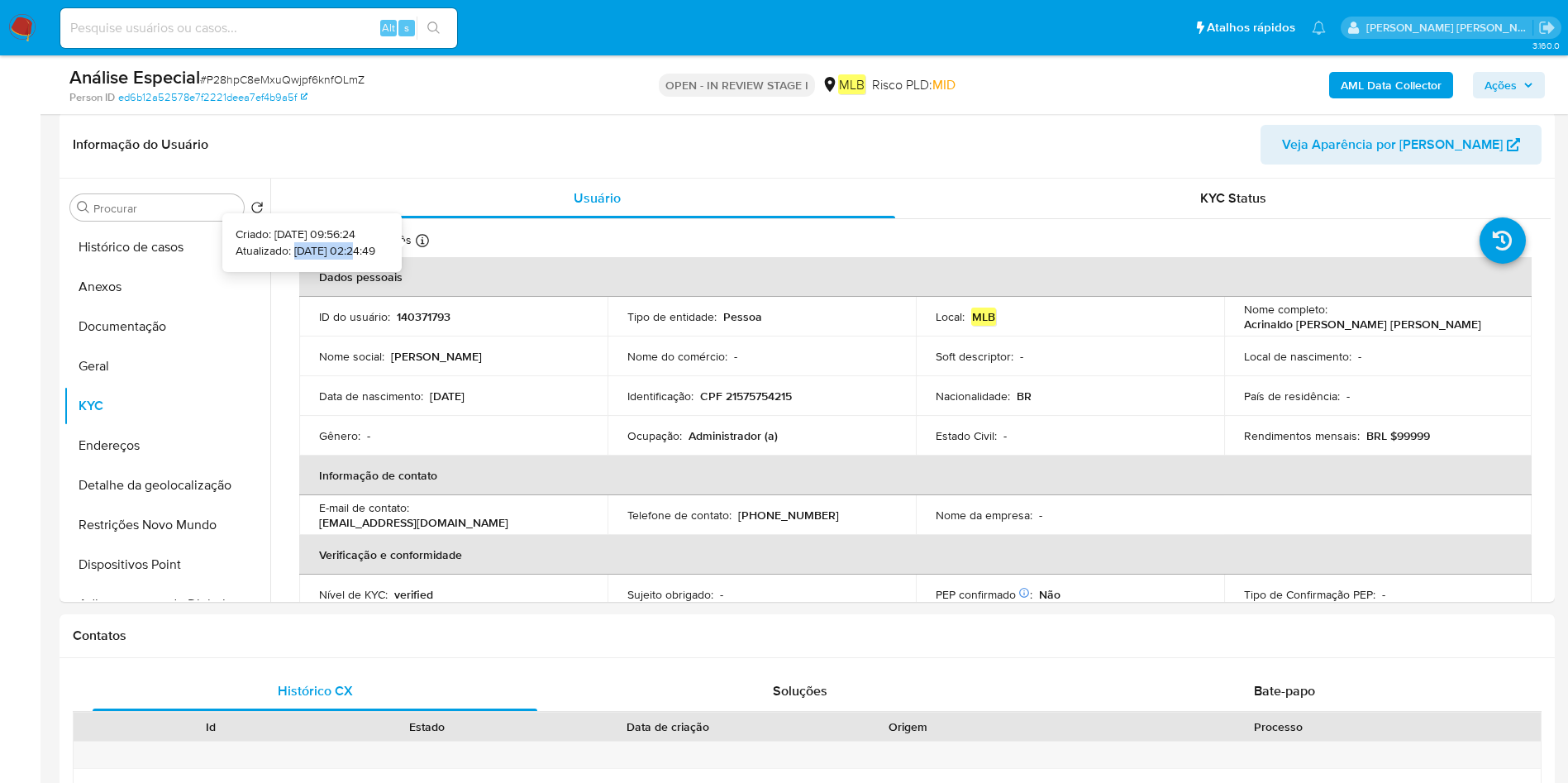
drag, startPoint x: 328, startPoint y: 258, endPoint x: 271, endPoint y: 252, distance: 57.3
click at [271, 252] on p "Atualizado: 11/08/2025 02:24:49" at bounding box center [305, 251] width 140 height 16
click at [156, 364] on button "Geral" at bounding box center [160, 366] width 193 height 39
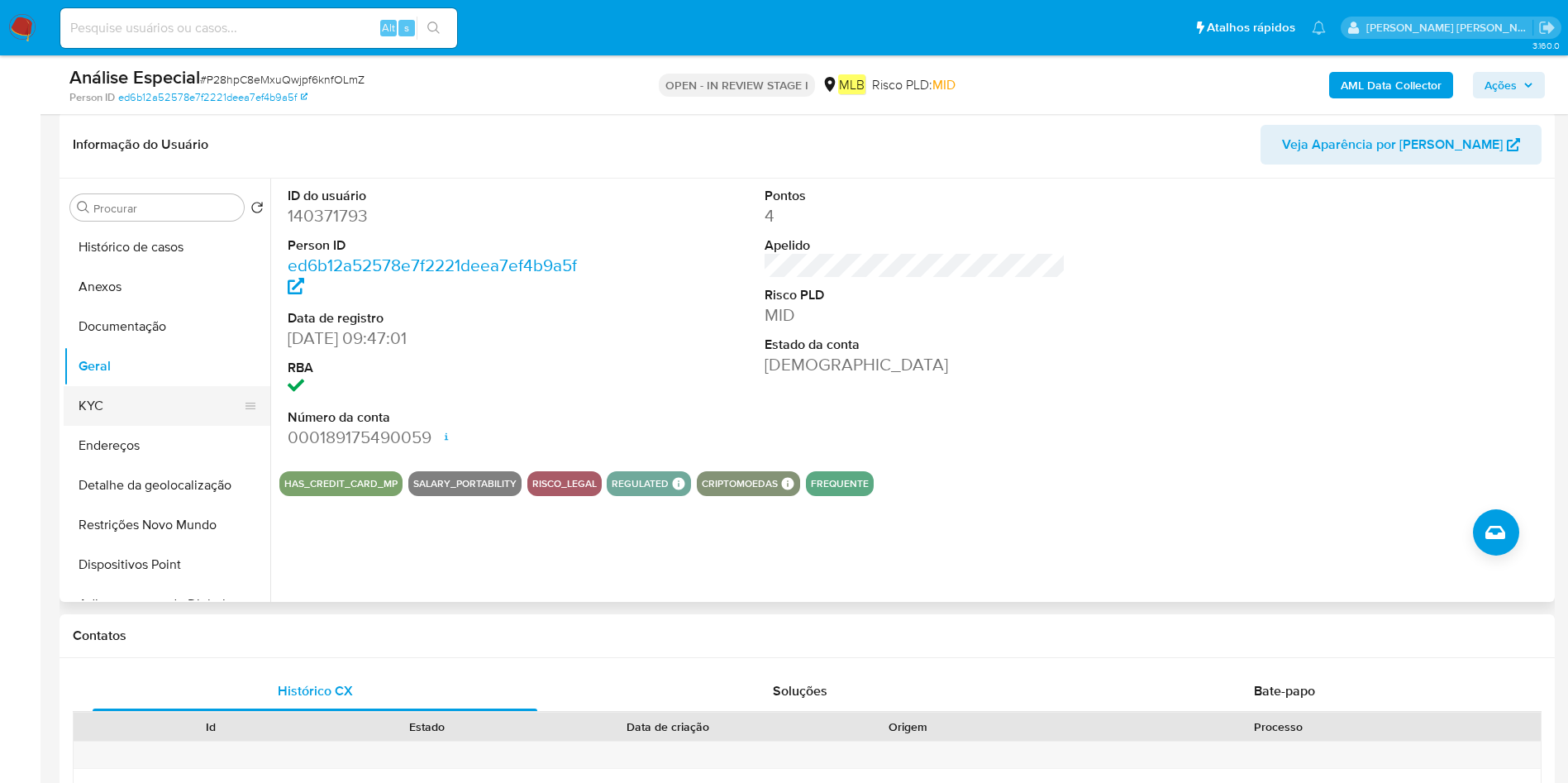
click at [125, 414] on button "KYC" at bounding box center [160, 406] width 193 height 39
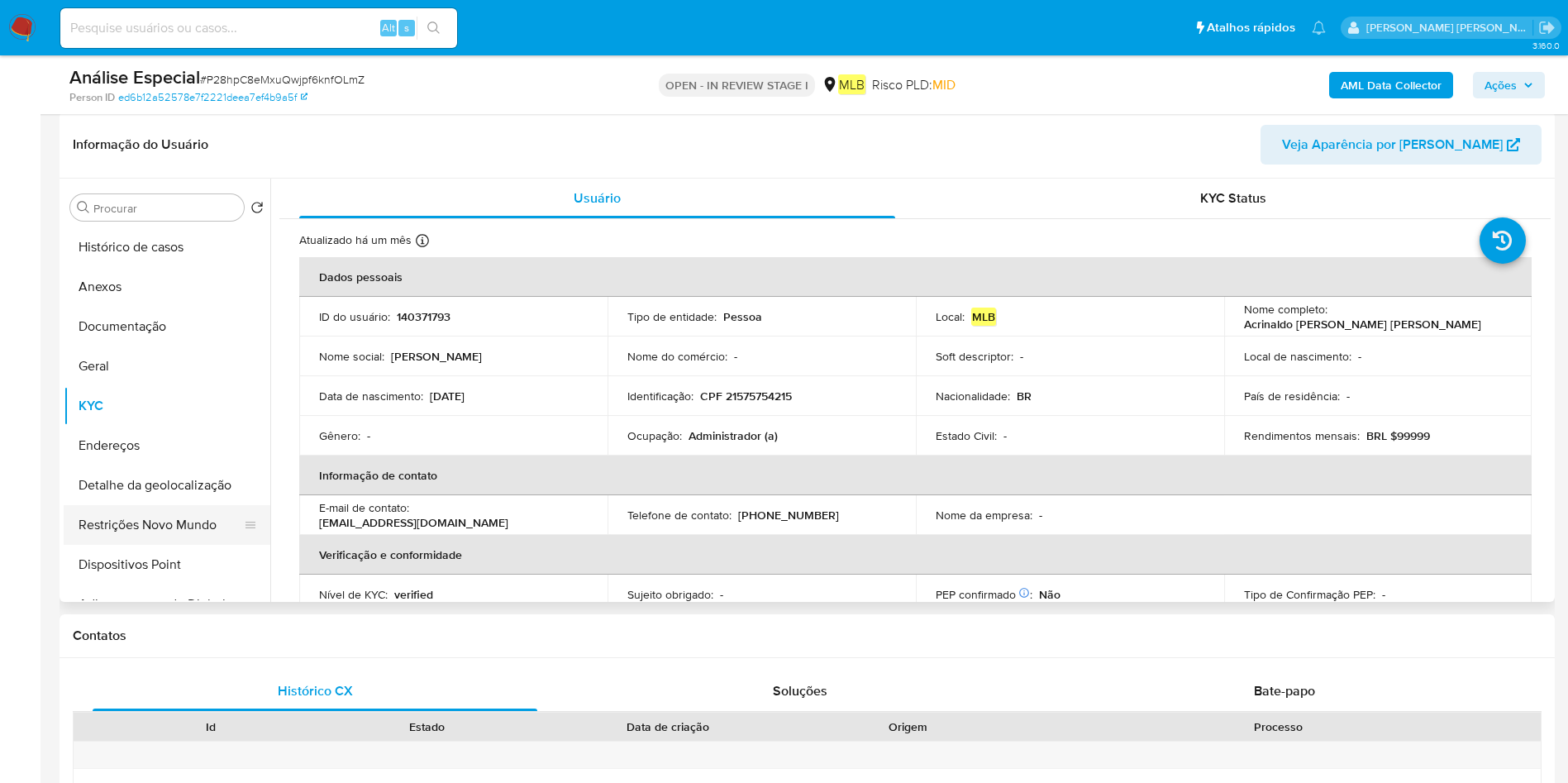
click at [167, 518] on button "Restrições Novo Mundo" at bounding box center [160, 525] width 193 height 39
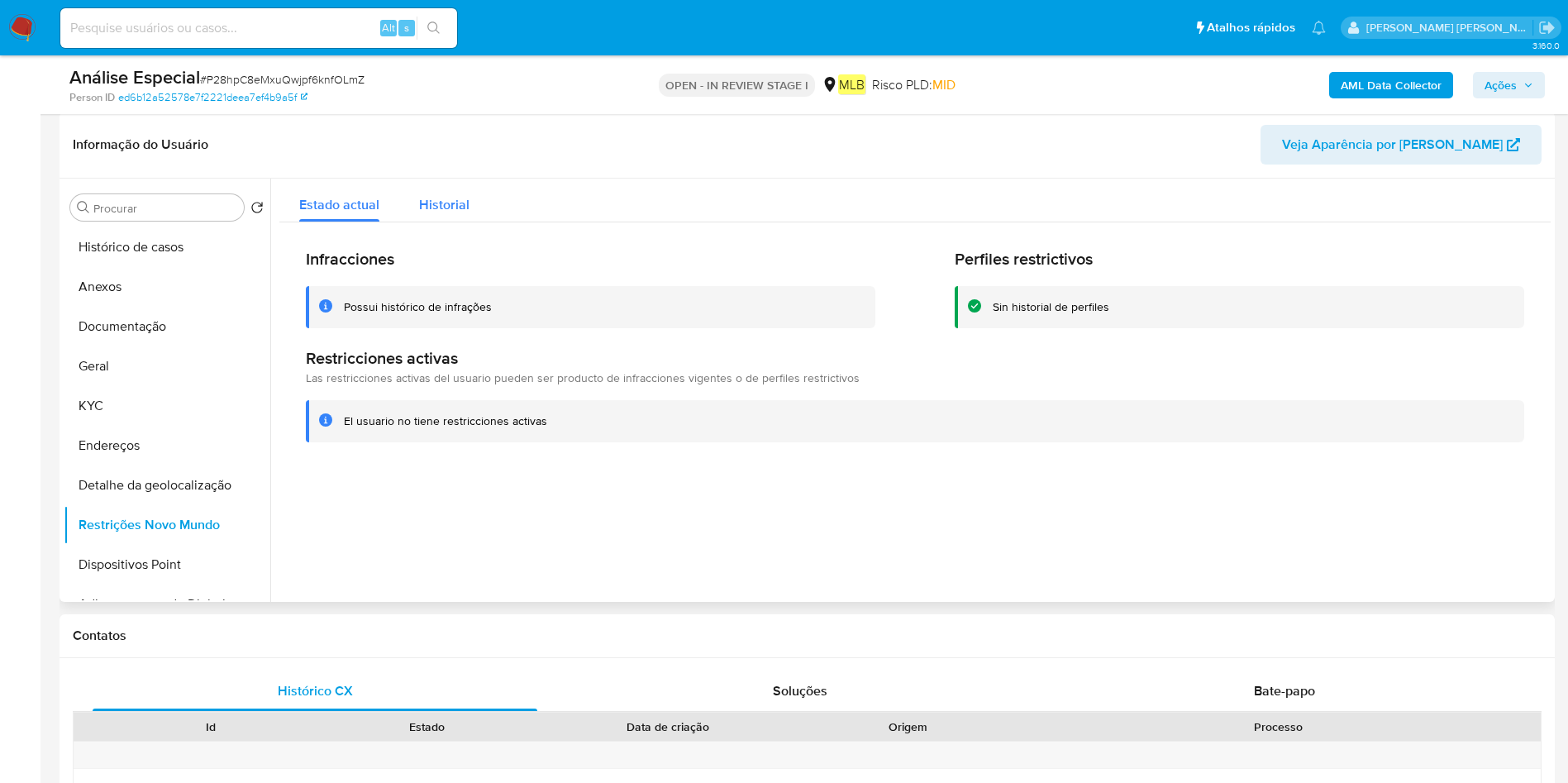
click at [458, 216] on div "Historial" at bounding box center [444, 200] width 50 height 44
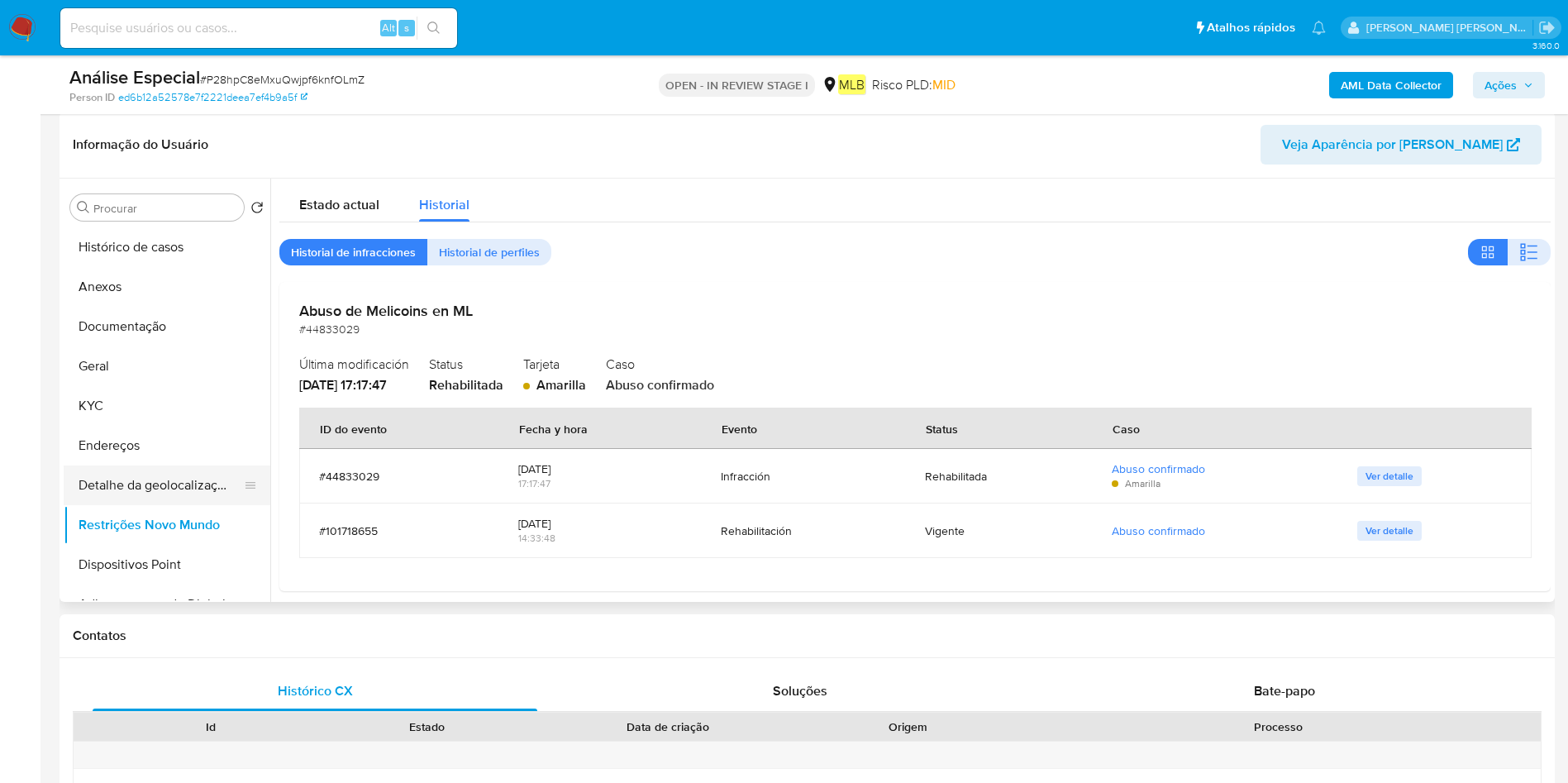
click at [196, 498] on button "Detalhe da geolocalização" at bounding box center [160, 486] width 193 height 39
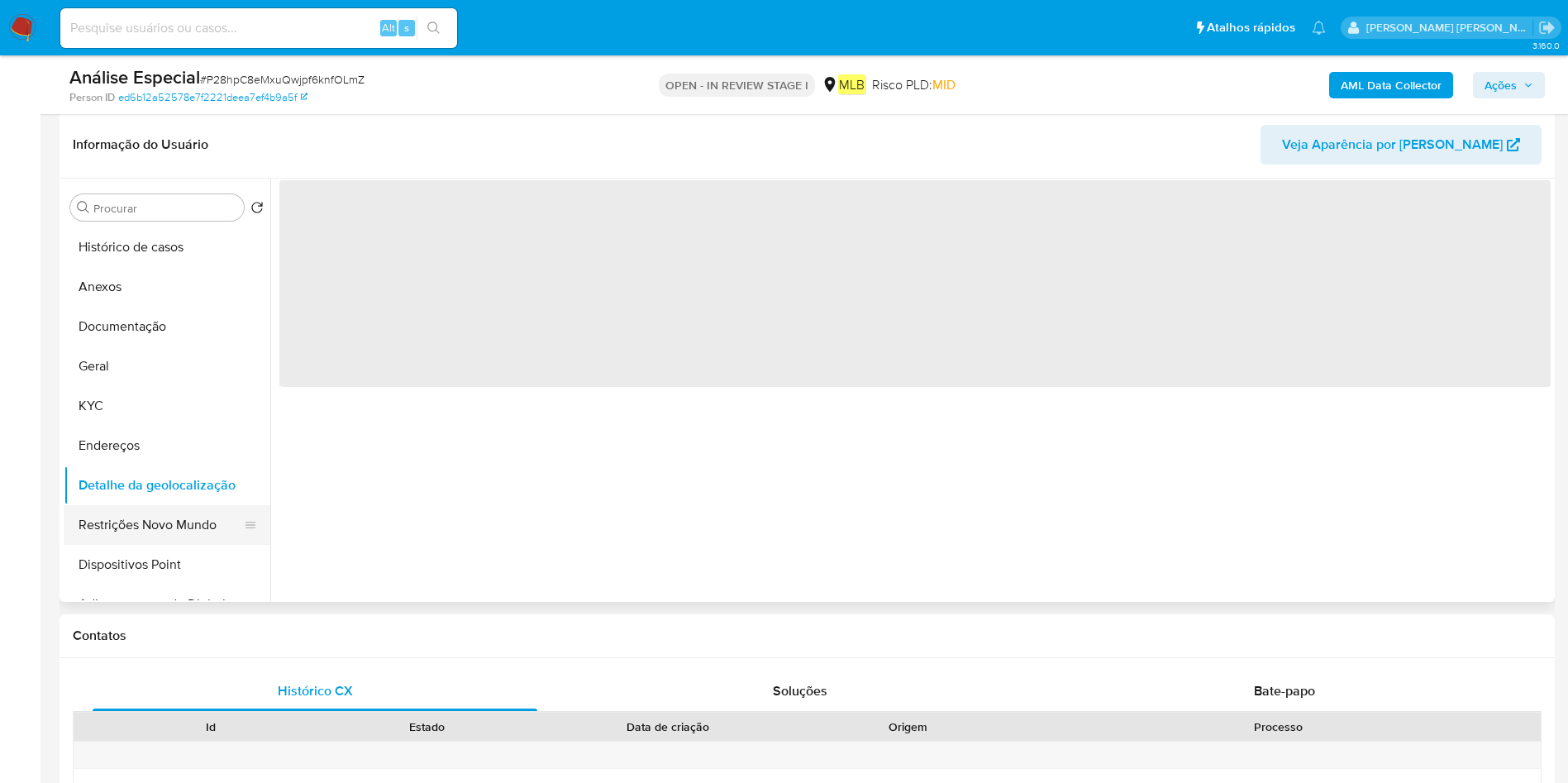
click at [167, 527] on button "Restrições Novo Mundo" at bounding box center [160, 525] width 193 height 39
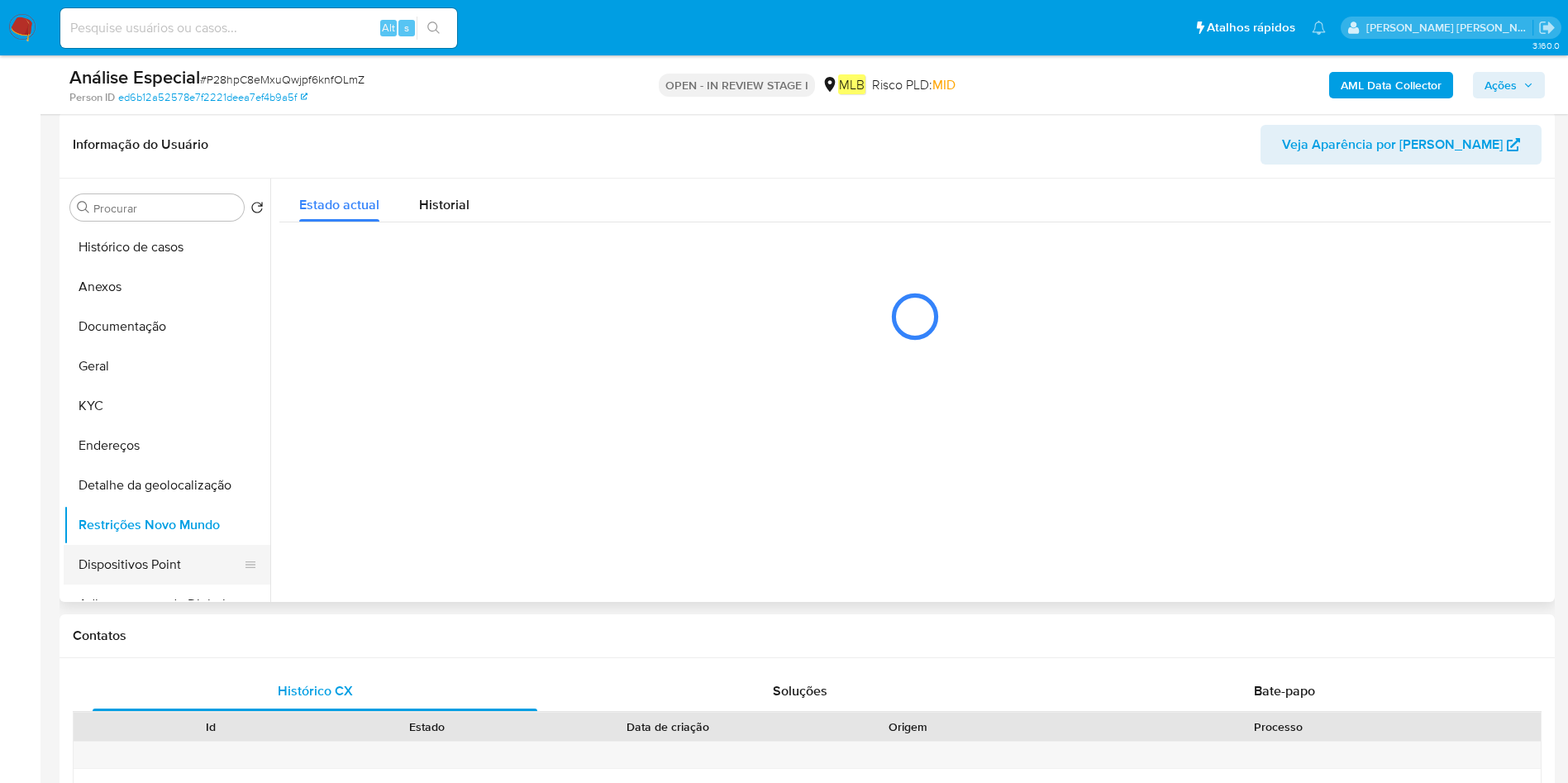
click at [150, 557] on button "Dispositivos Point" at bounding box center [160, 564] width 193 height 39
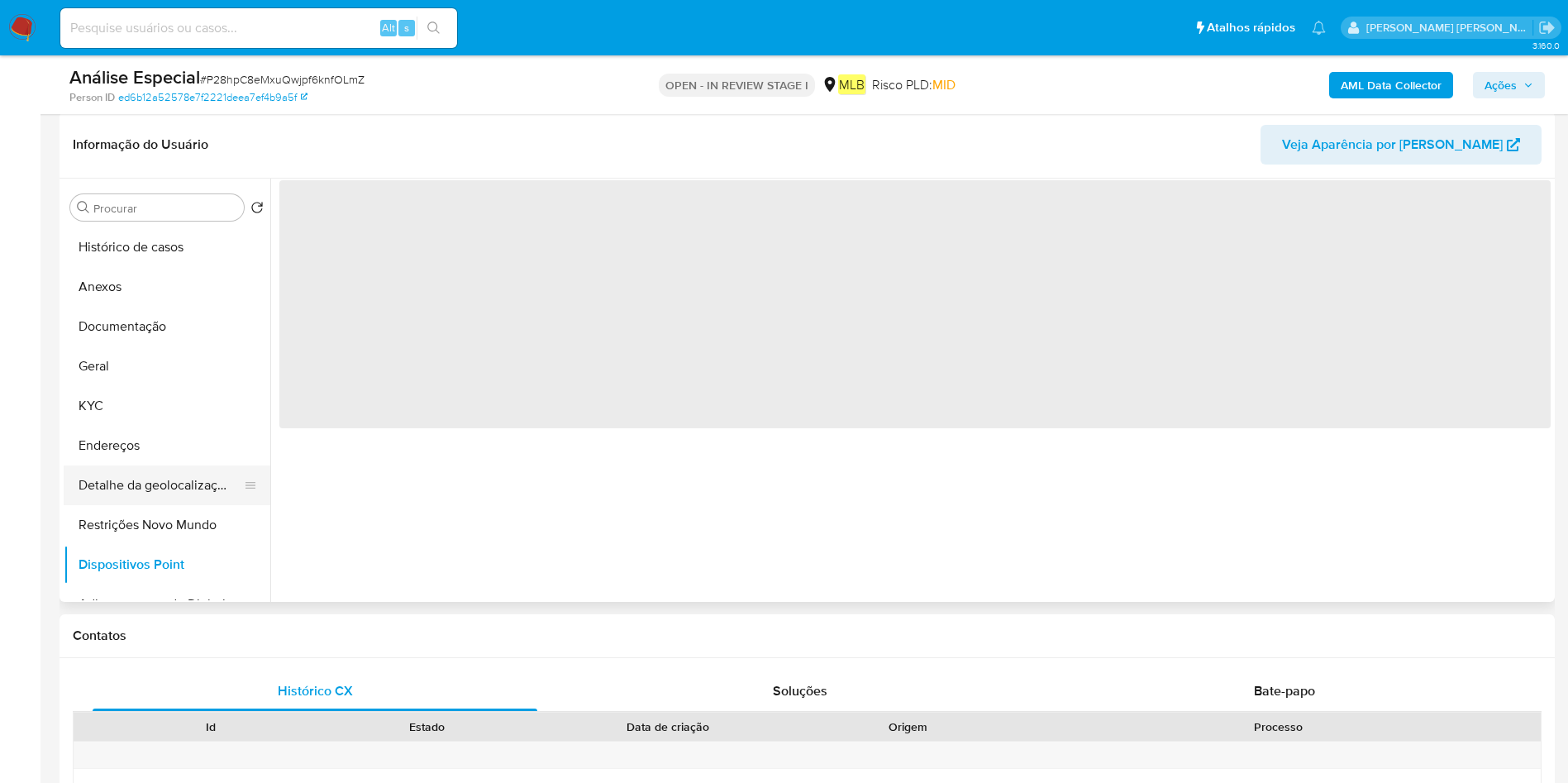
click at [171, 477] on button "Detalhe da geolocalização" at bounding box center [160, 486] width 193 height 39
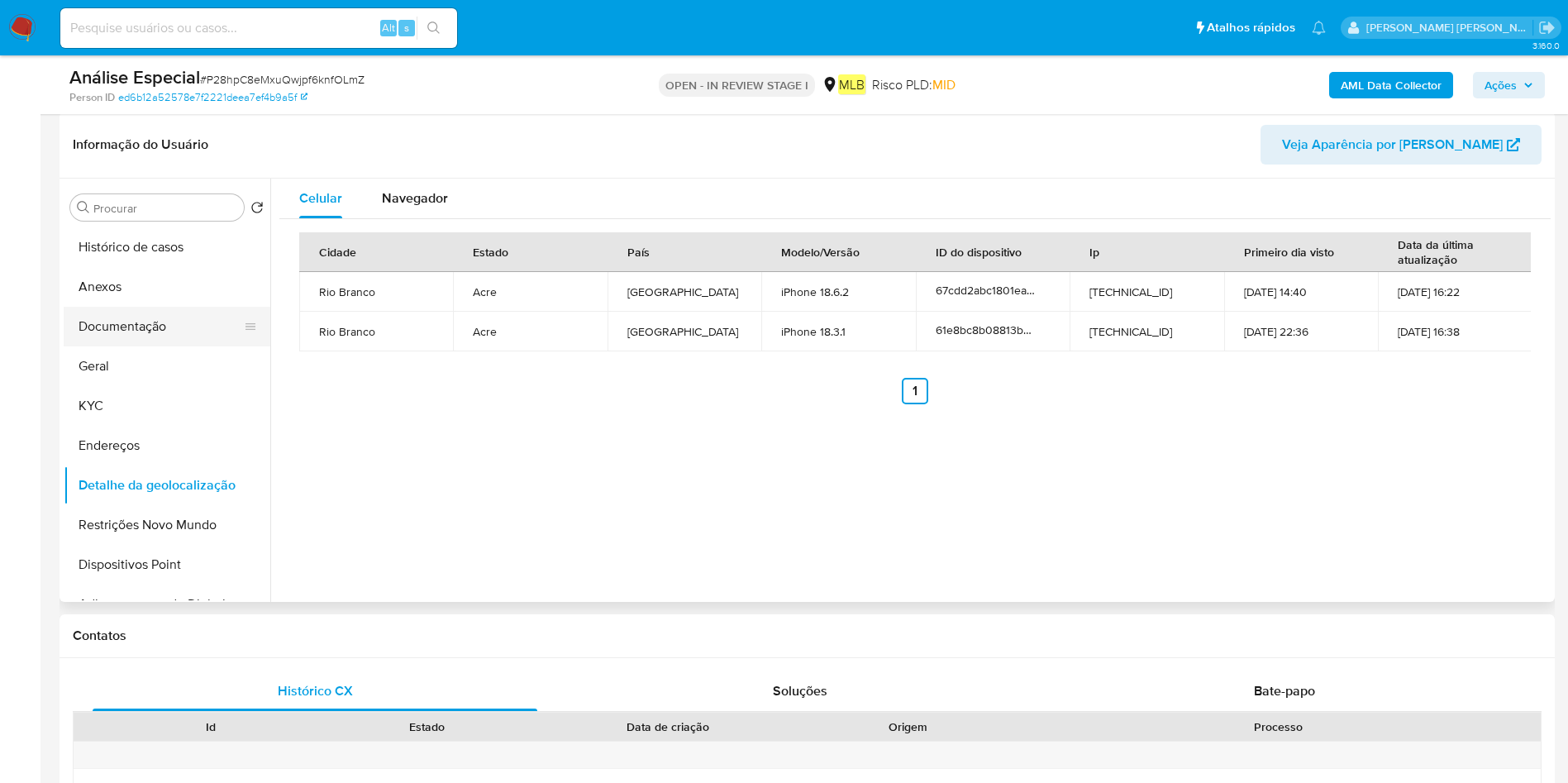
click at [150, 328] on button "Documentação" at bounding box center [160, 326] width 193 height 39
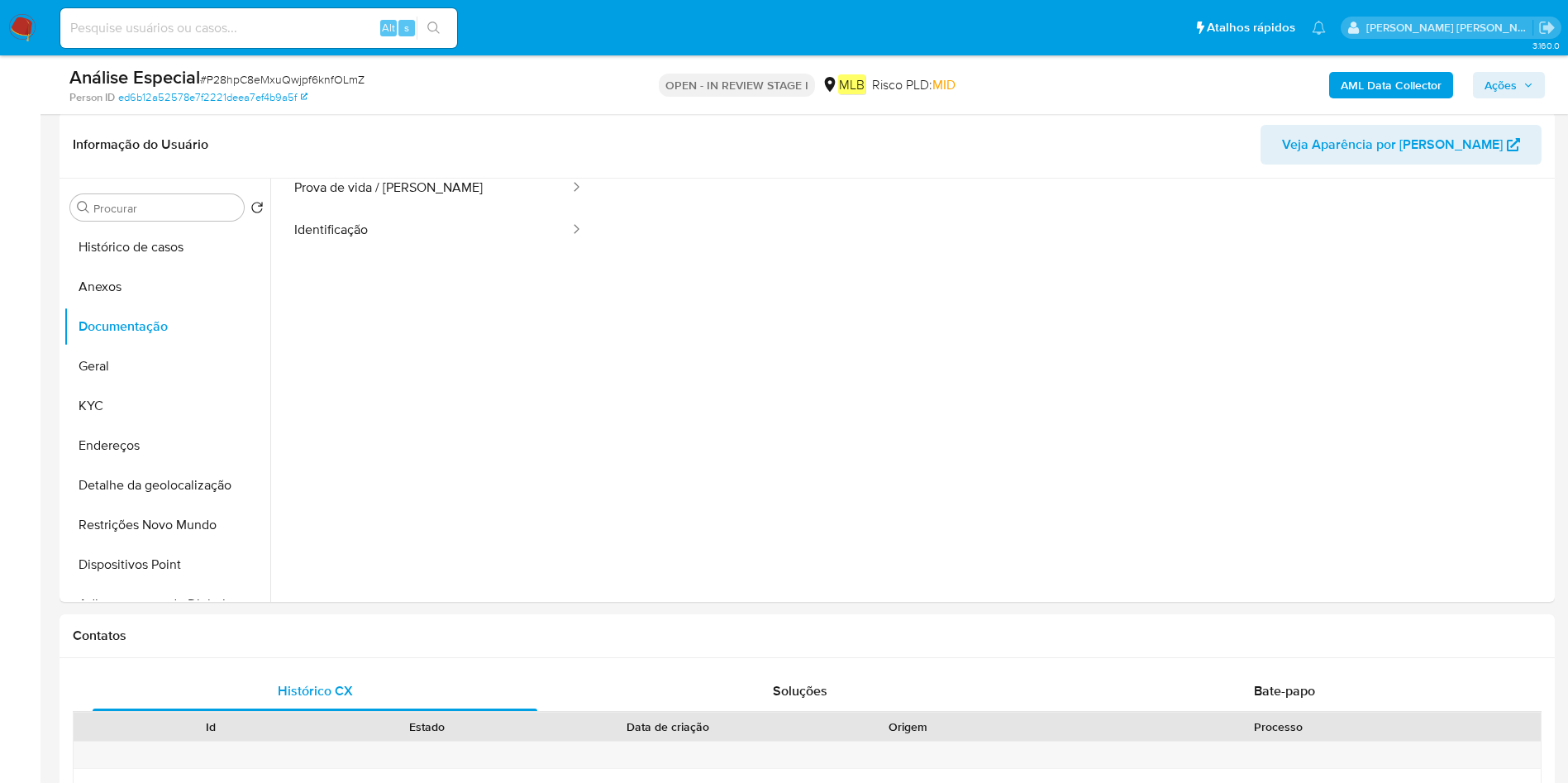
scroll to position [134, 0]
drag, startPoint x: 1283, startPoint y: 683, endPoint x: 1267, endPoint y: 665, distance: 24.1
click at [1283, 684] on span "Bate-papo" at bounding box center [1284, 691] width 61 height 19
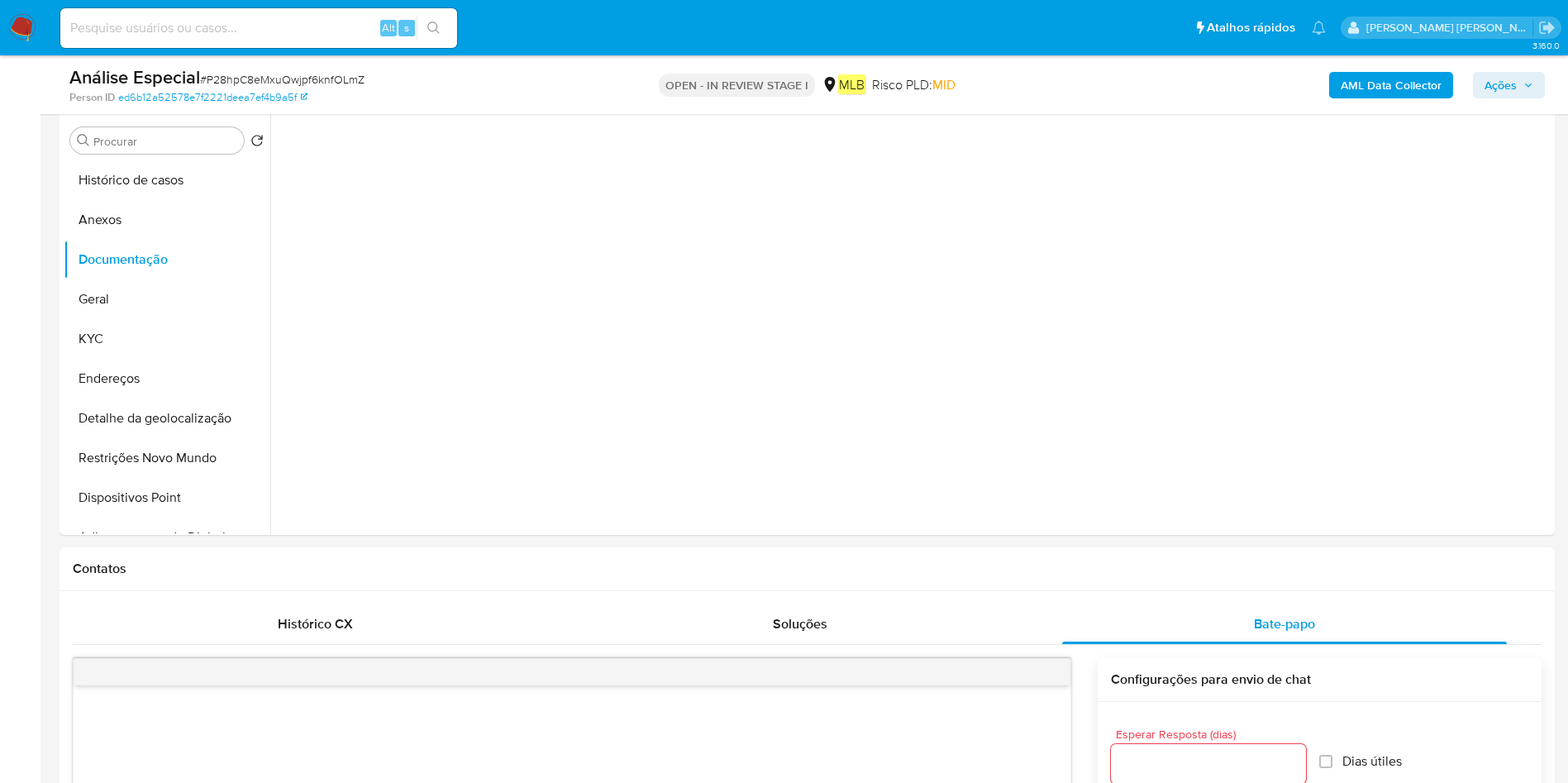
scroll to position [496, 0]
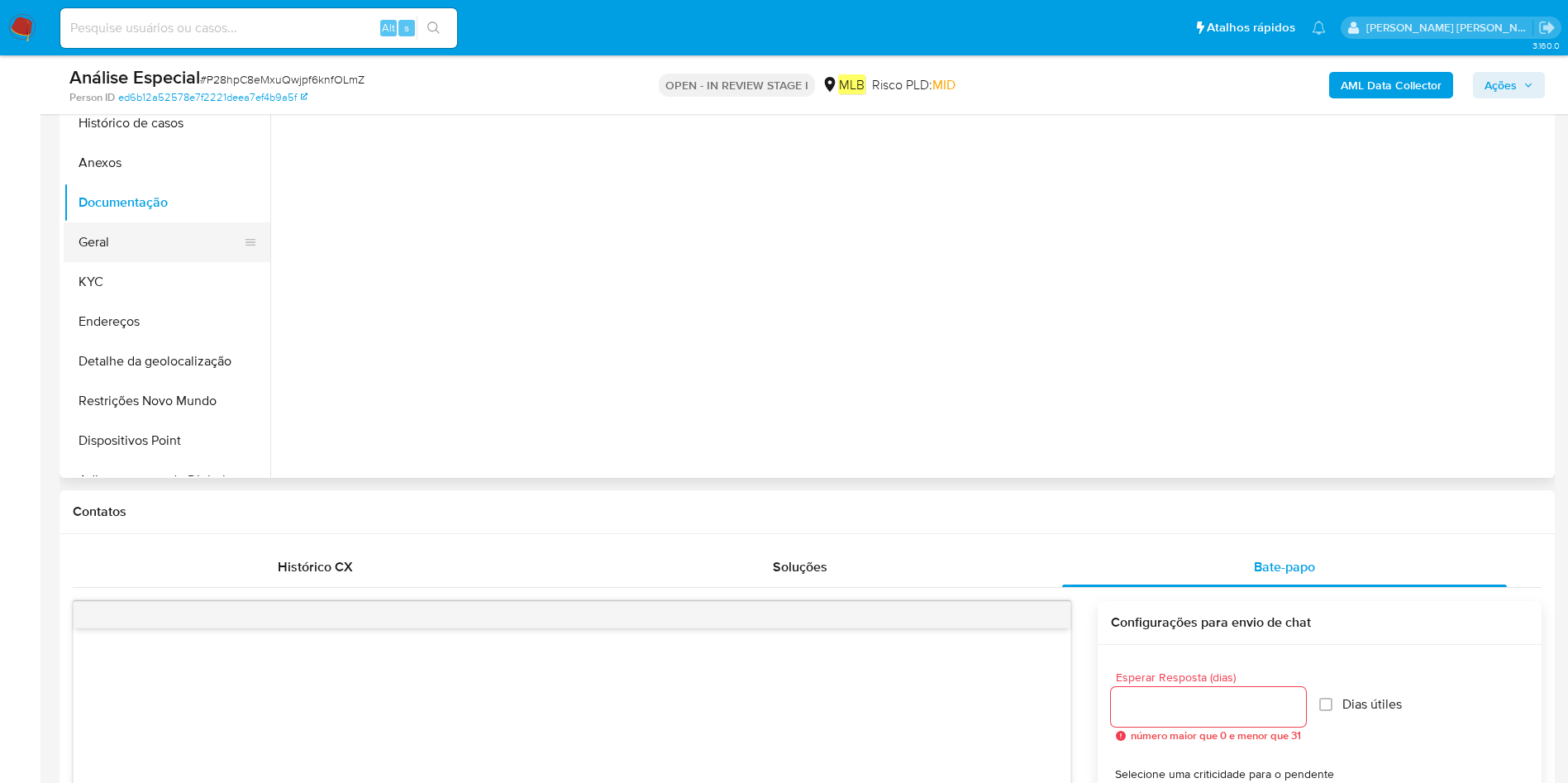
click at [141, 234] on button "Geral" at bounding box center [160, 242] width 193 height 39
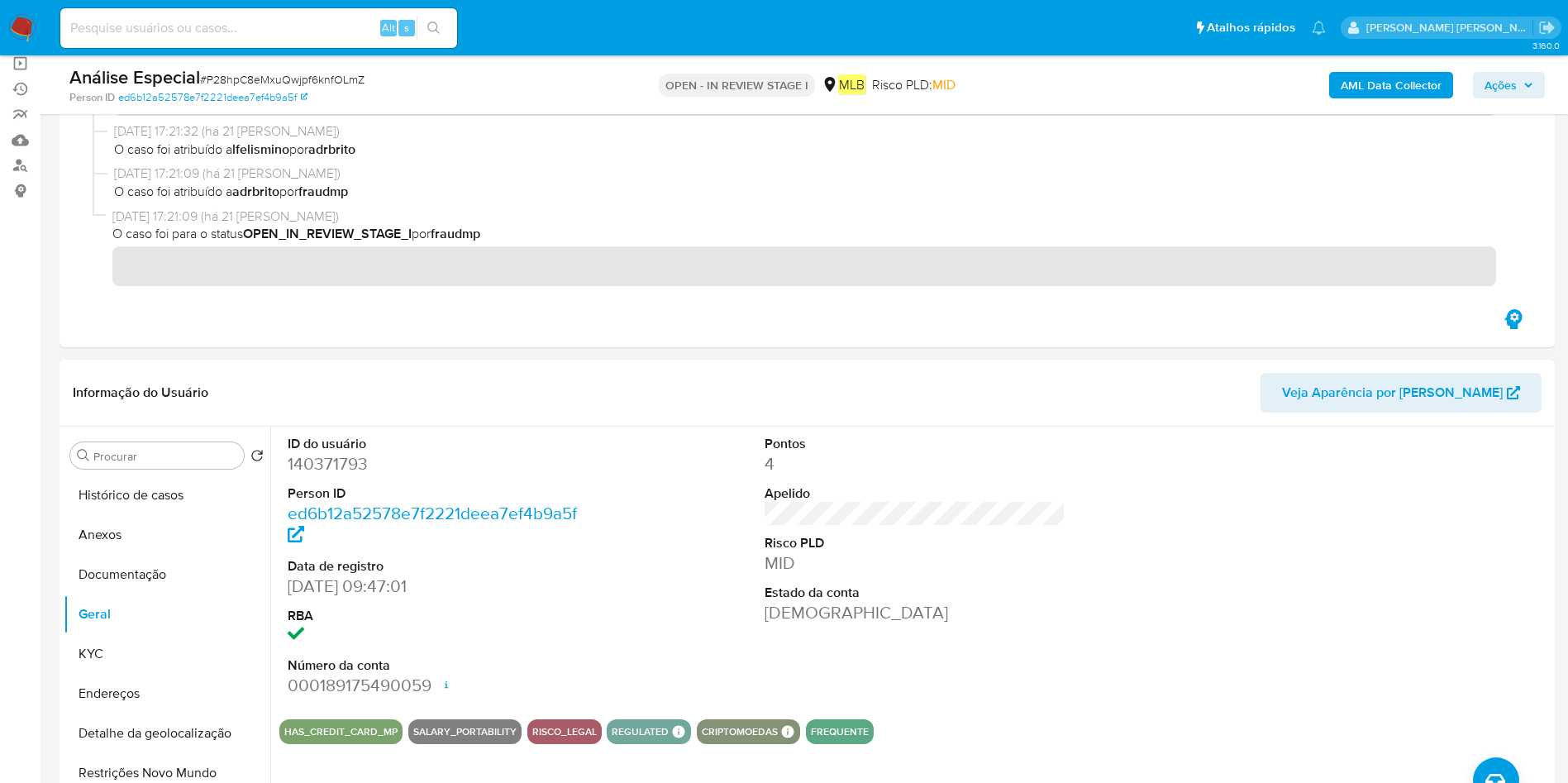
scroll to position [248, 0]
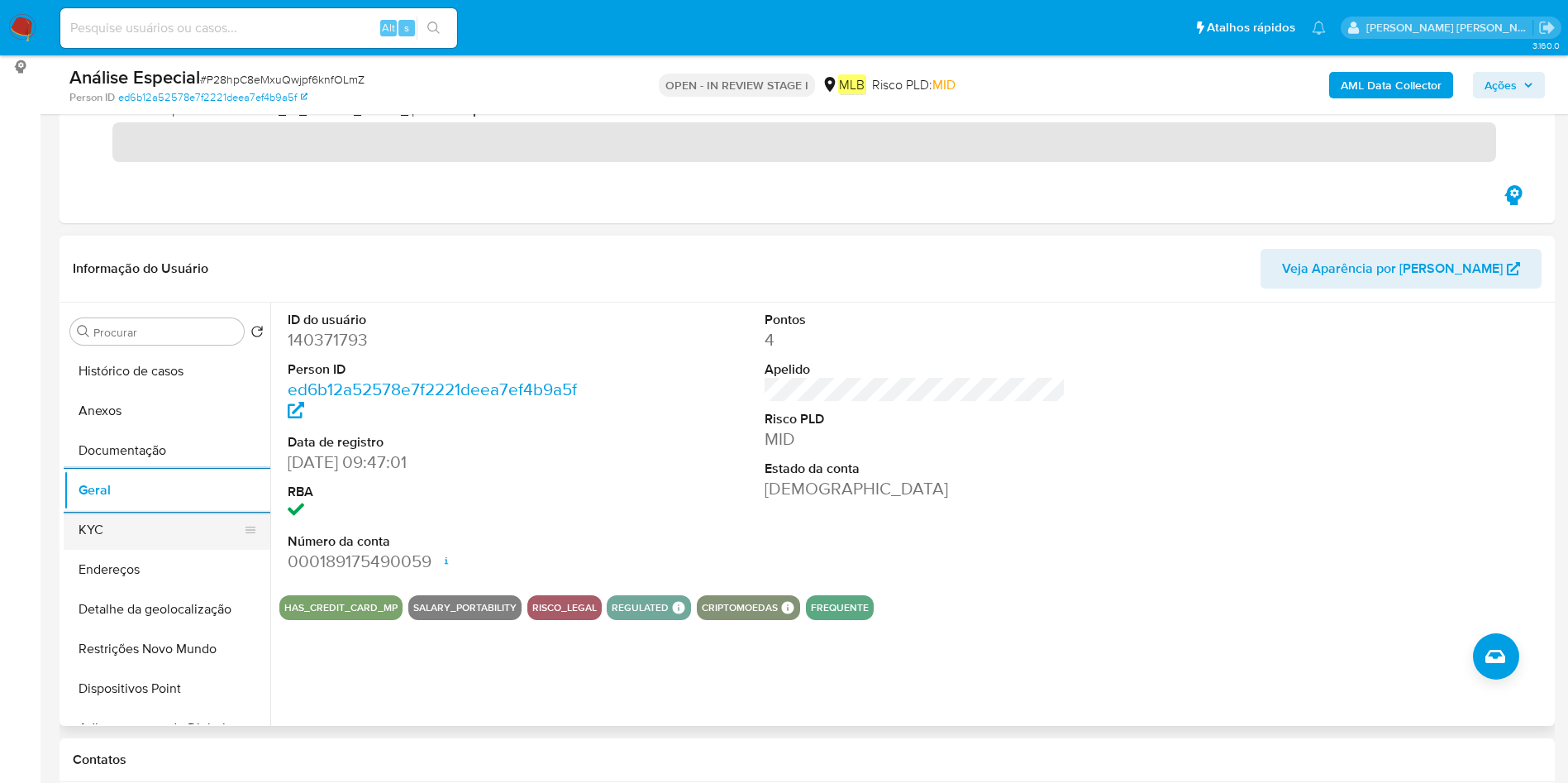
click at [163, 529] on button "KYC" at bounding box center [160, 530] width 193 height 39
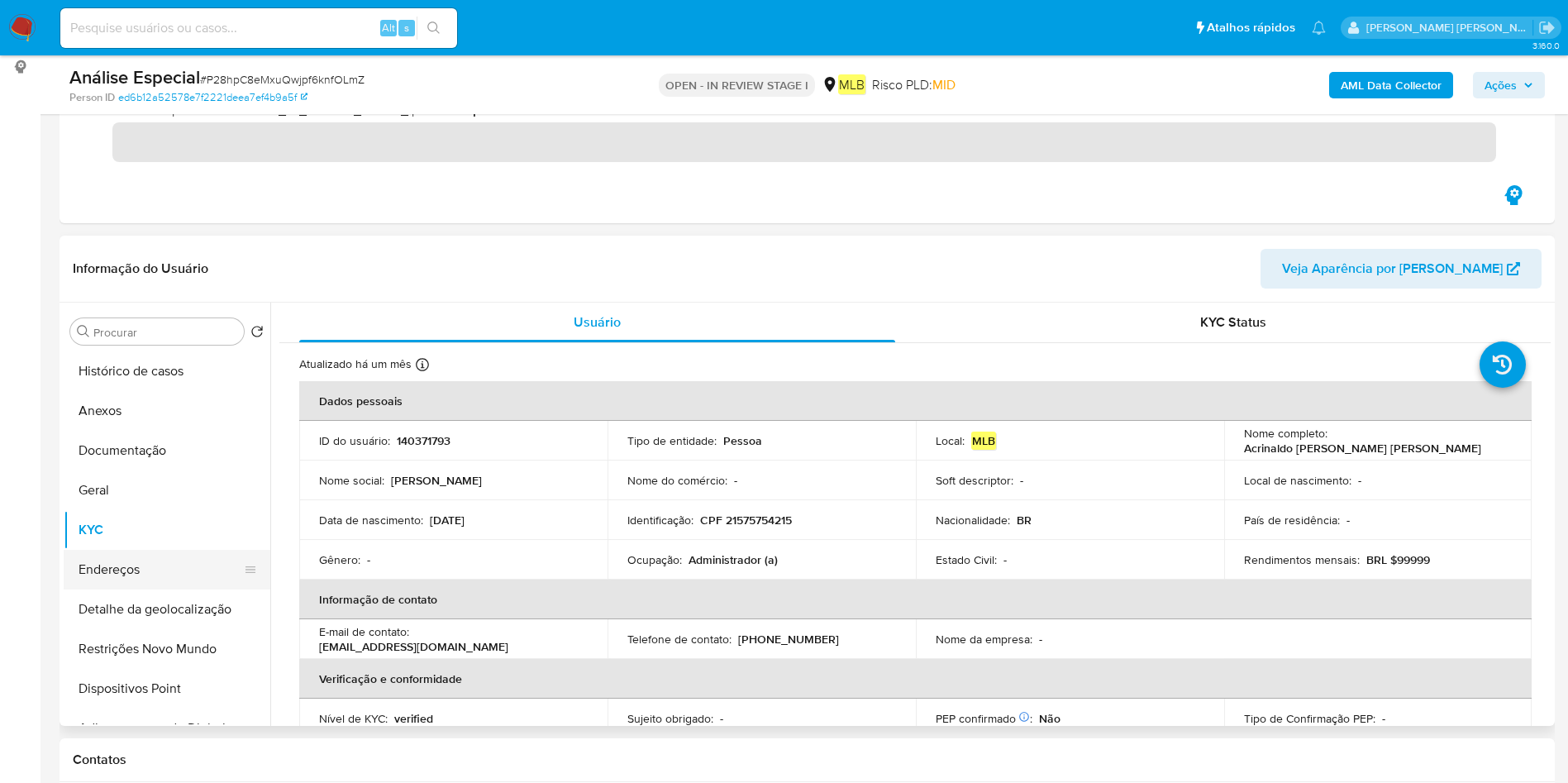
click at [140, 586] on button "Endereços" at bounding box center [160, 570] width 193 height 39
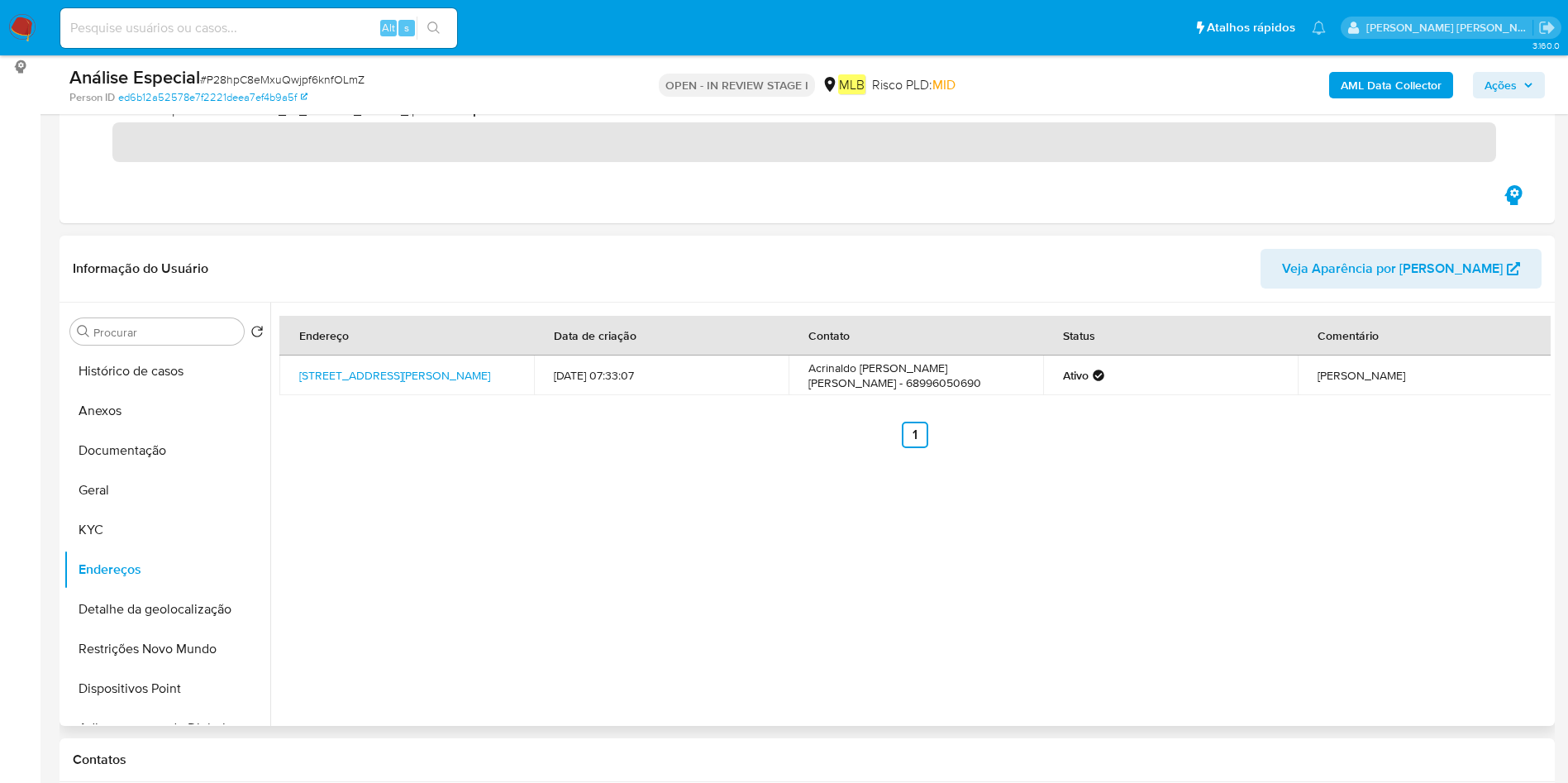
drag, startPoint x: 149, startPoint y: 609, endPoint x: 963, endPoint y: 566, distance: 815.1
click at [150, 609] on button "Detalhe da geolocalização" at bounding box center [167, 609] width 207 height 39
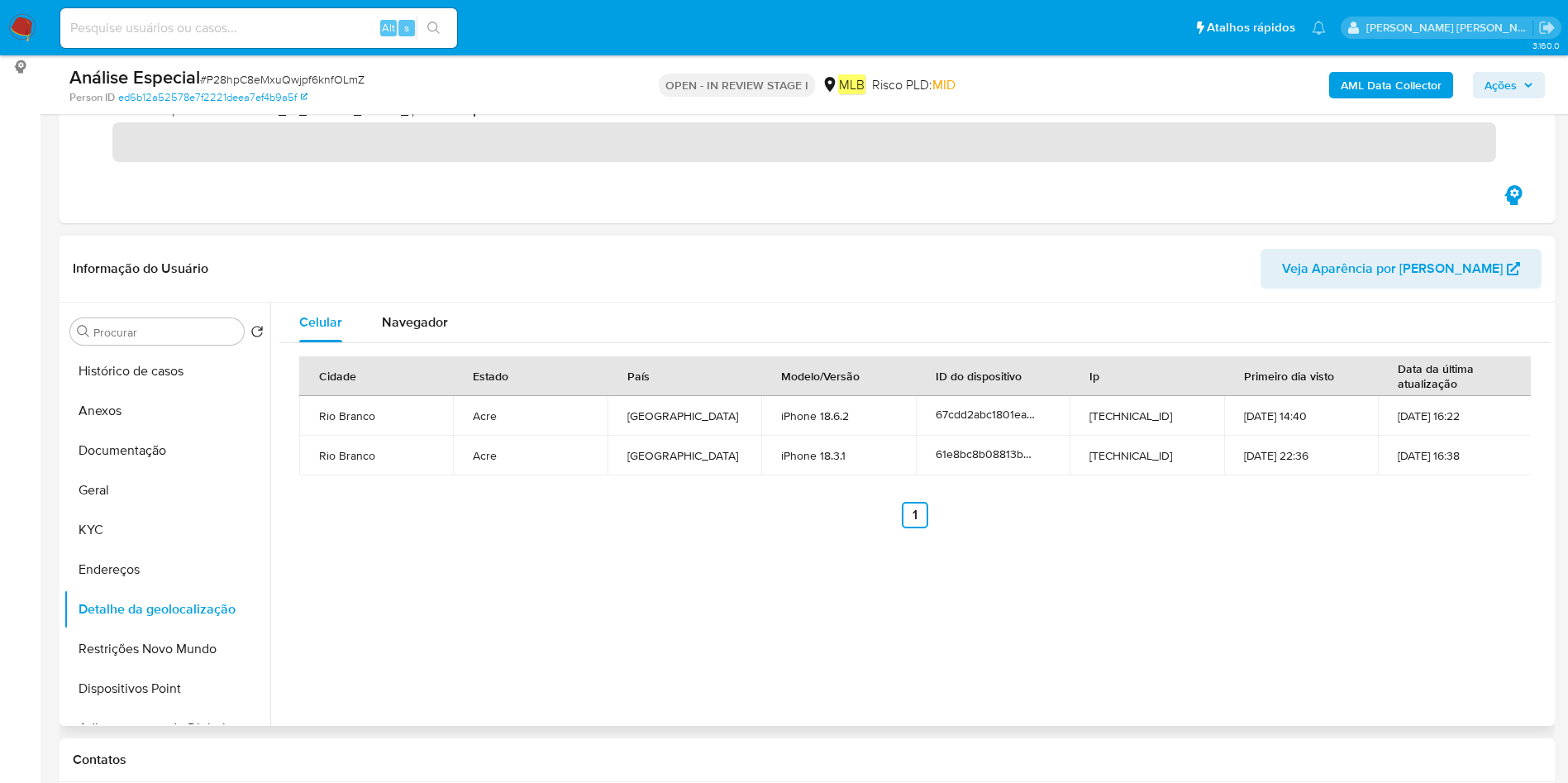
drag, startPoint x: 113, startPoint y: 629, endPoint x: 746, endPoint y: 653, distance: 633.5
click at [113, 634] on button "Restrições Novo Mundo" at bounding box center [167, 650] width 207 height 39
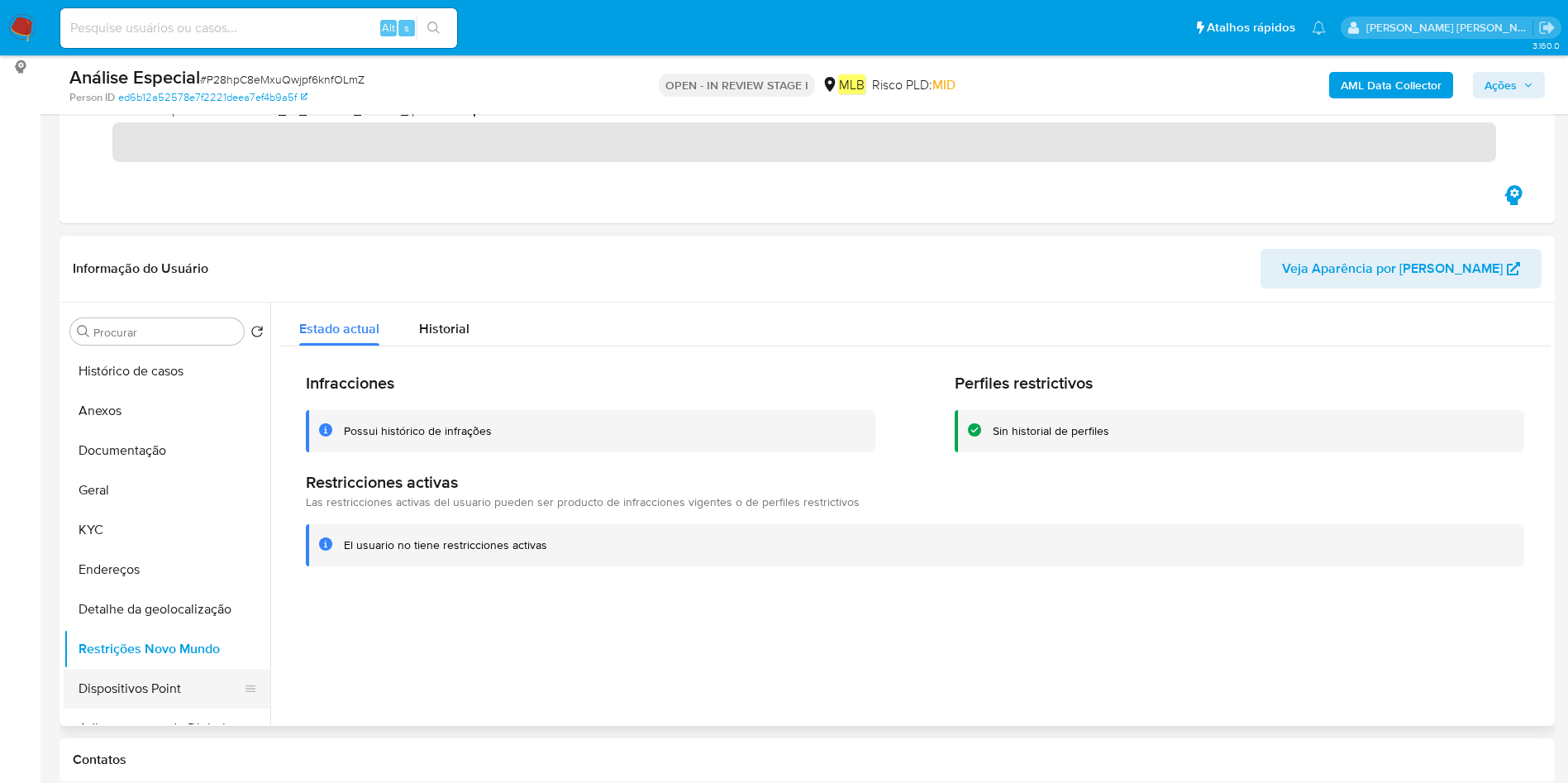
click at [130, 684] on button "Dispositivos Point" at bounding box center [160, 689] width 193 height 39
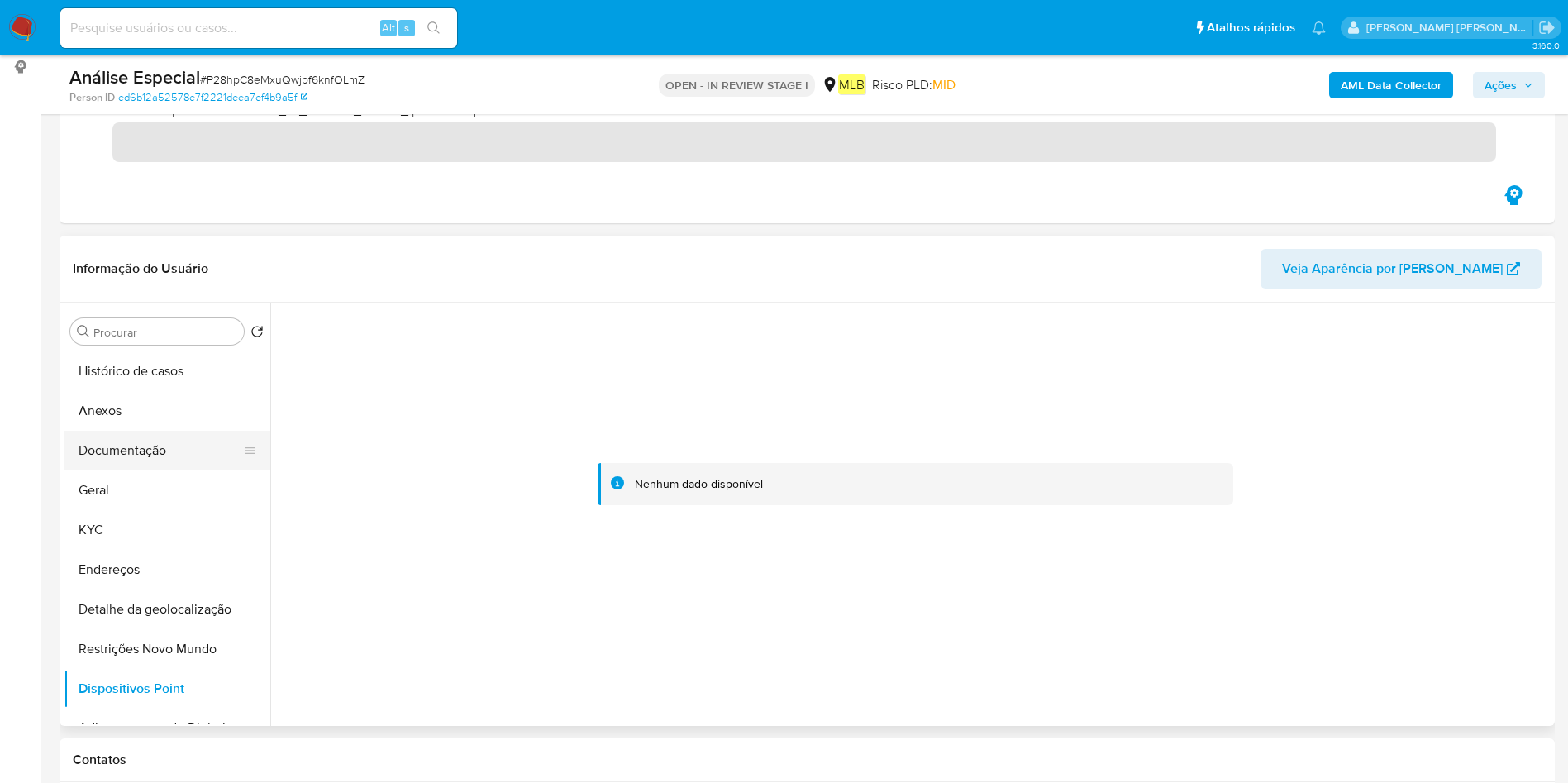
click at [125, 456] on button "Documentação" at bounding box center [160, 451] width 193 height 39
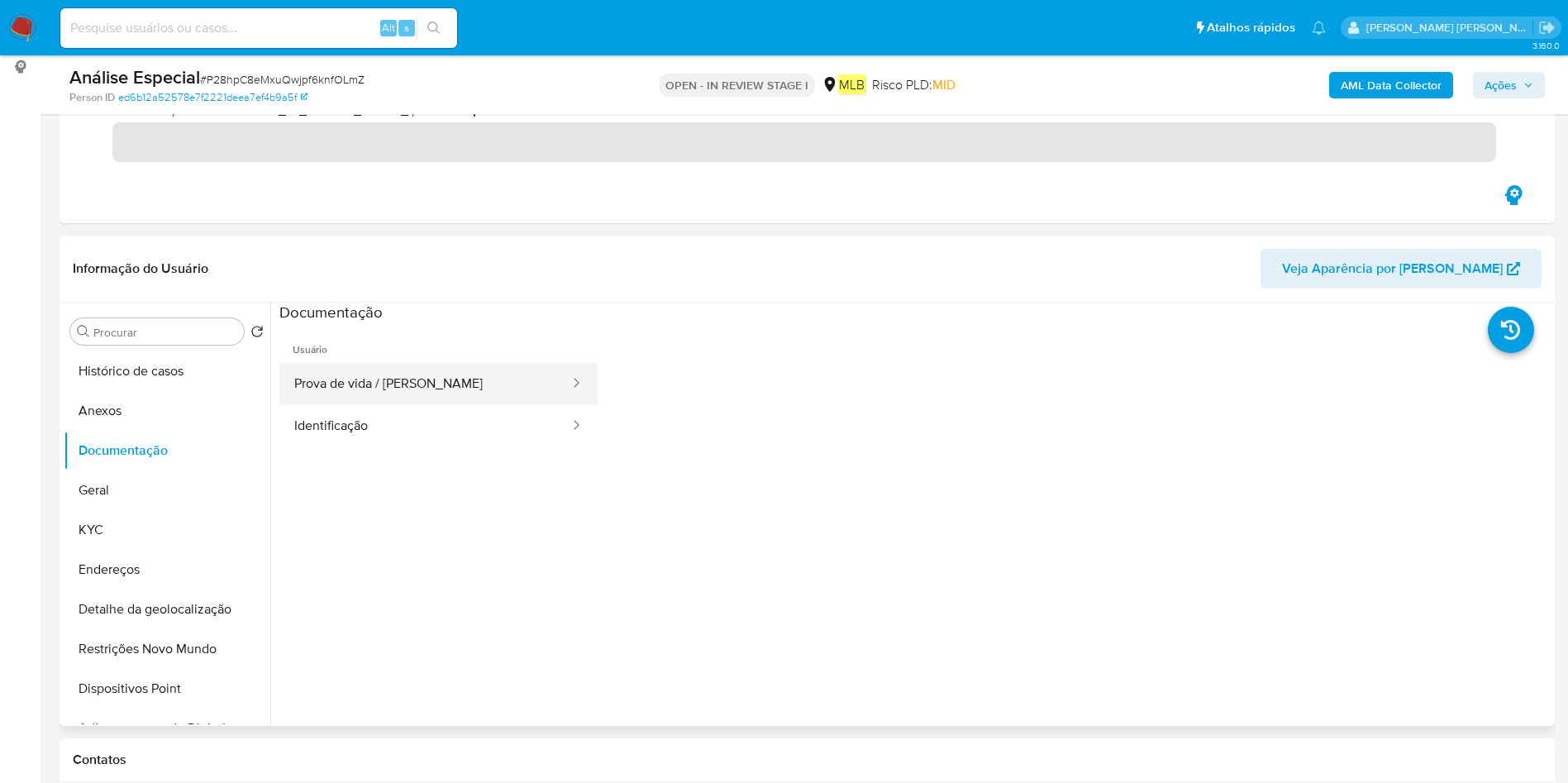
click at [510, 377] on button "Prova de vida / Selfie" at bounding box center [425, 383] width 292 height 42
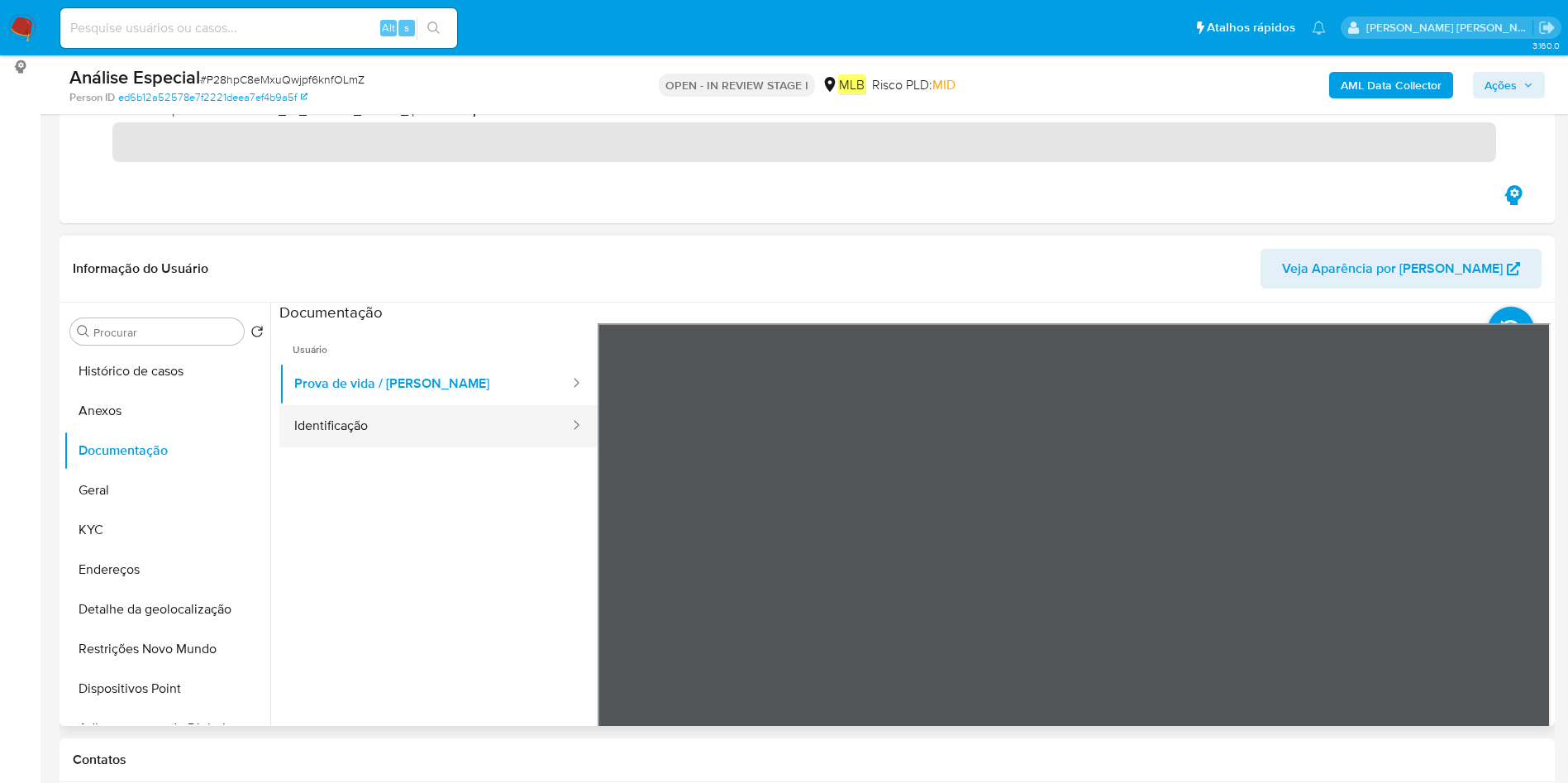
click at [357, 405] on button "Identificação" at bounding box center [425, 426] width 292 height 42
